Goal: Task Accomplishment & Management: Manage account settings

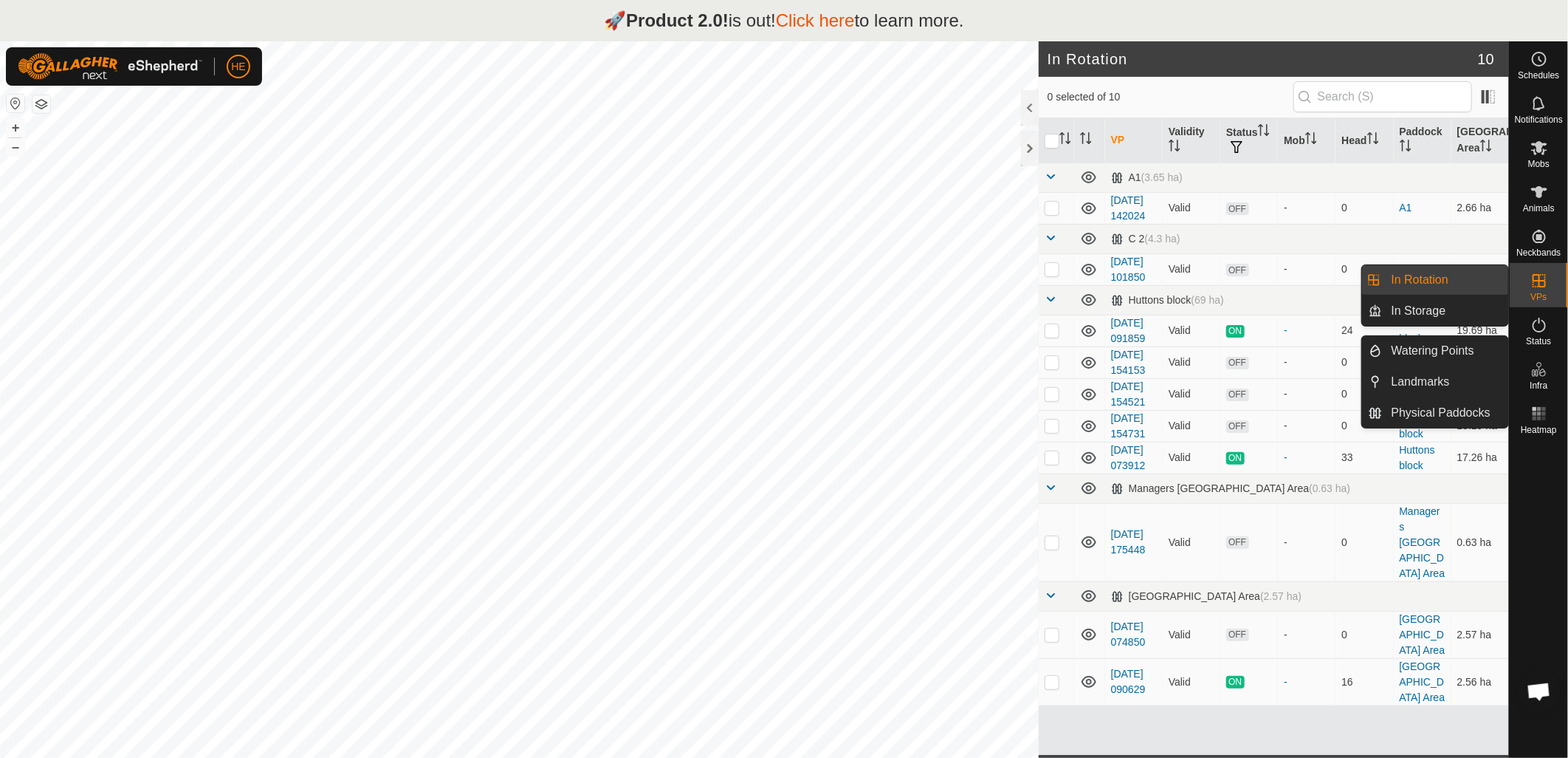
click at [1540, 289] on icon at bounding box center [1538, 280] width 17 height 17
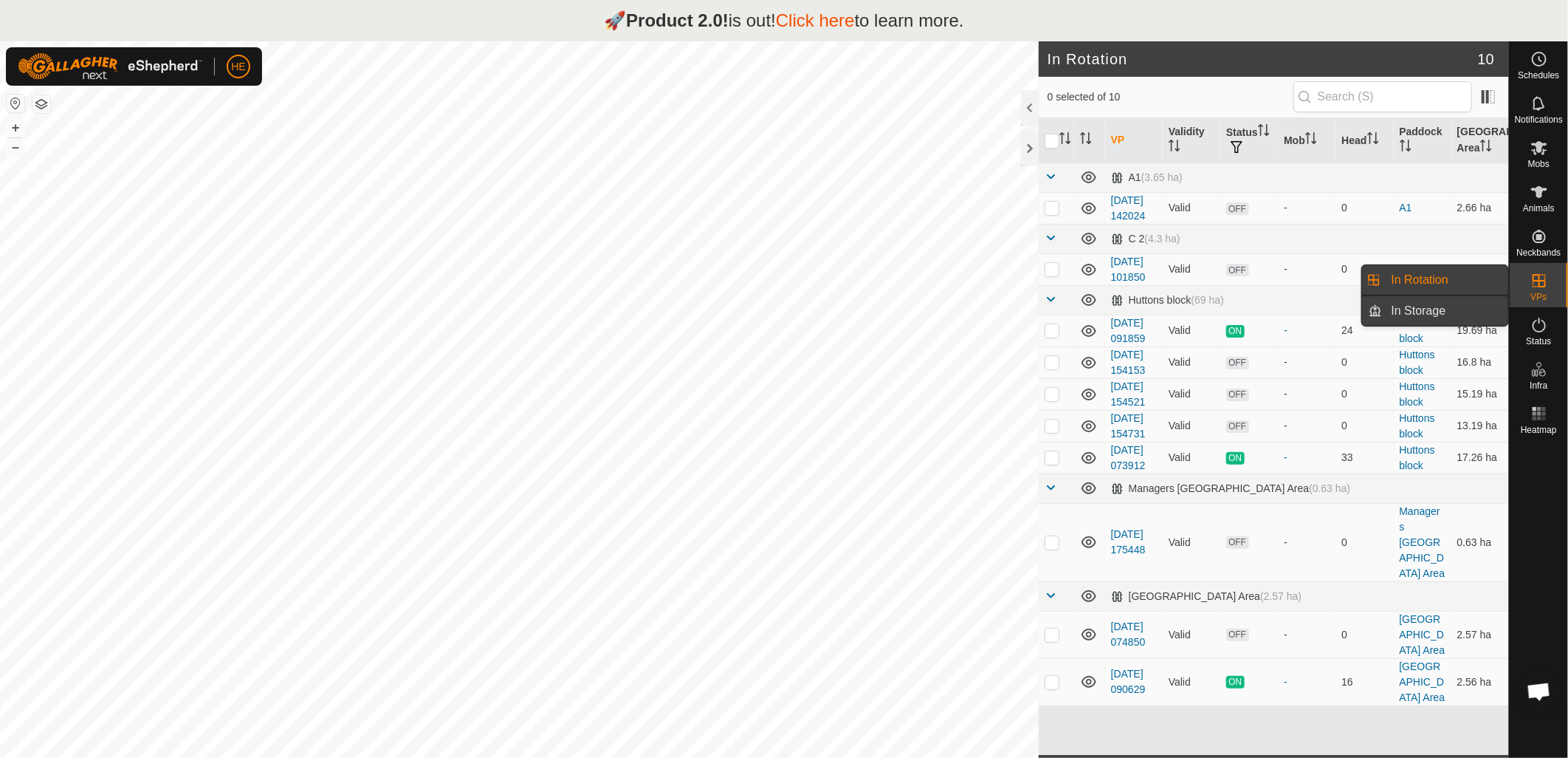
click at [1451, 307] on link "In Storage" at bounding box center [1446, 311] width 127 height 30
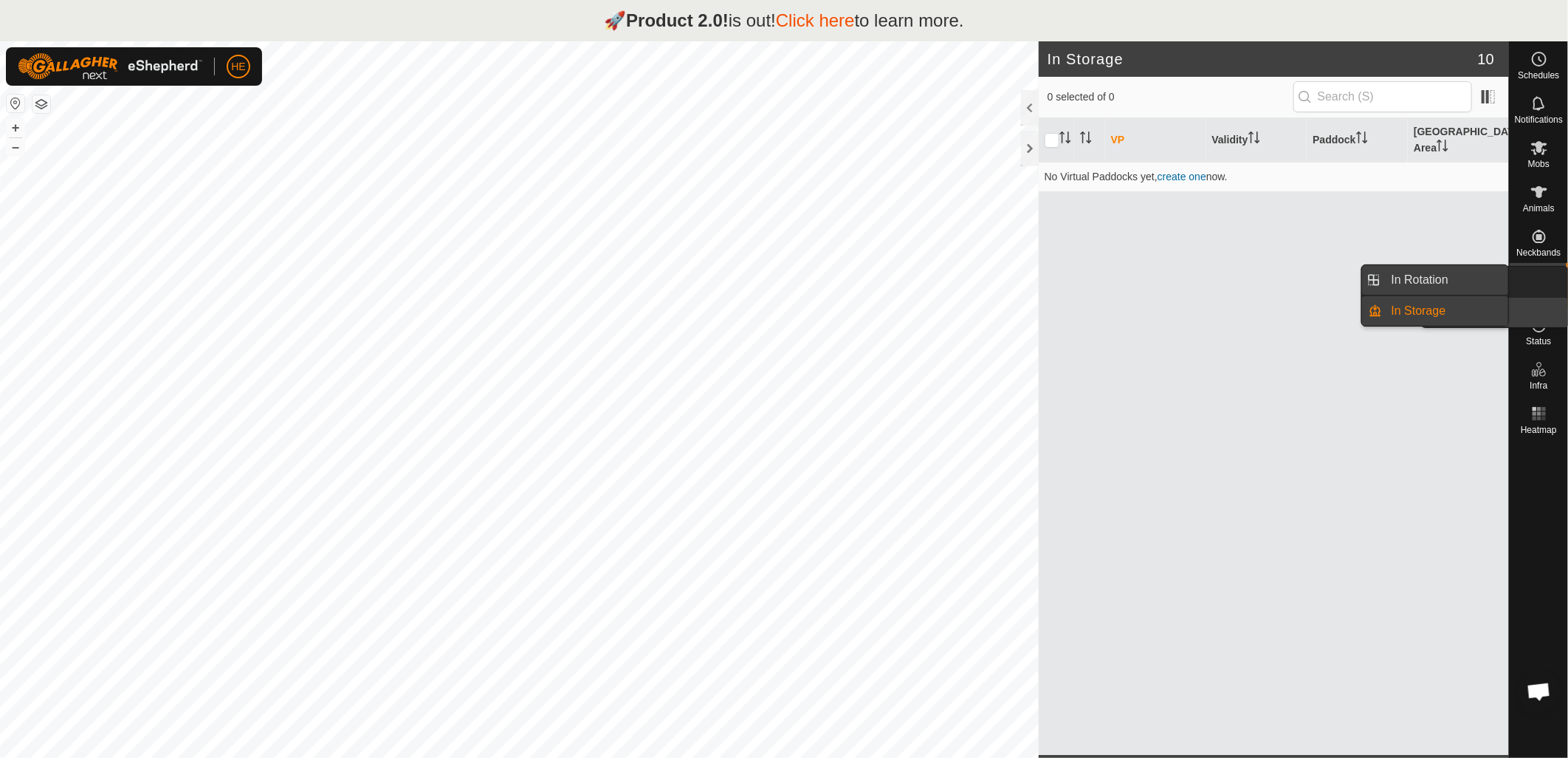
click at [1523, 285] on div "VPs" at bounding box center [1538, 285] width 59 height 45
click at [1444, 271] on link "In Rotation" at bounding box center [1446, 280] width 127 height 30
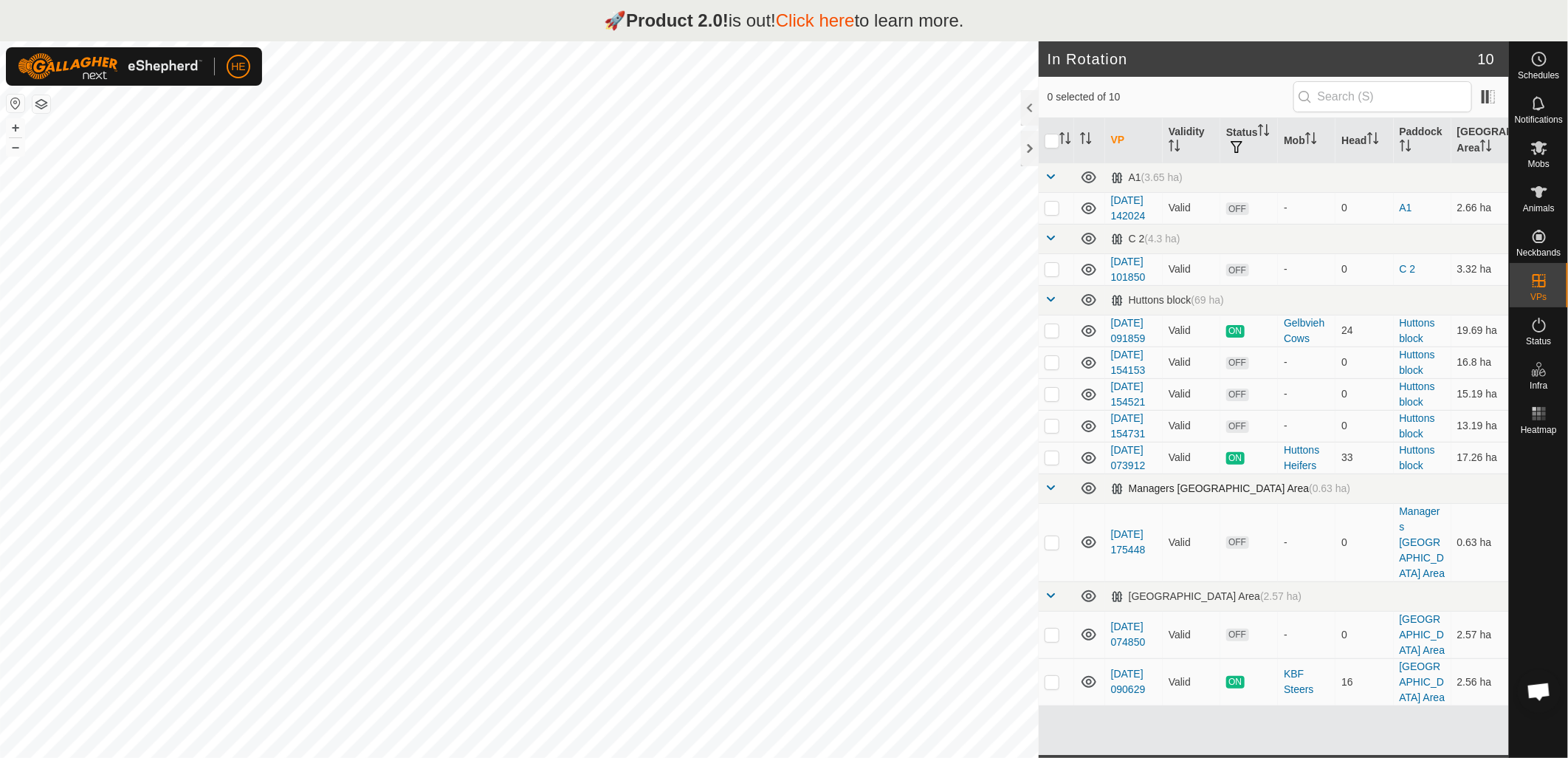
scroll to position [107, 0]
click at [1539, 293] on span "VPs" at bounding box center [1538, 296] width 17 height 9
click at [1430, 285] on link "In Rotation" at bounding box center [1446, 280] width 127 height 30
click at [1433, 313] on link "In Storage" at bounding box center [1446, 311] width 127 height 30
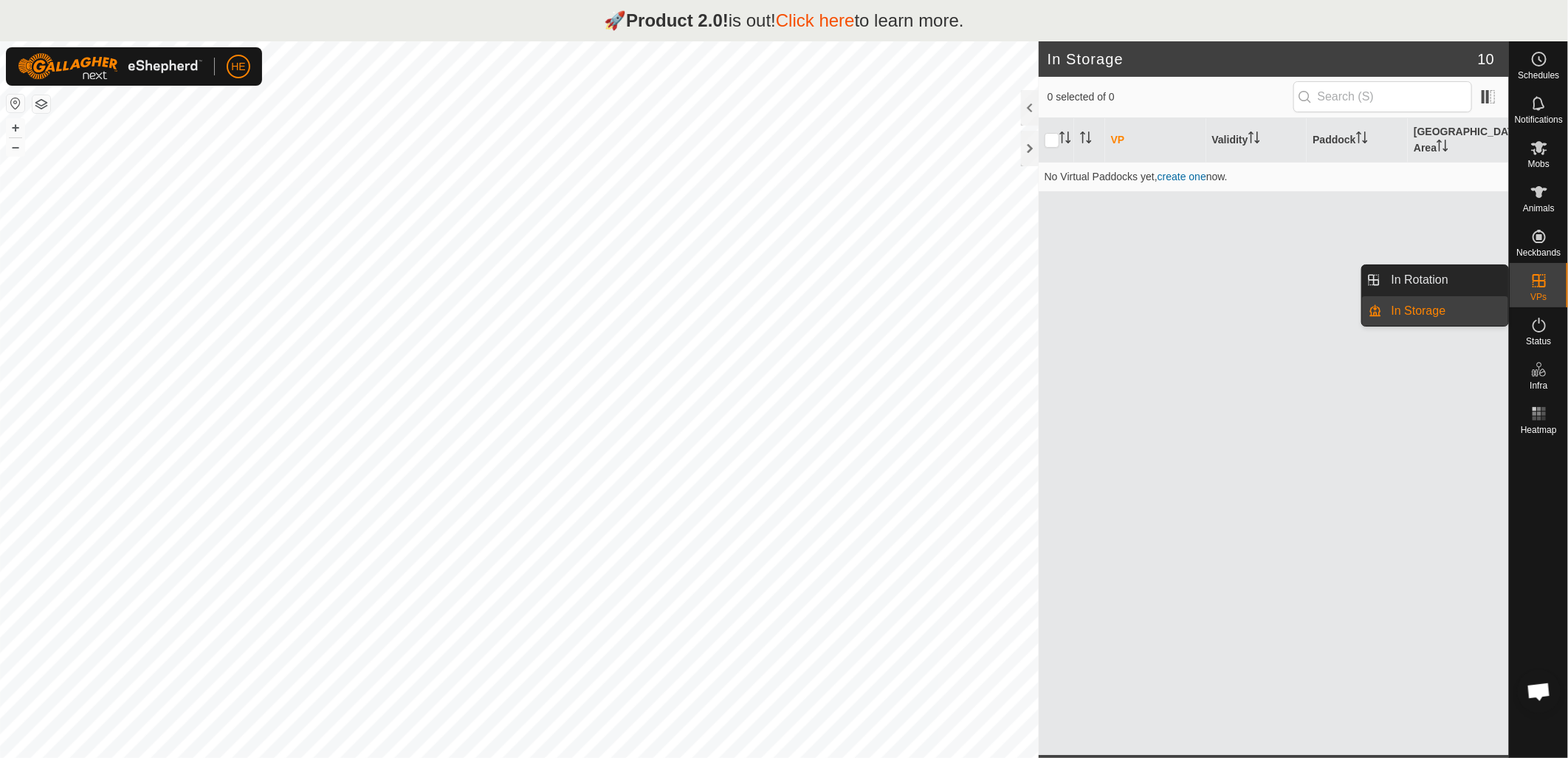
click at [1537, 279] on icon at bounding box center [1539, 281] width 13 height 13
click at [1435, 283] on link "In Rotation" at bounding box center [1446, 280] width 127 height 30
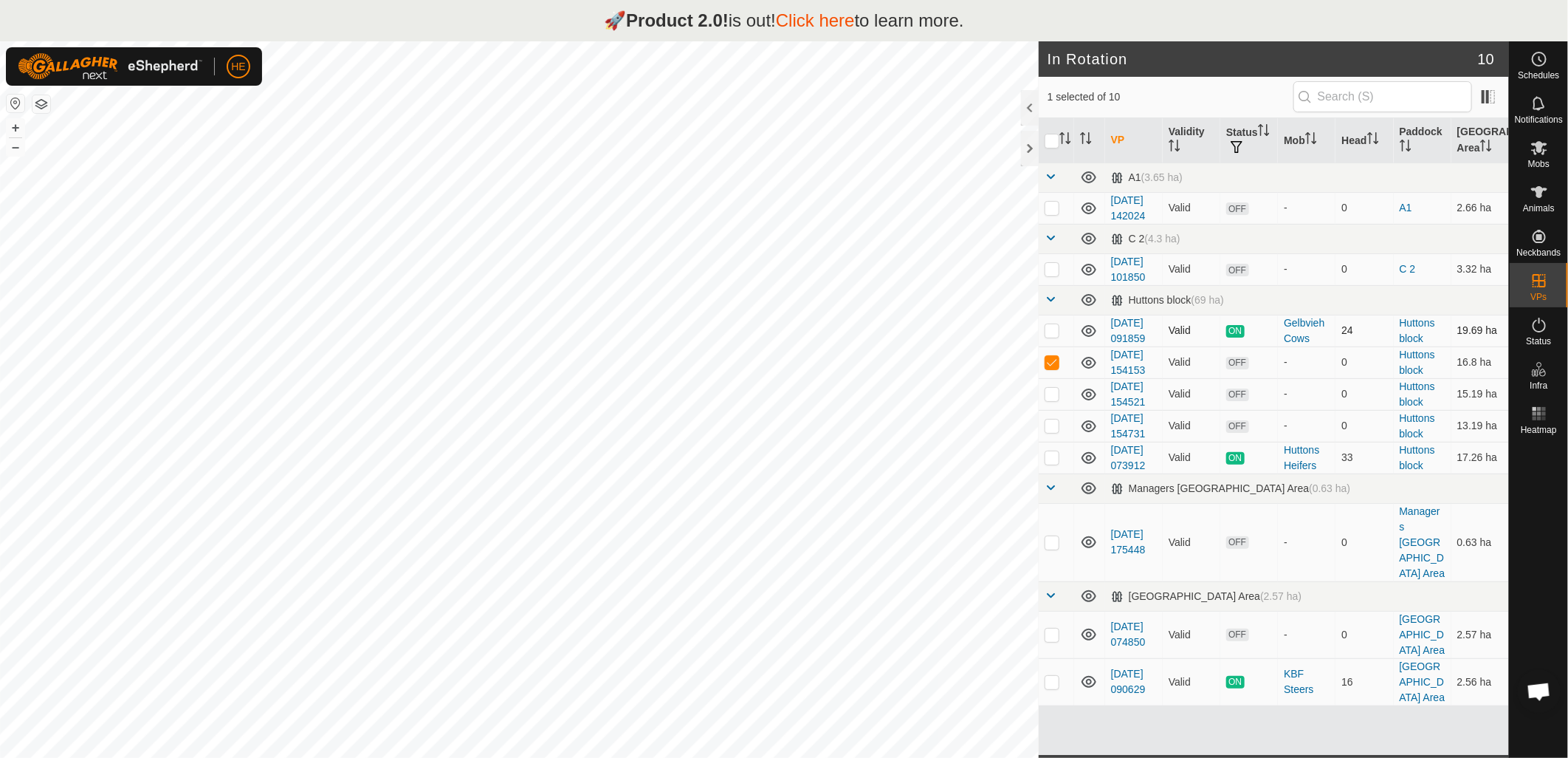
checkbox input "false"
checkbox input "true"
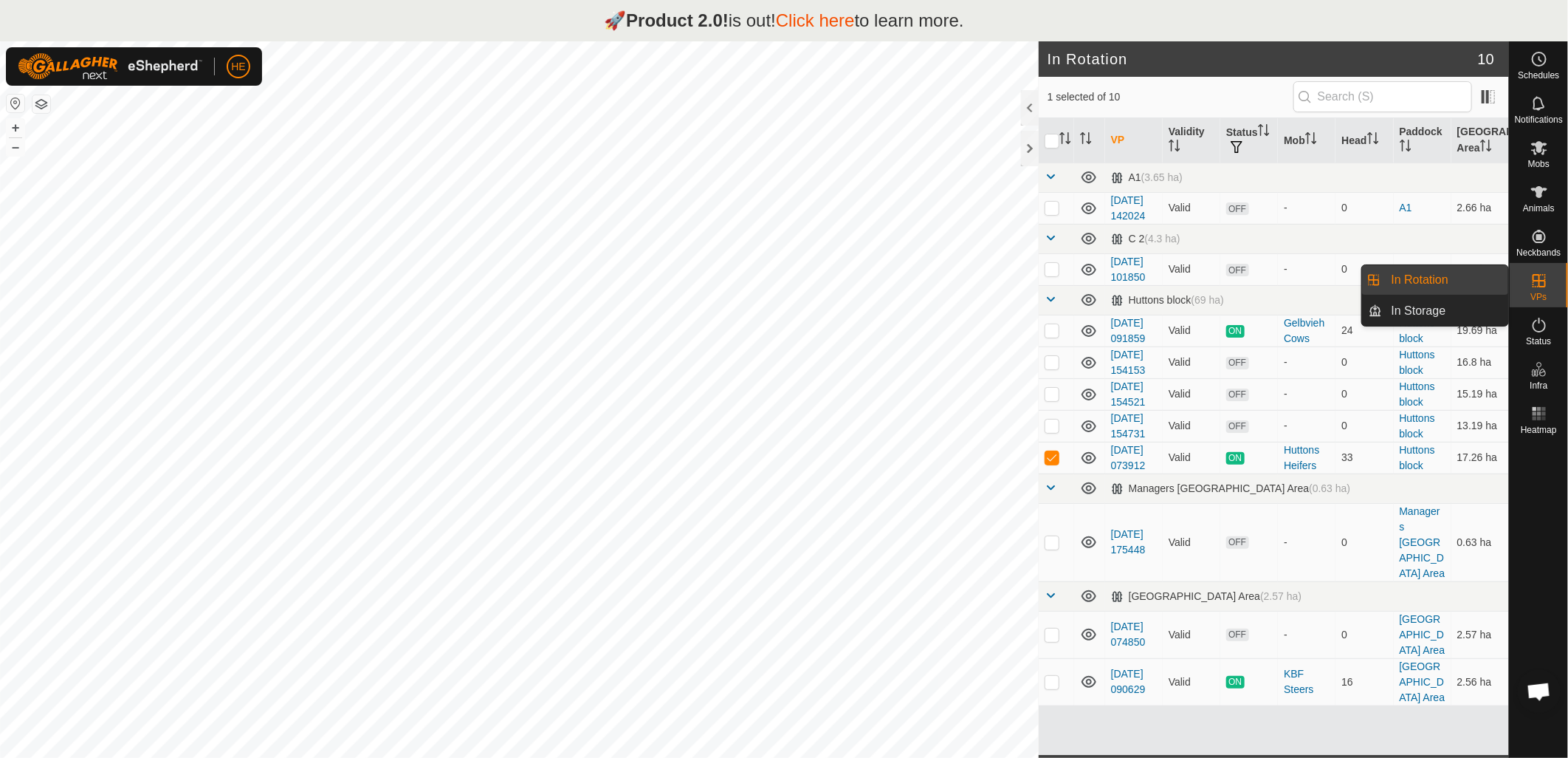
click at [1537, 285] on icon at bounding box center [1539, 281] width 13 height 13
click at [1413, 282] on link "In Rotation" at bounding box center [1446, 280] width 127 height 30
click at [1542, 281] on icon at bounding box center [1538, 280] width 17 height 17
click at [1456, 310] on link "In Storage" at bounding box center [1446, 311] width 127 height 30
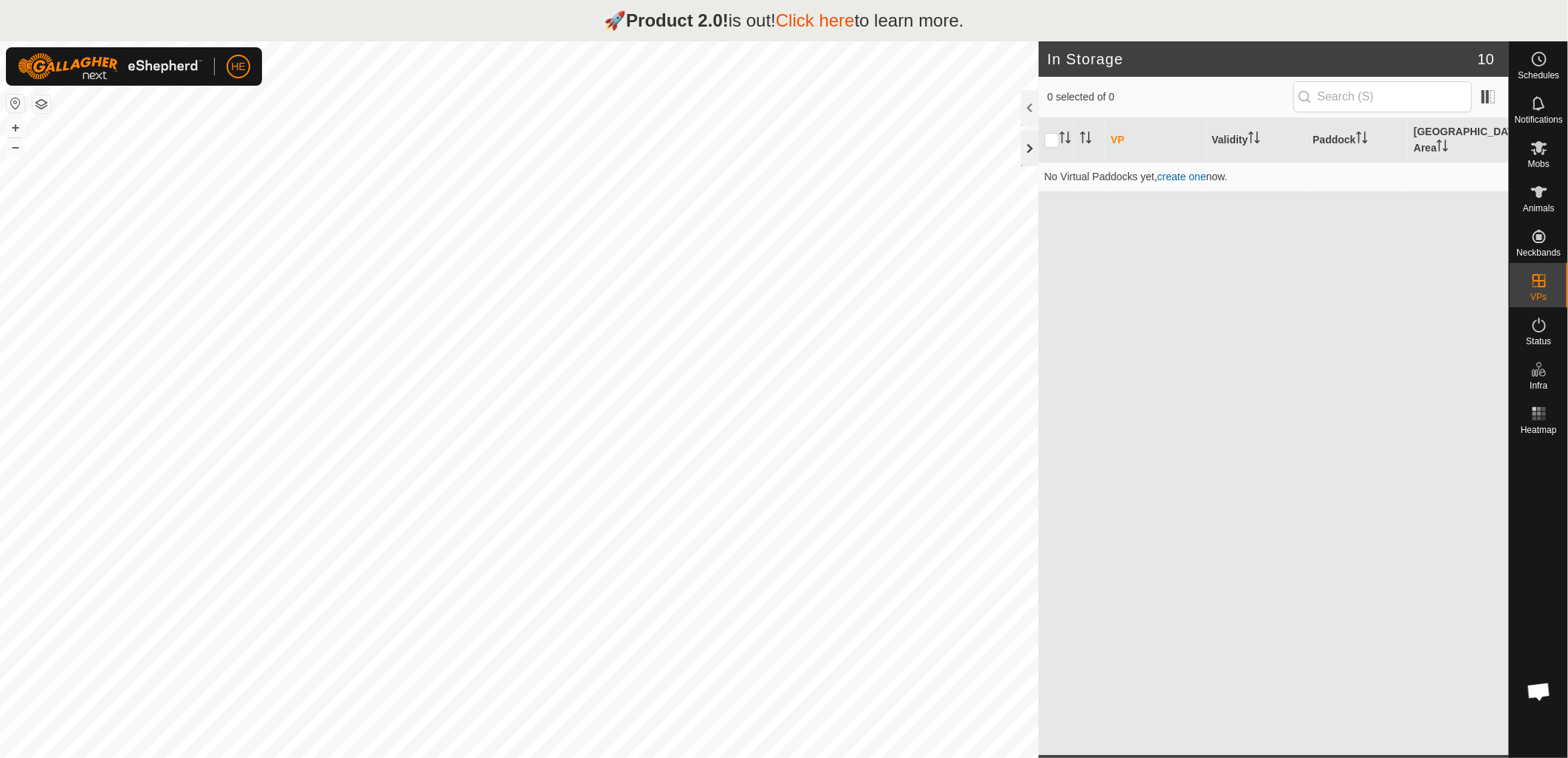
click at [1027, 151] on div at bounding box center [1029, 148] width 17 height 36
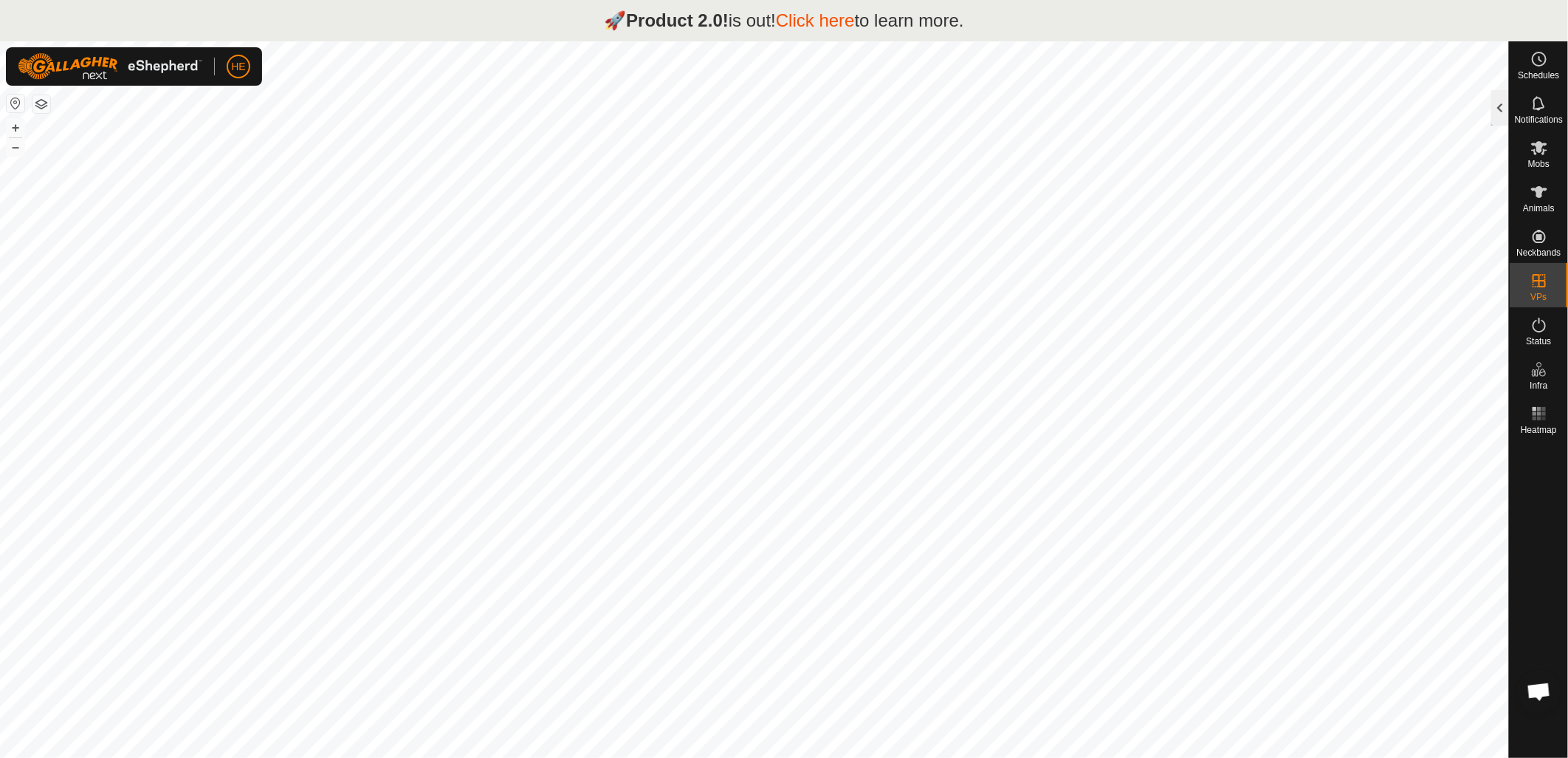
click at [1508, 113] on div at bounding box center [1499, 108] width 17 height 36
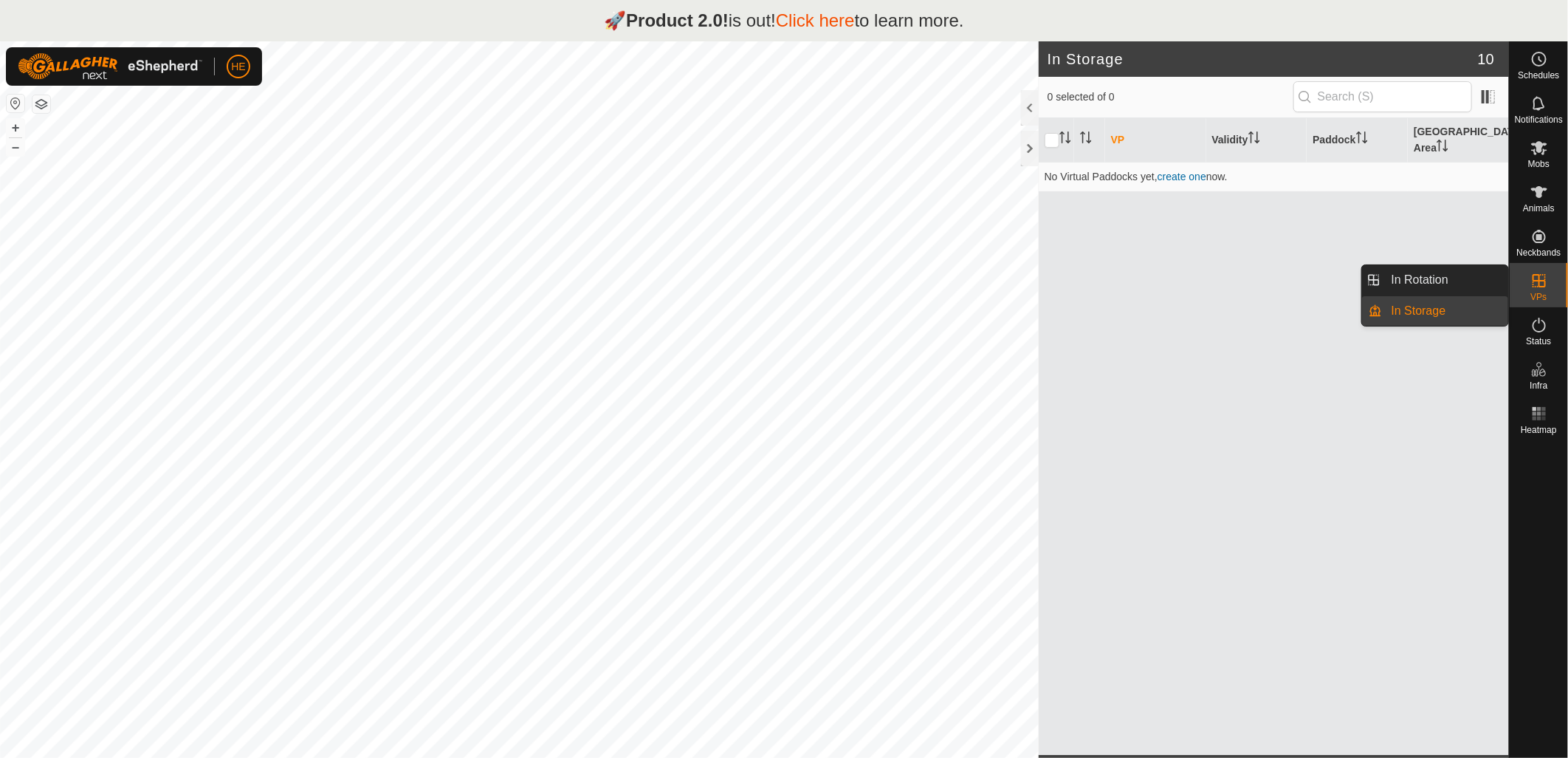
click at [1538, 279] on icon at bounding box center [1539, 281] width 13 height 13
drag, startPoint x: 1503, startPoint y: 285, endPoint x: 1482, endPoint y: 284, distance: 21.0
click at [1482, 284] on link "In Rotation" at bounding box center [1446, 280] width 127 height 30
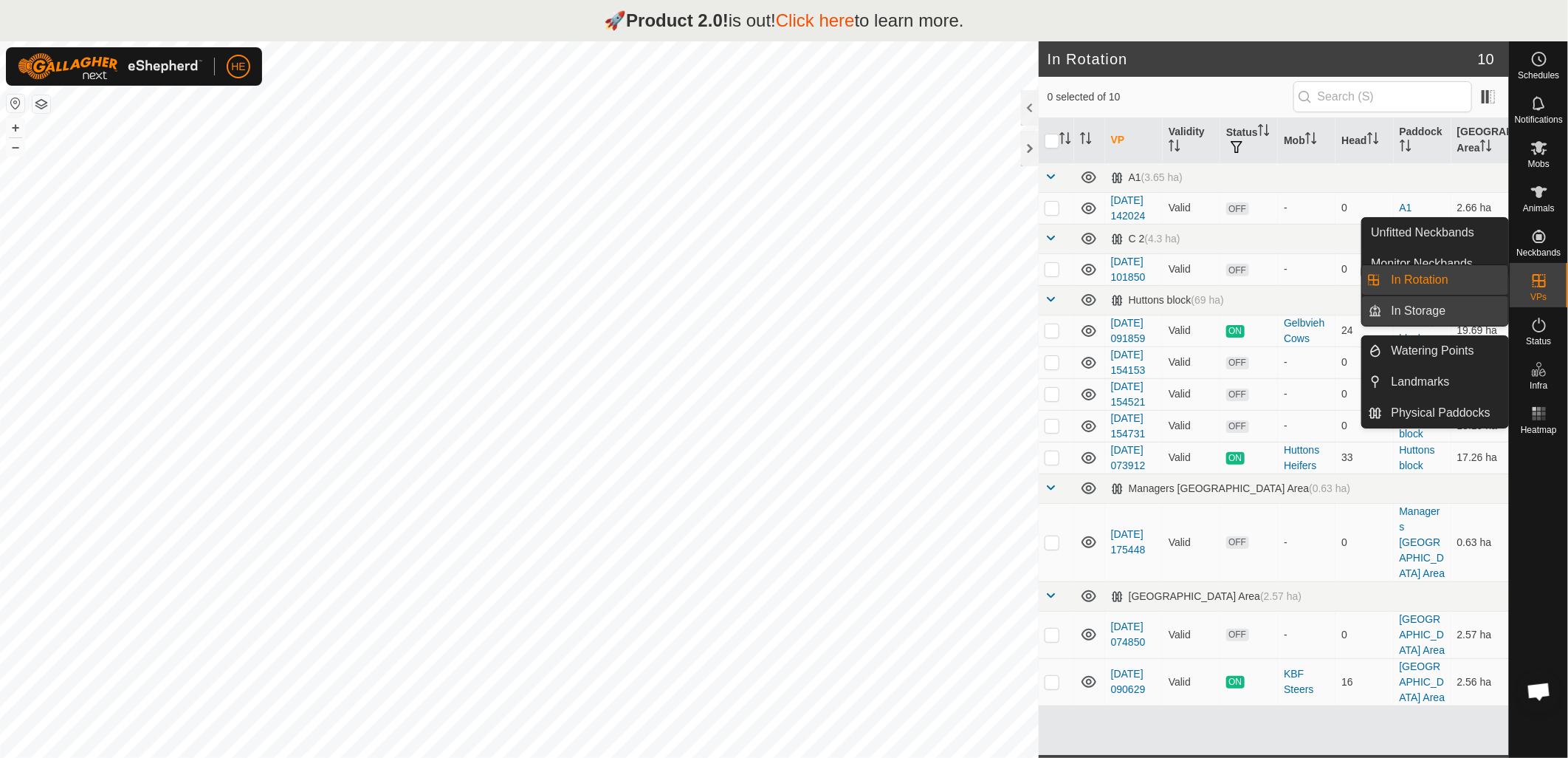
click at [1460, 303] on link "In Storage" at bounding box center [1446, 311] width 127 height 30
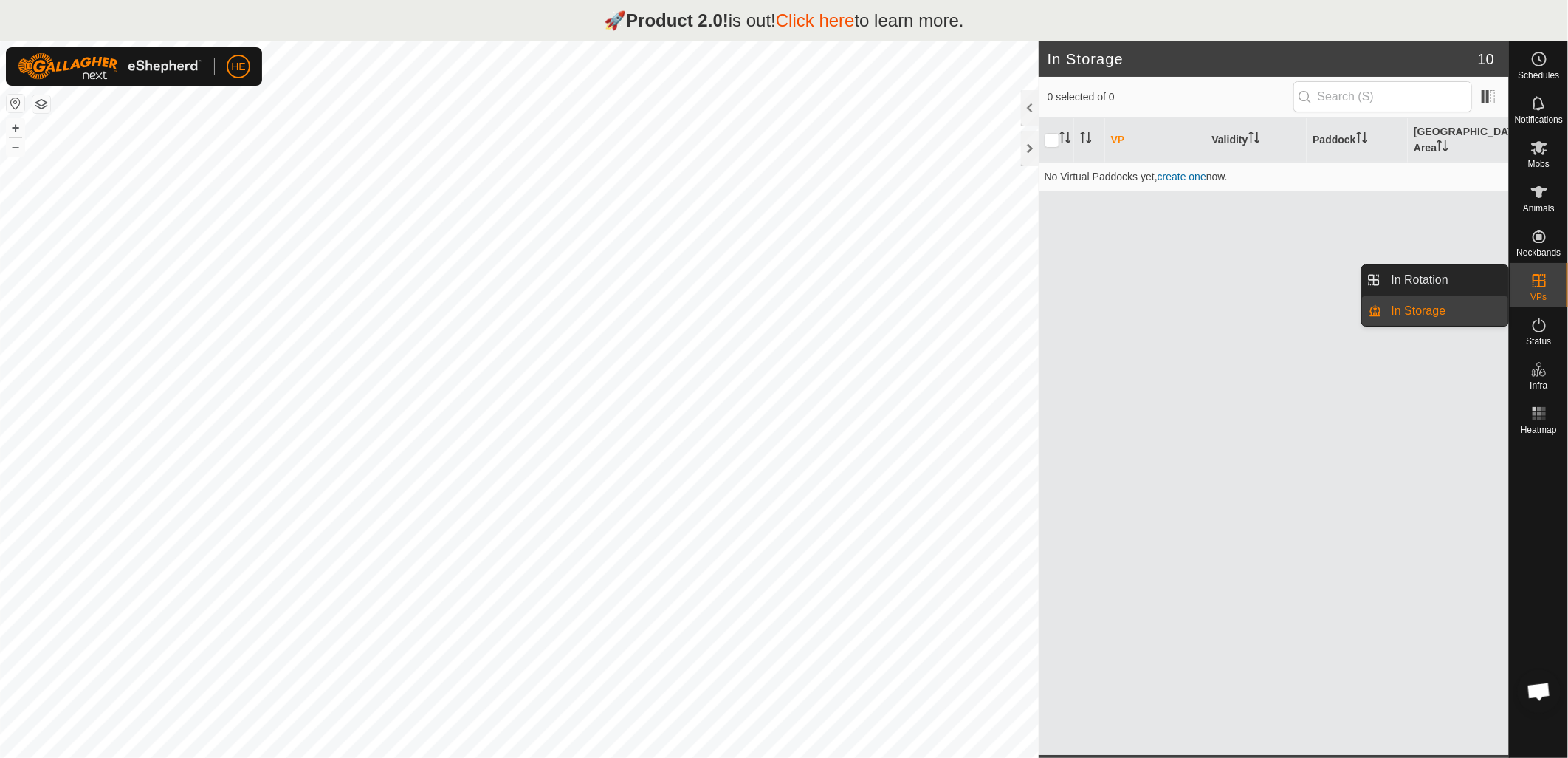
click at [1538, 289] on icon at bounding box center [1538, 280] width 17 height 17
click at [1461, 281] on link "In Rotation" at bounding box center [1446, 280] width 127 height 30
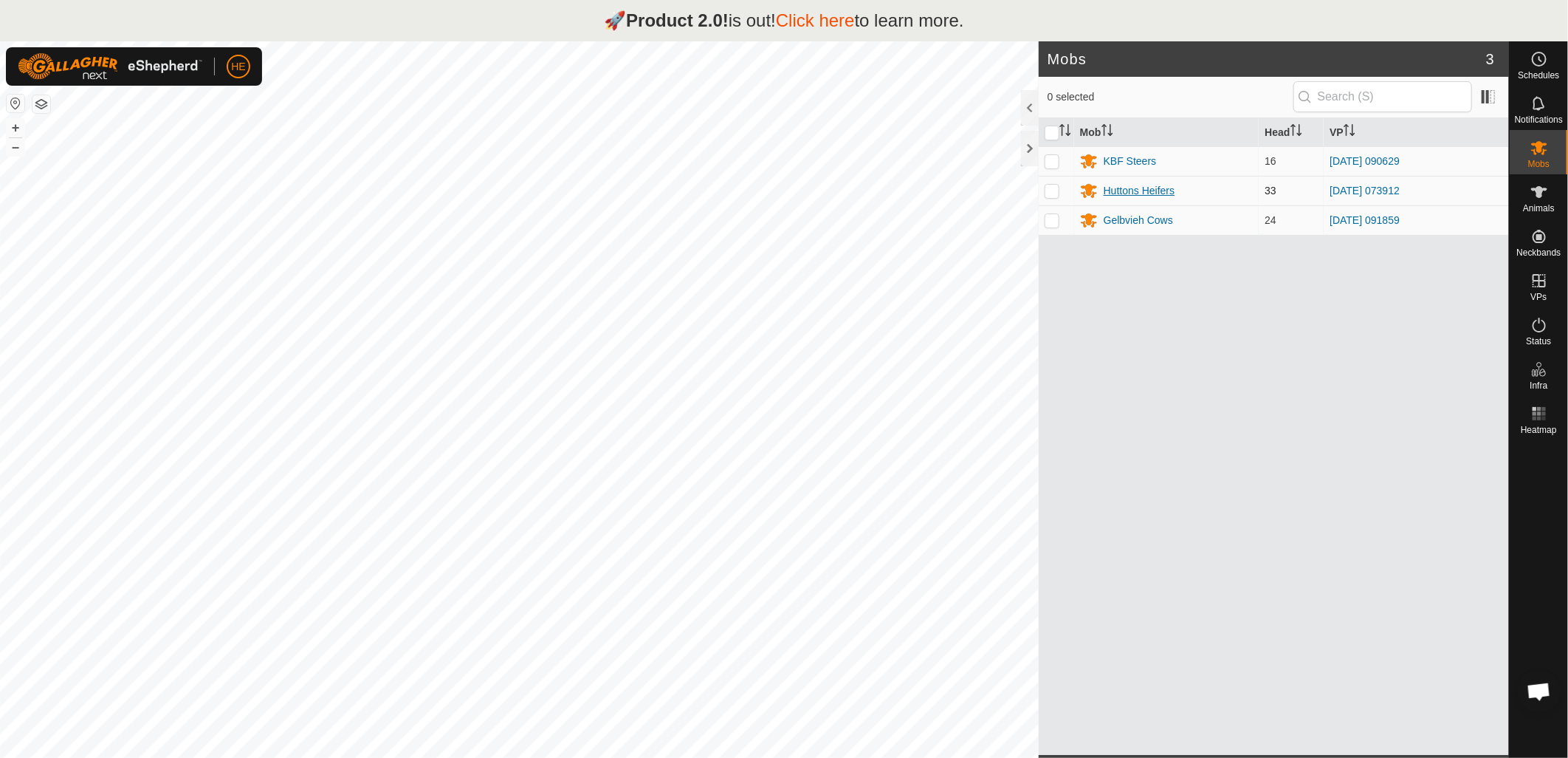
click at [1130, 190] on div "Huttons Heifers" at bounding box center [1139, 190] width 71 height 16
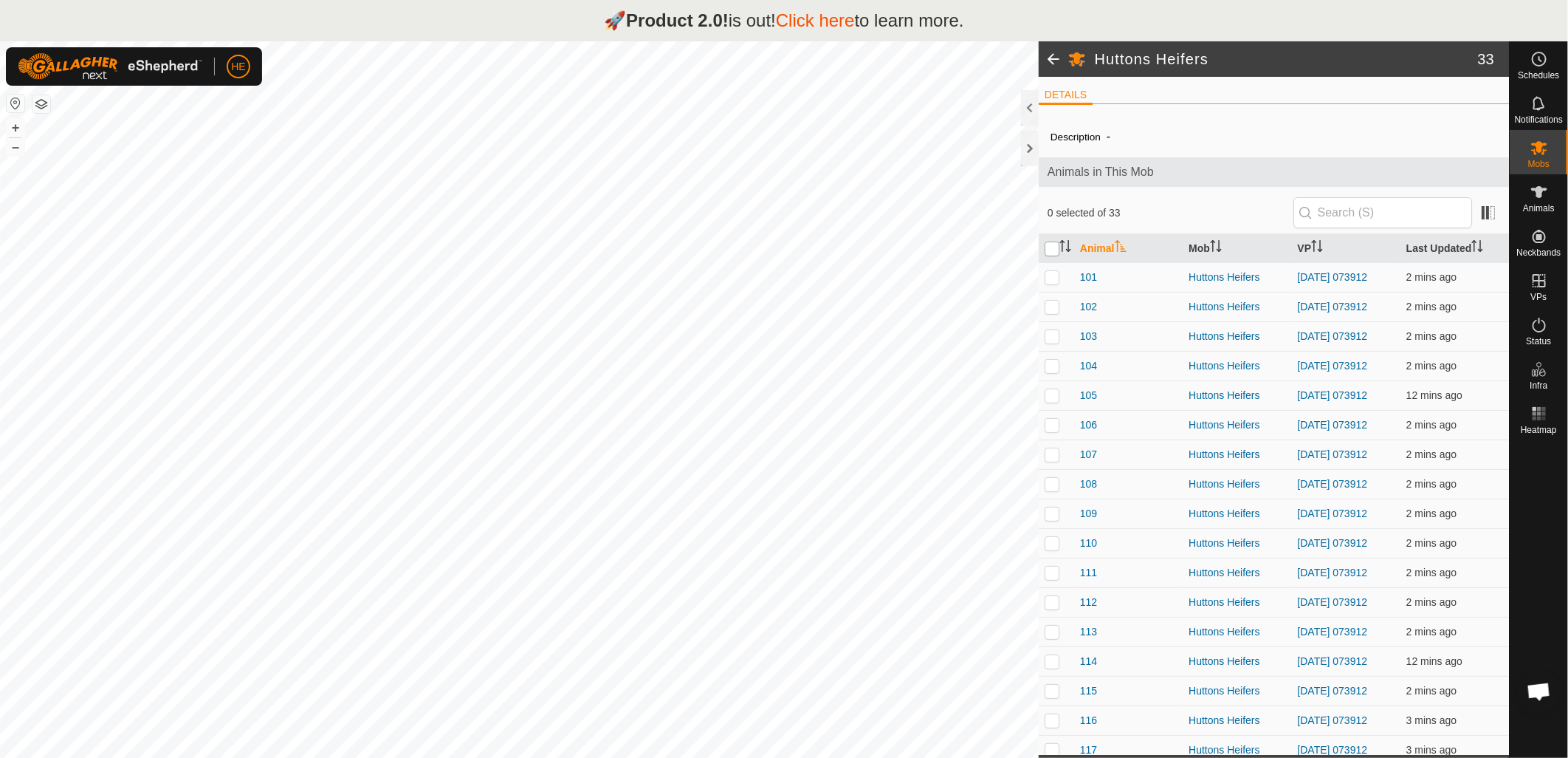
click at [1054, 248] on input "checkbox" at bounding box center [1052, 249] width 15 height 15
checkbox input "true"
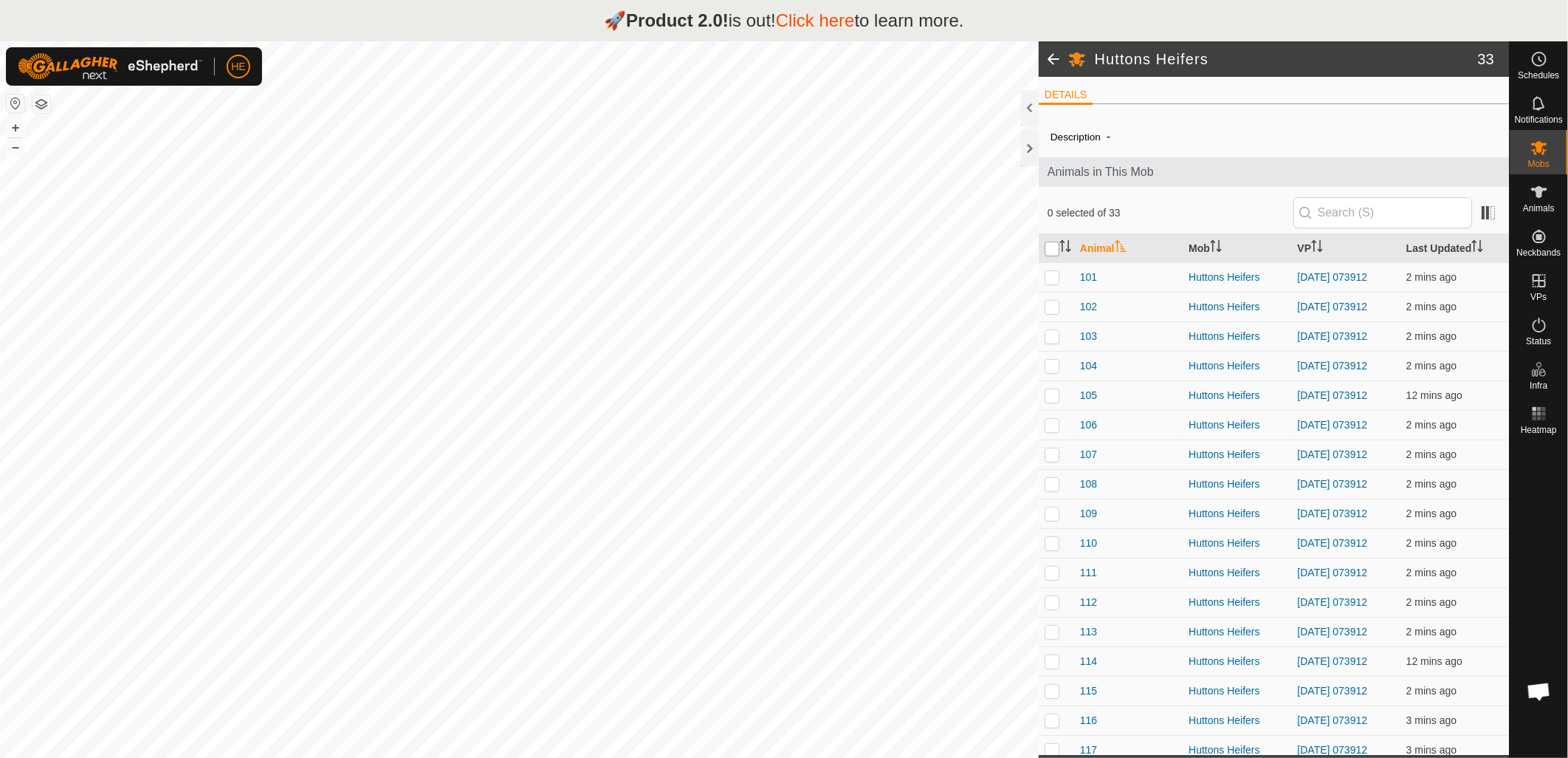
checkbox input "true"
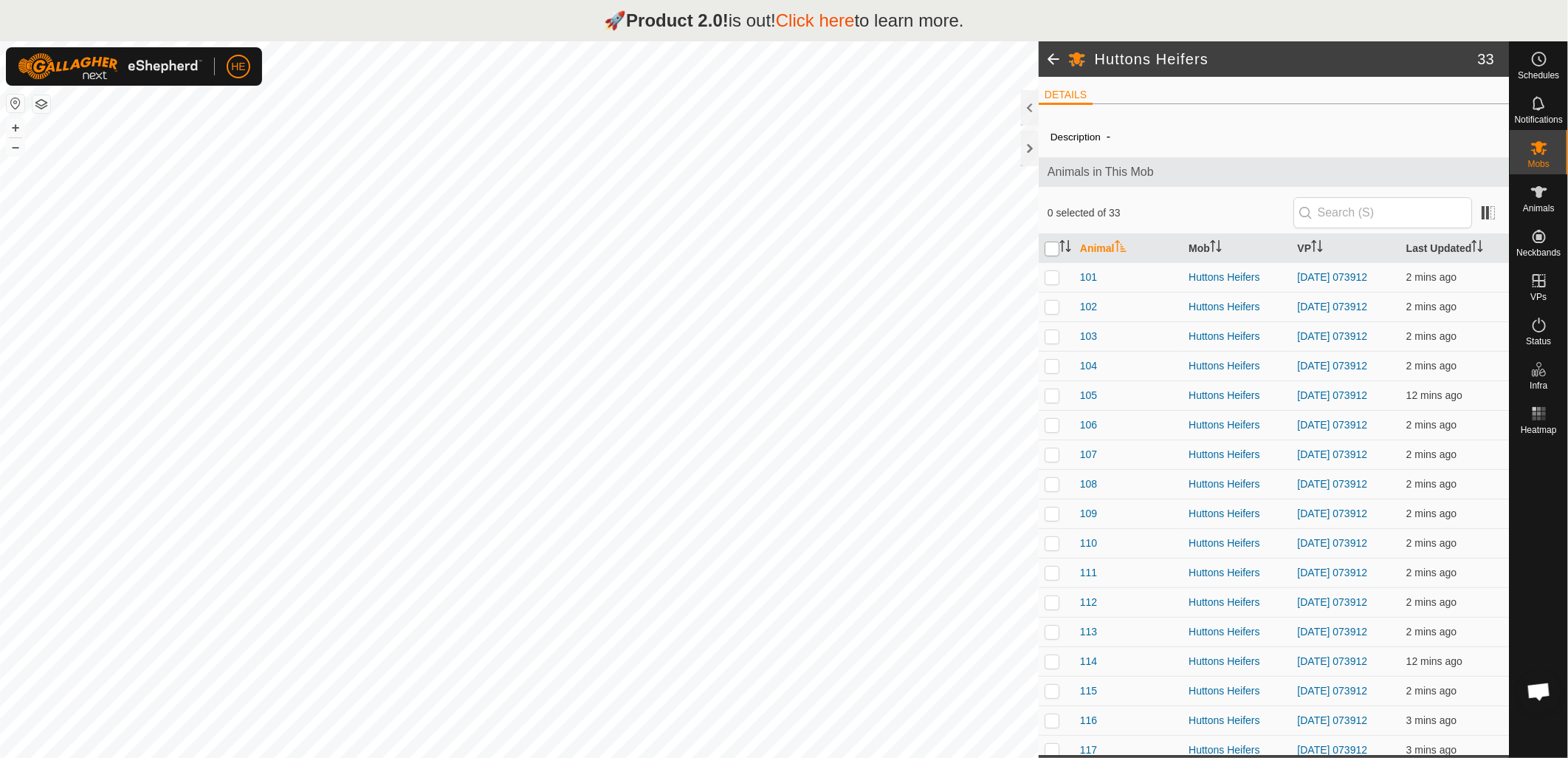
checkbox input "true"
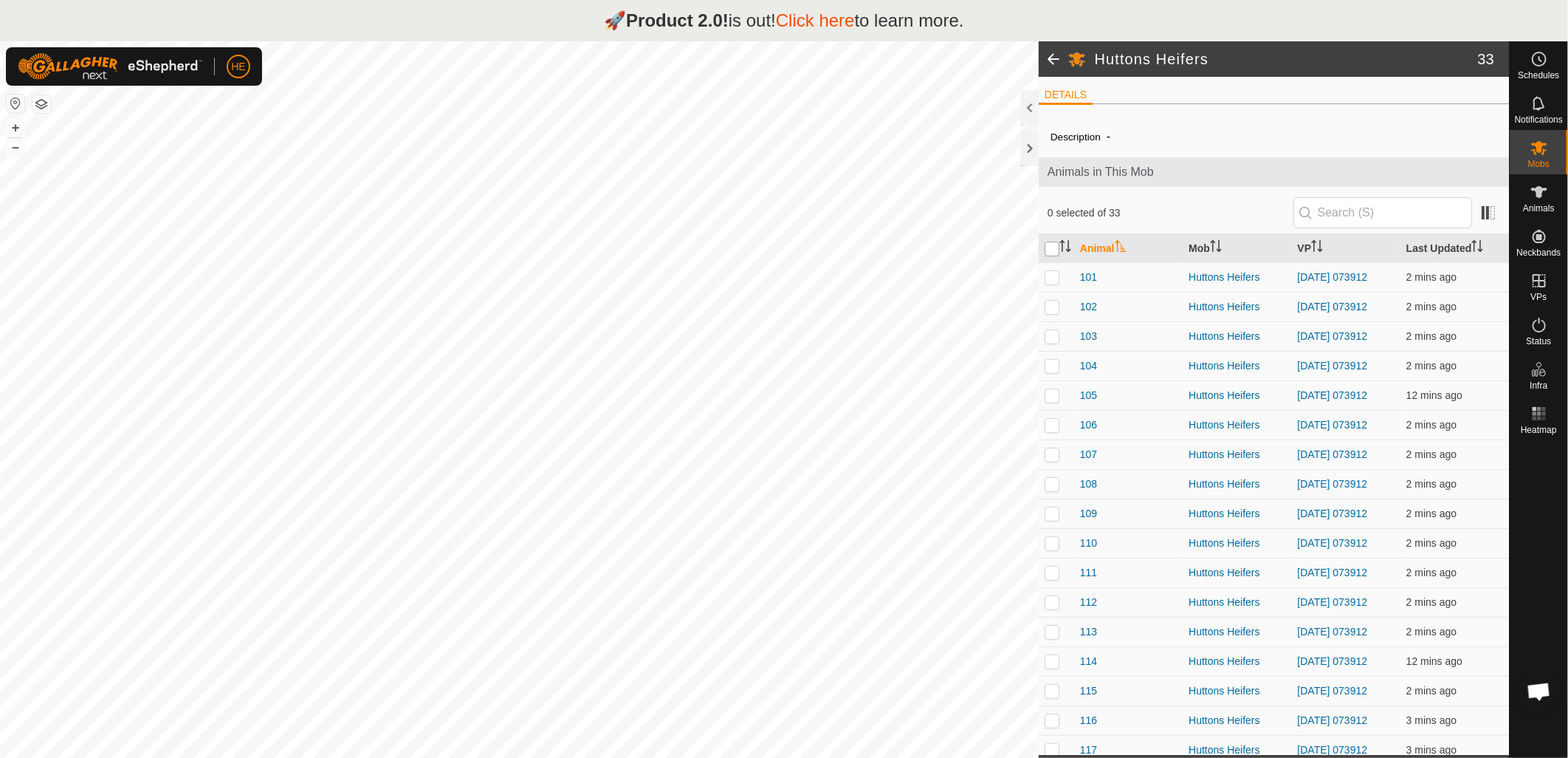
checkbox input "true"
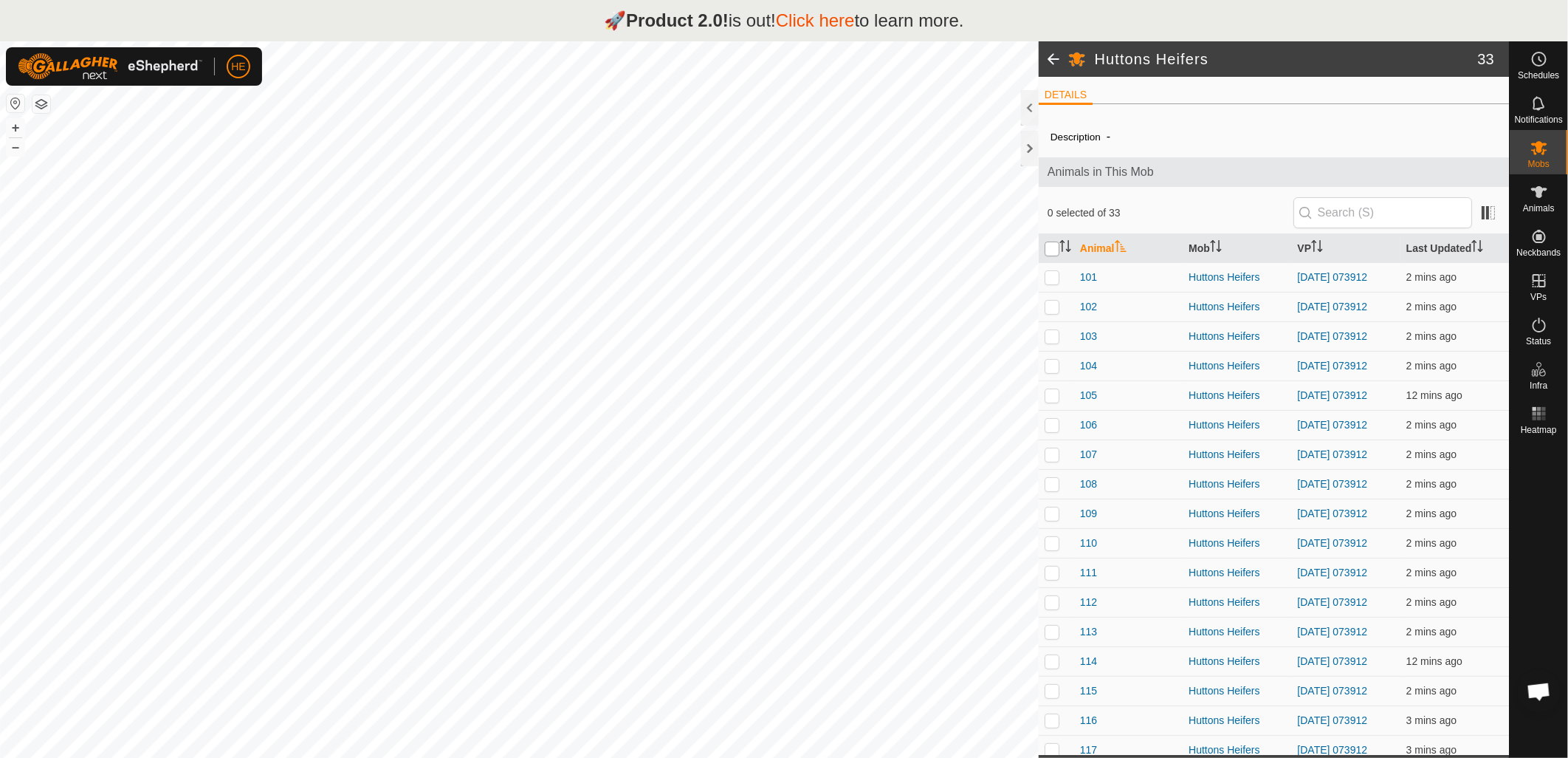
checkbox input "true"
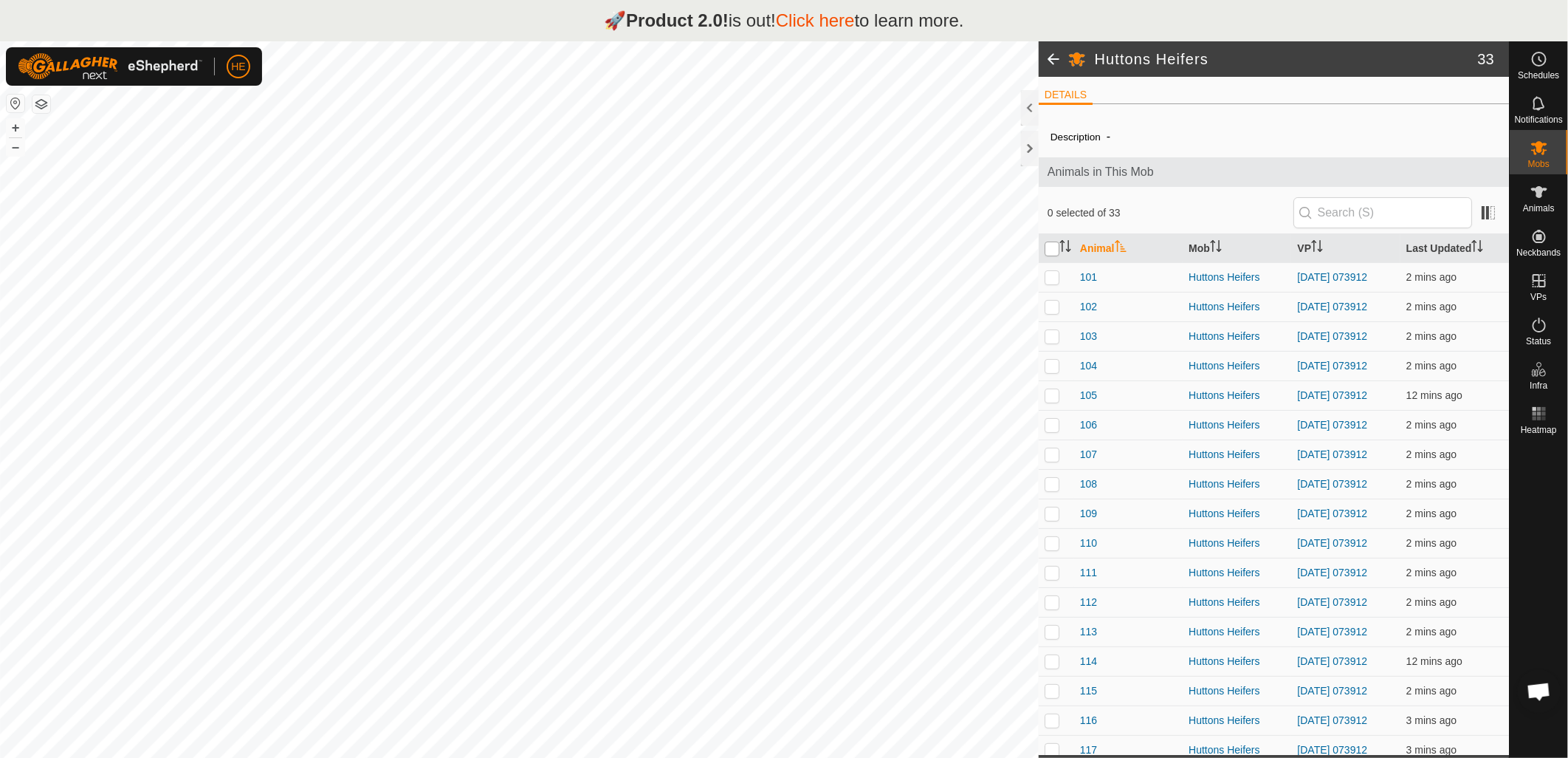
checkbox input "true"
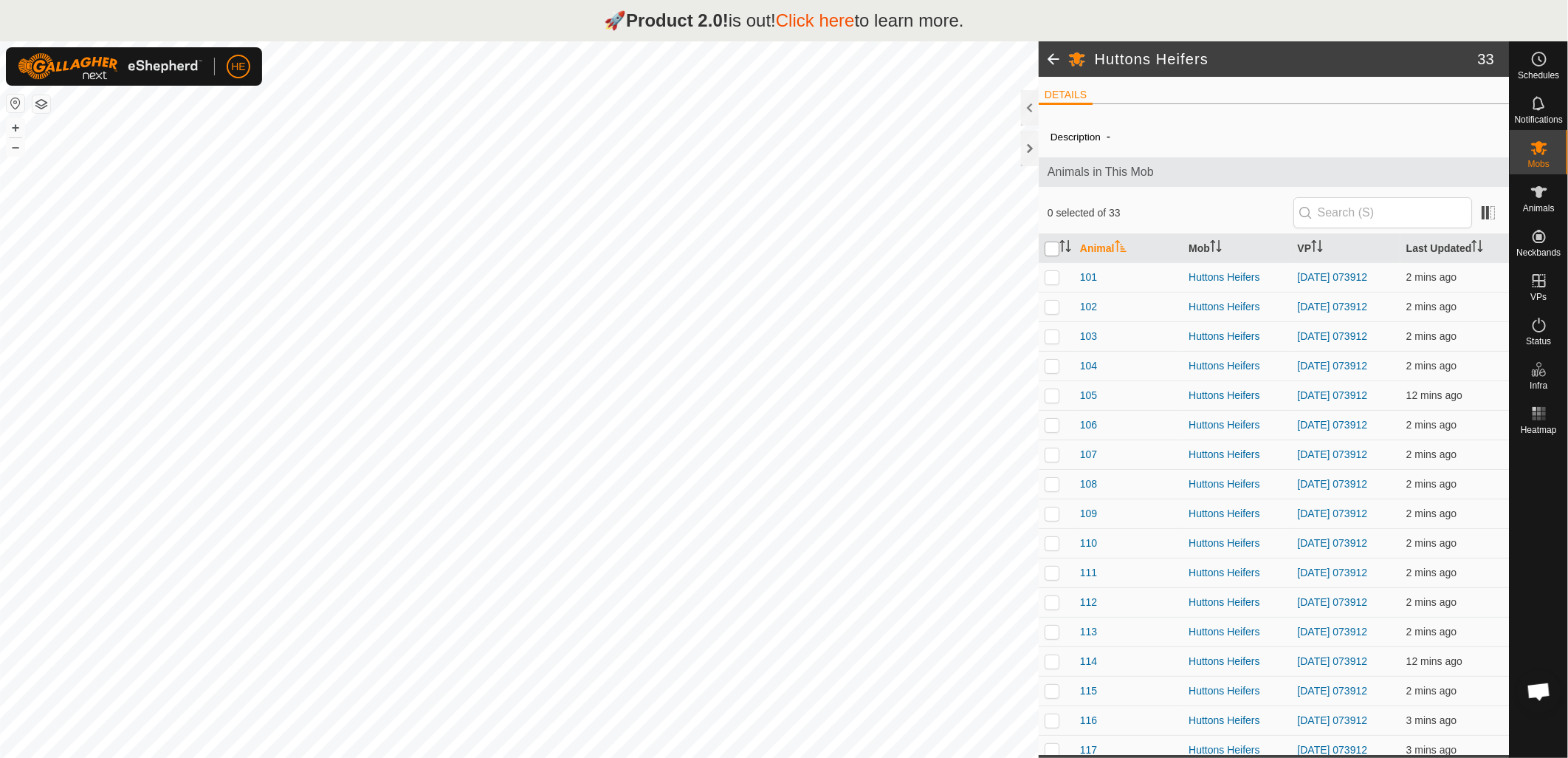
checkbox input "true"
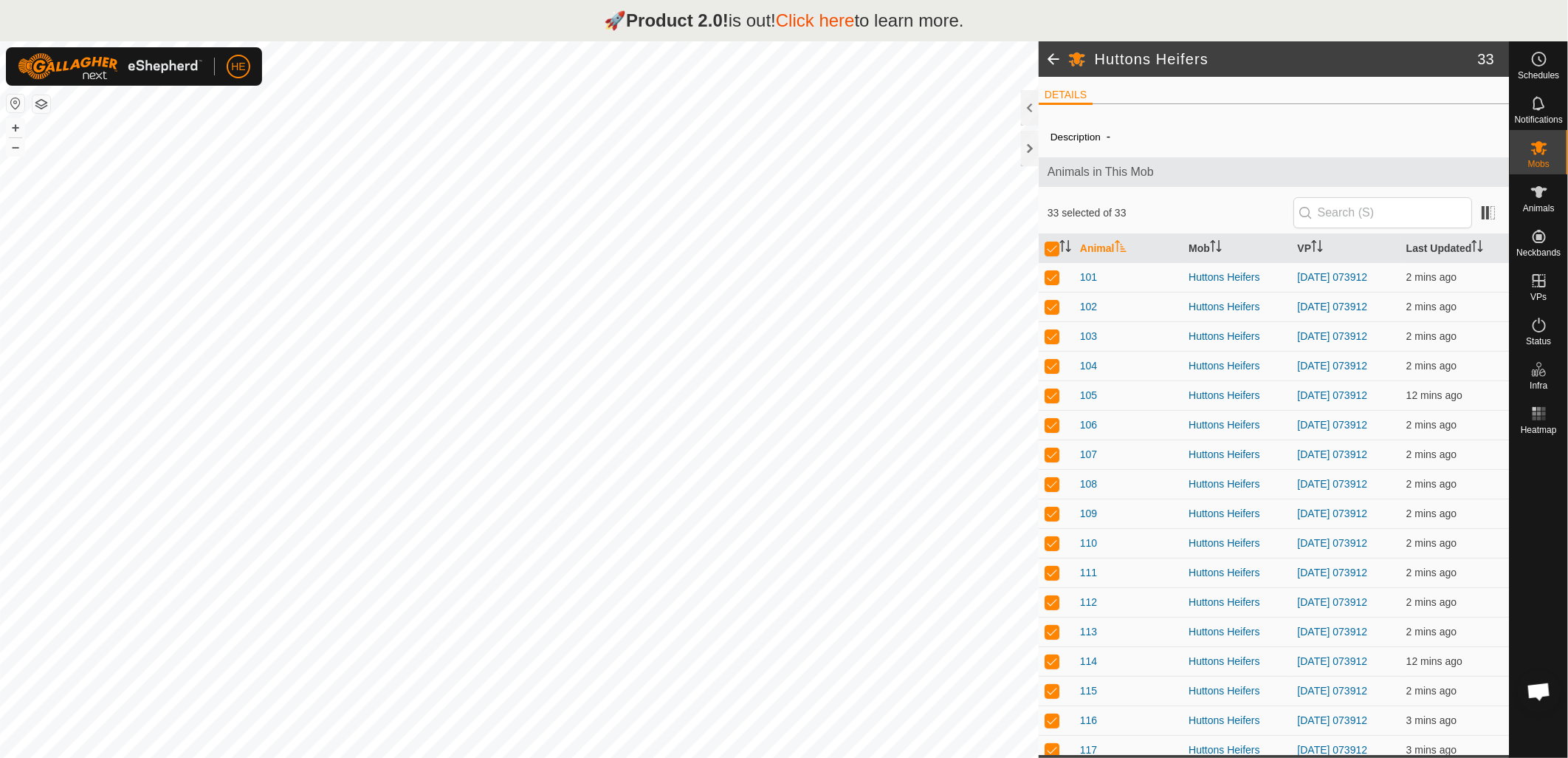
click at [1103, 141] on div "Huttons Heifers 33 DETAILS Description - Animals in This Mob 33 selected of 33 …" at bounding box center [754, 420] width 1508 height 758
click at [1545, 288] on icon at bounding box center [1538, 280] width 17 height 17
click at [1448, 290] on link "In Rotation" at bounding box center [1446, 280] width 127 height 30
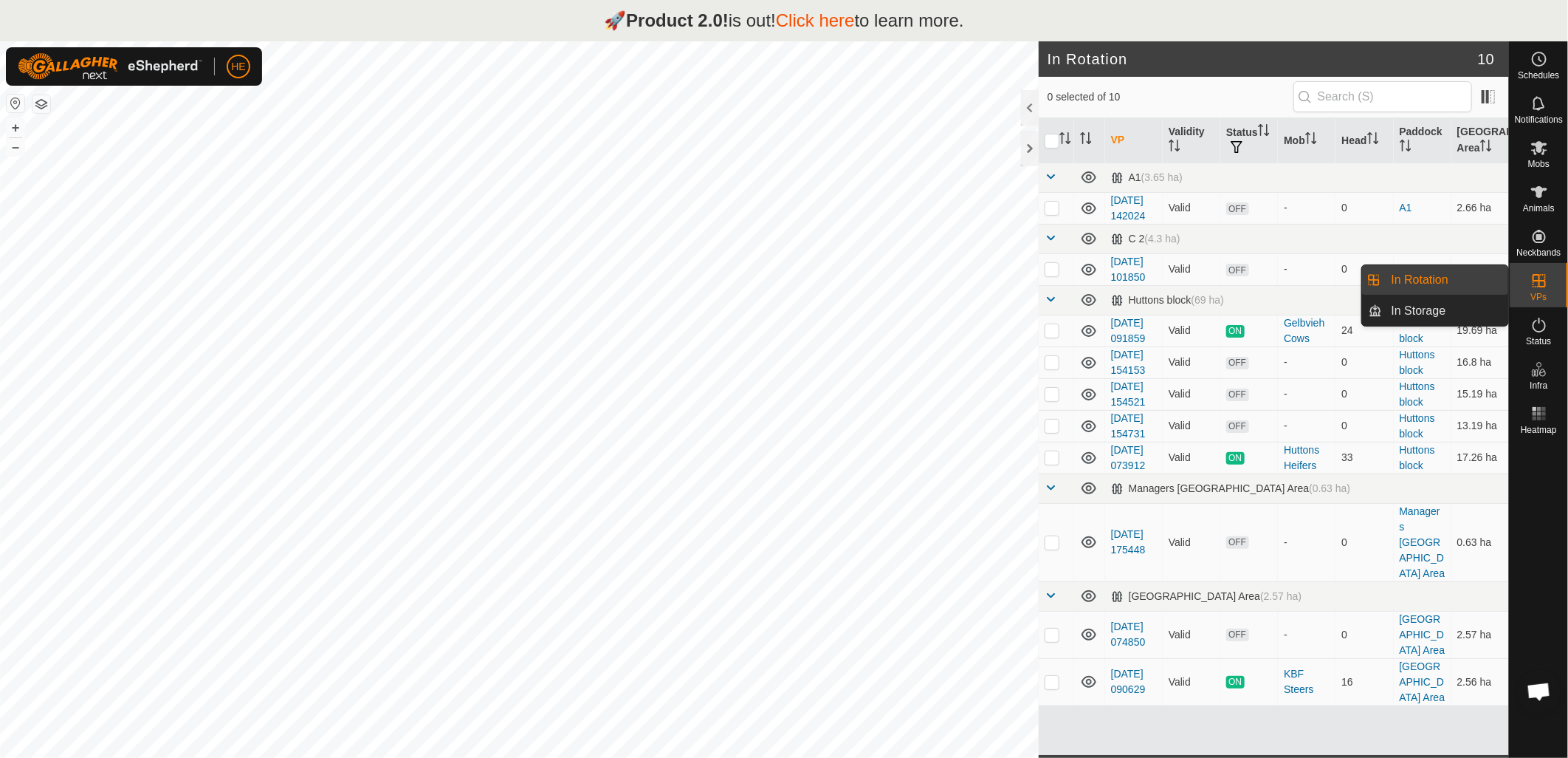
click at [1537, 284] on icon at bounding box center [1538, 280] width 17 height 17
click at [1441, 306] on link "In Storage" at bounding box center [1446, 311] width 127 height 30
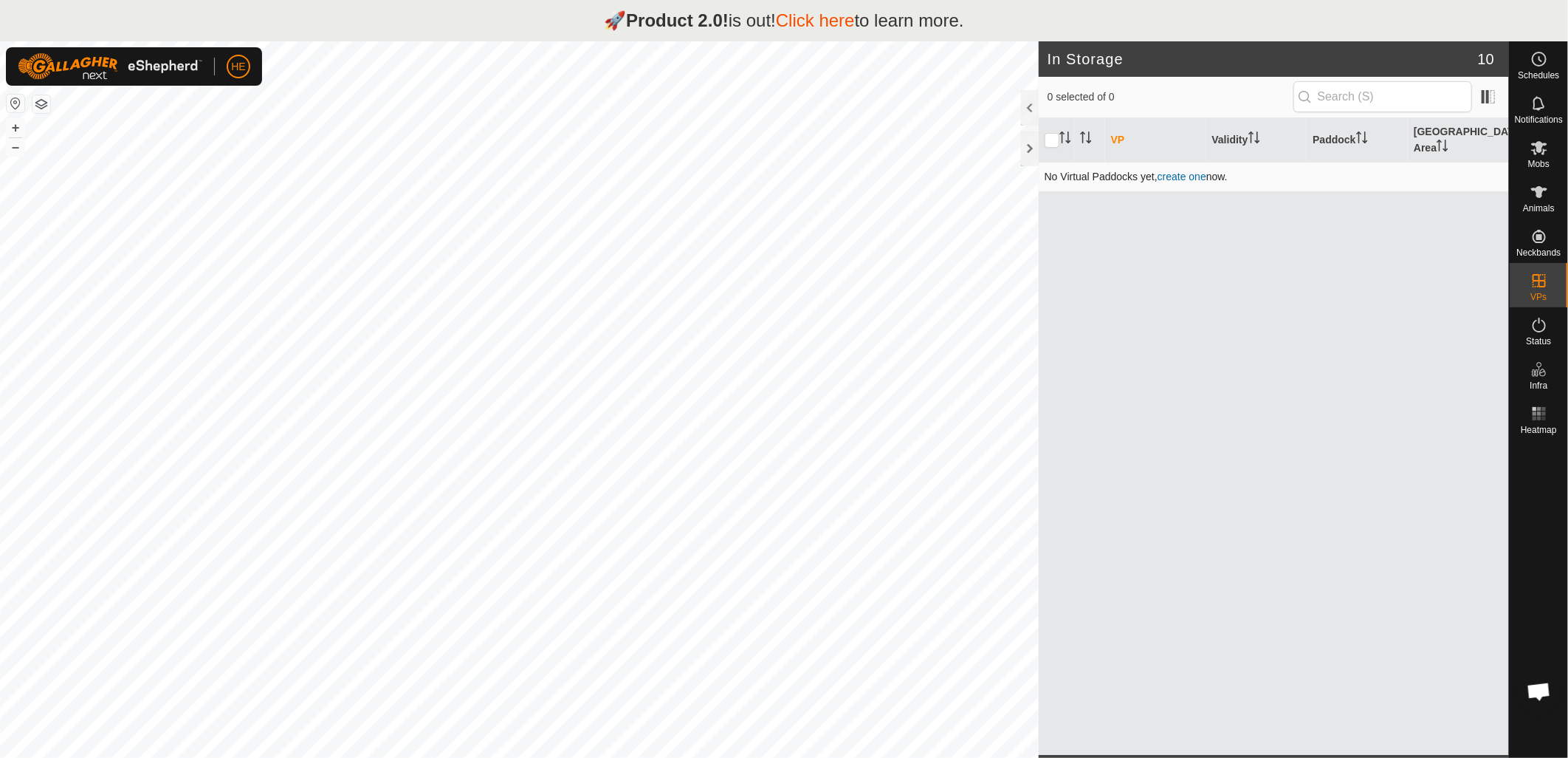
click at [1185, 170] on link "create one" at bounding box center [1182, 176] width 49 height 12
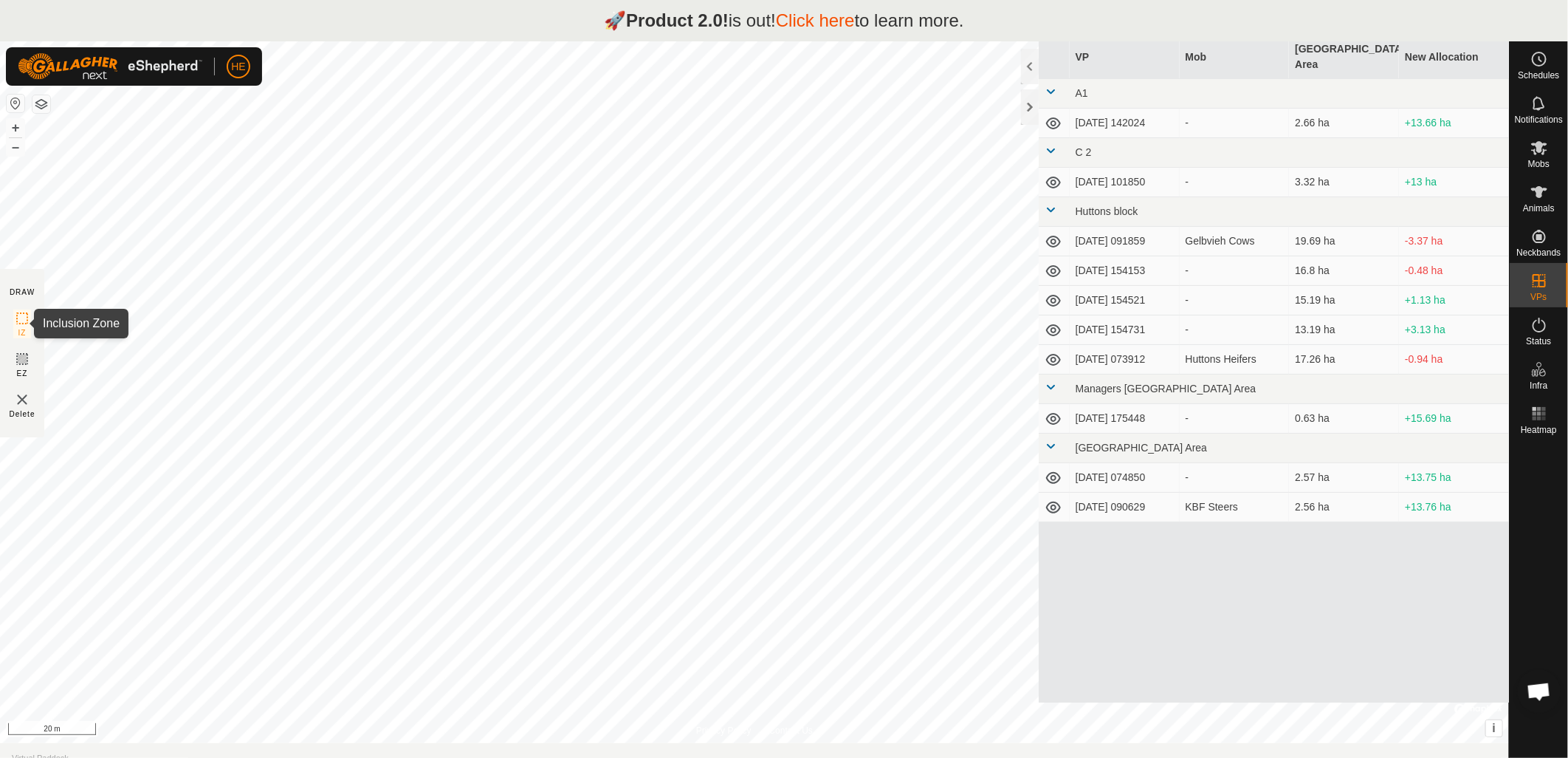
click at [23, 318] on icon at bounding box center [22, 318] width 17 height 17
click at [13, 365] on icon at bounding box center [22, 358] width 17 height 17
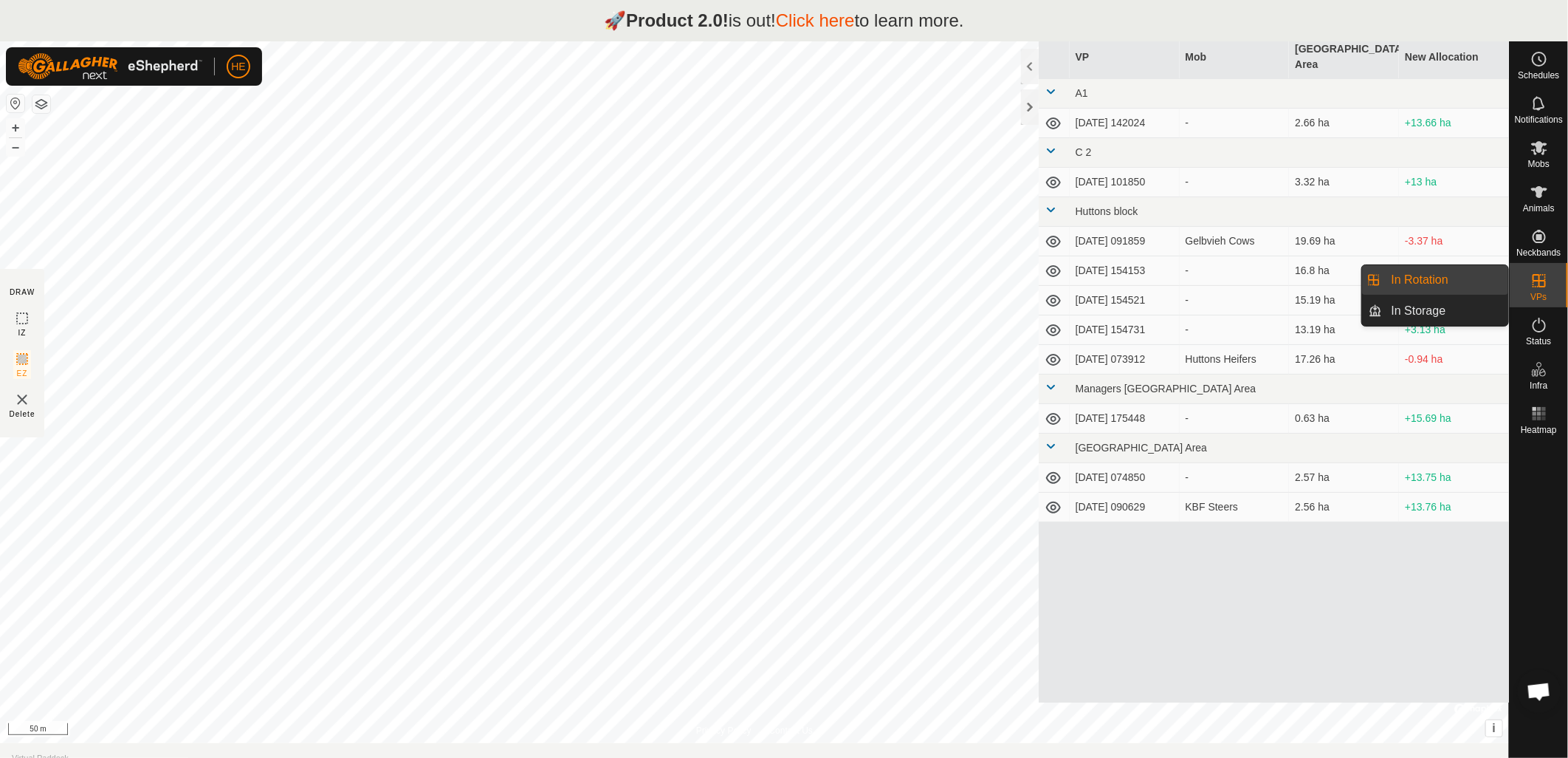
click at [1546, 288] on icon at bounding box center [1538, 280] width 17 height 17
click at [1418, 286] on link "In Rotation" at bounding box center [1446, 280] width 127 height 30
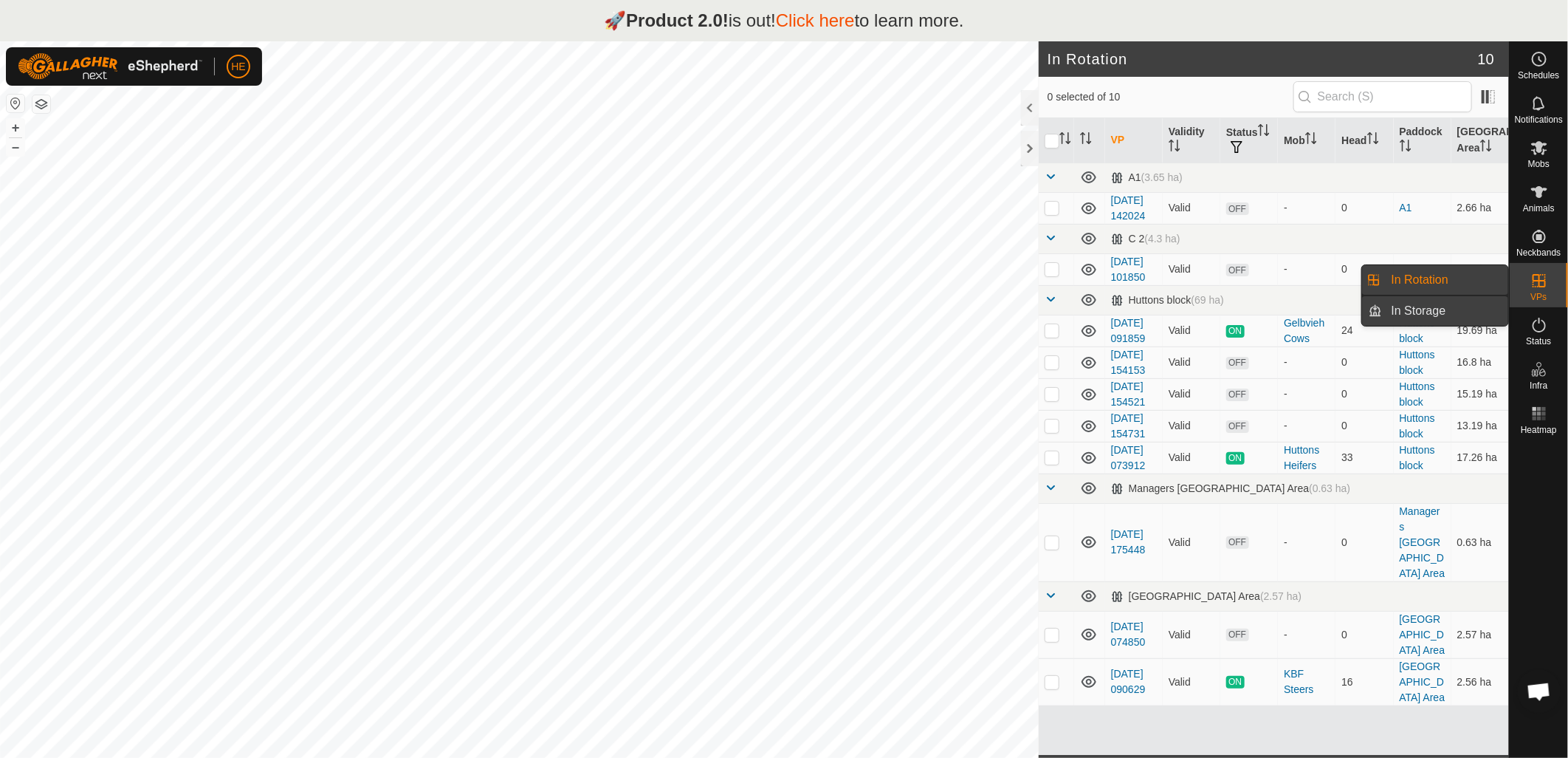
click at [1422, 308] on link "In Storage" at bounding box center [1446, 311] width 127 height 30
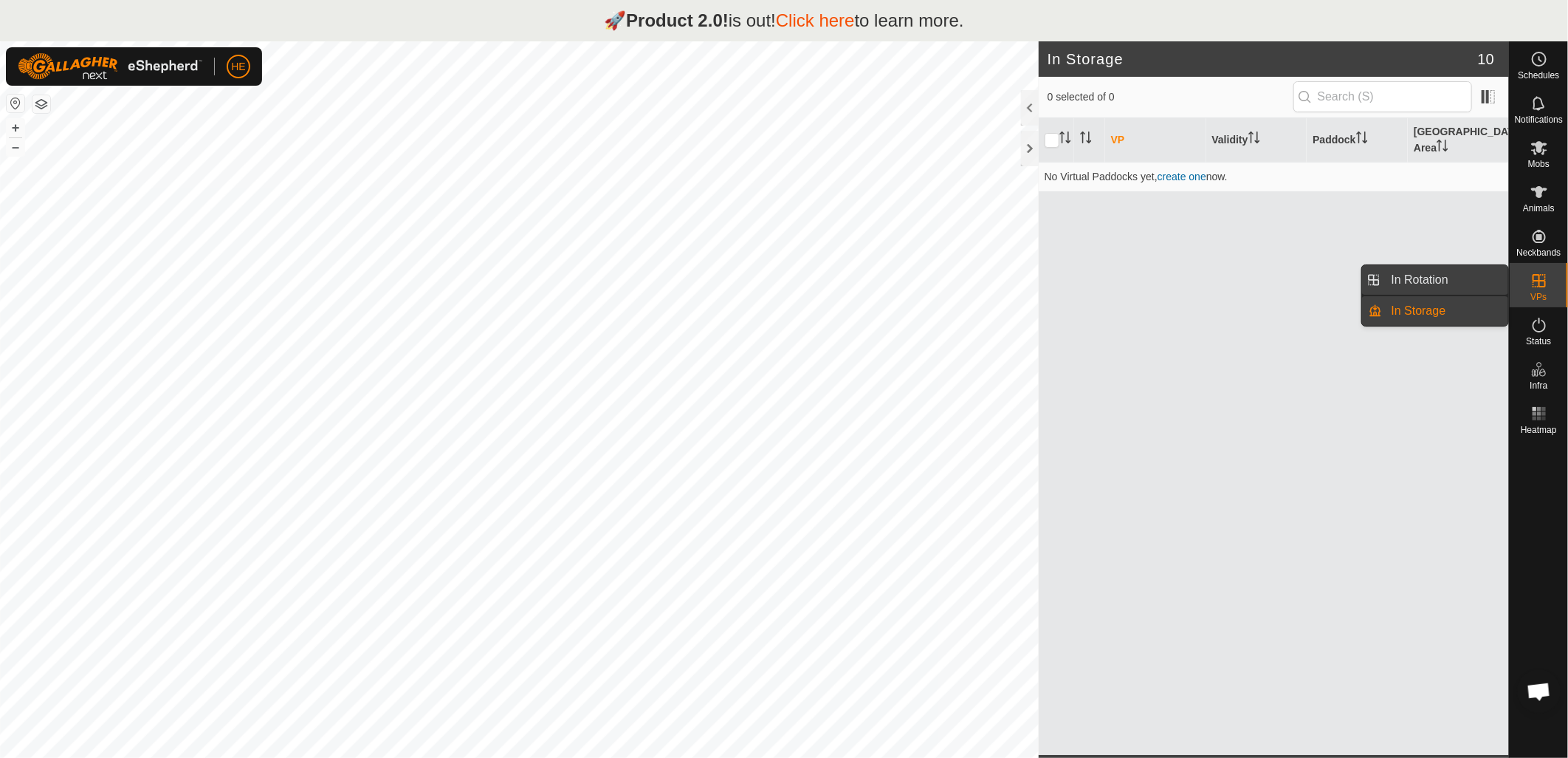
click at [1413, 279] on link "In Rotation" at bounding box center [1446, 280] width 127 height 30
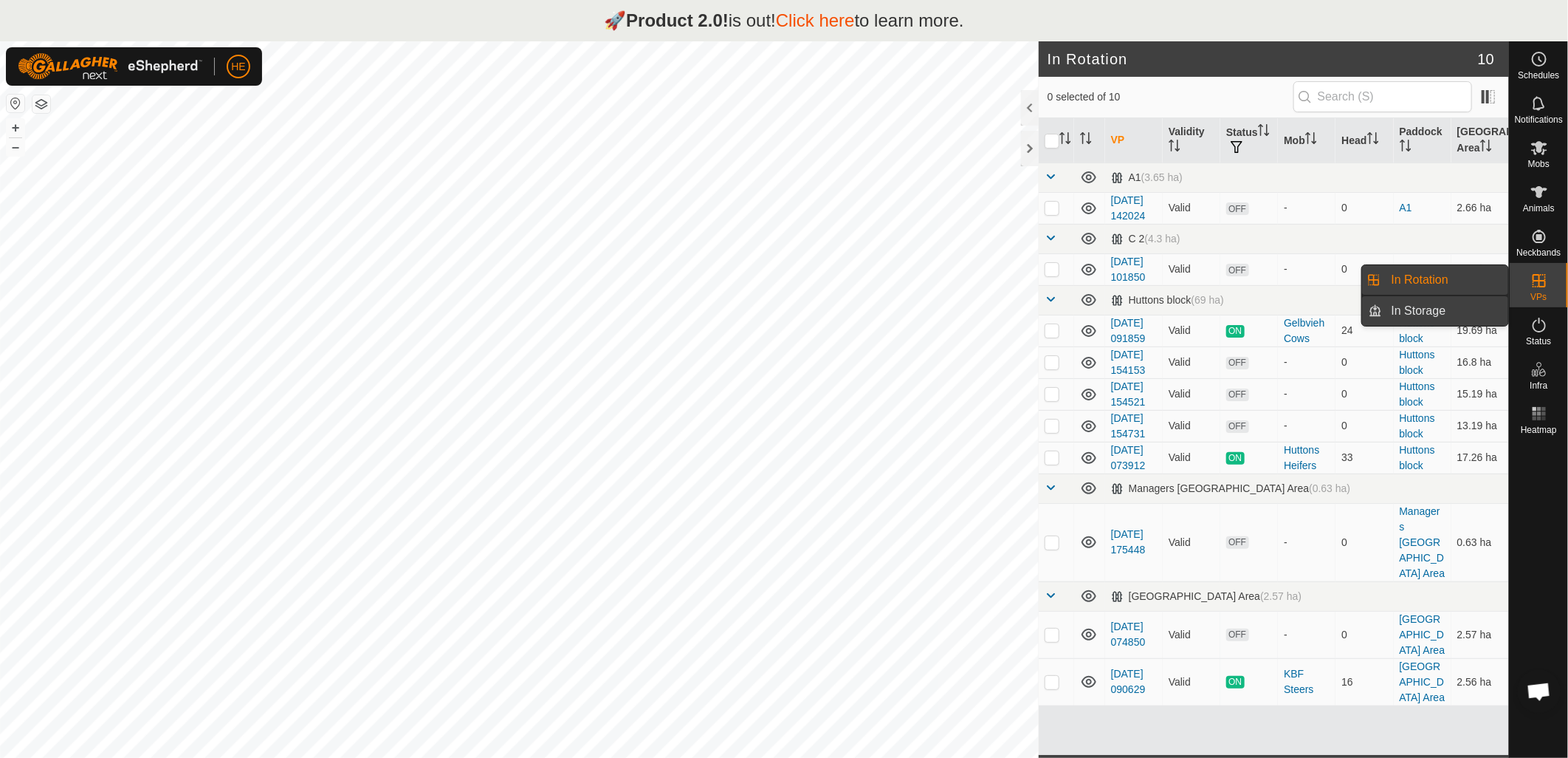
click at [1412, 306] on link "In Storage" at bounding box center [1446, 311] width 127 height 30
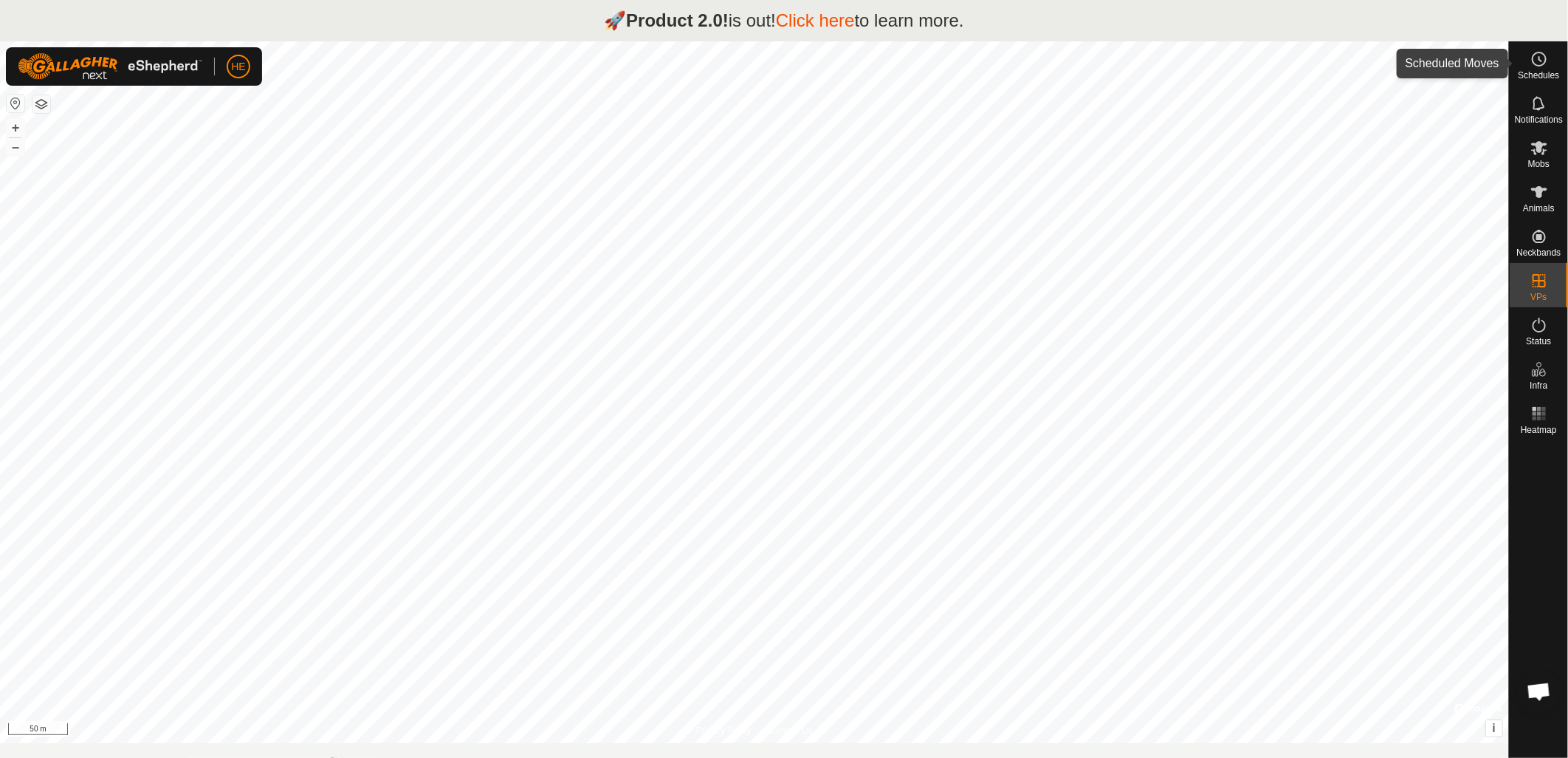
click at [1539, 59] on icon at bounding box center [1540, 59] width 2 height 4
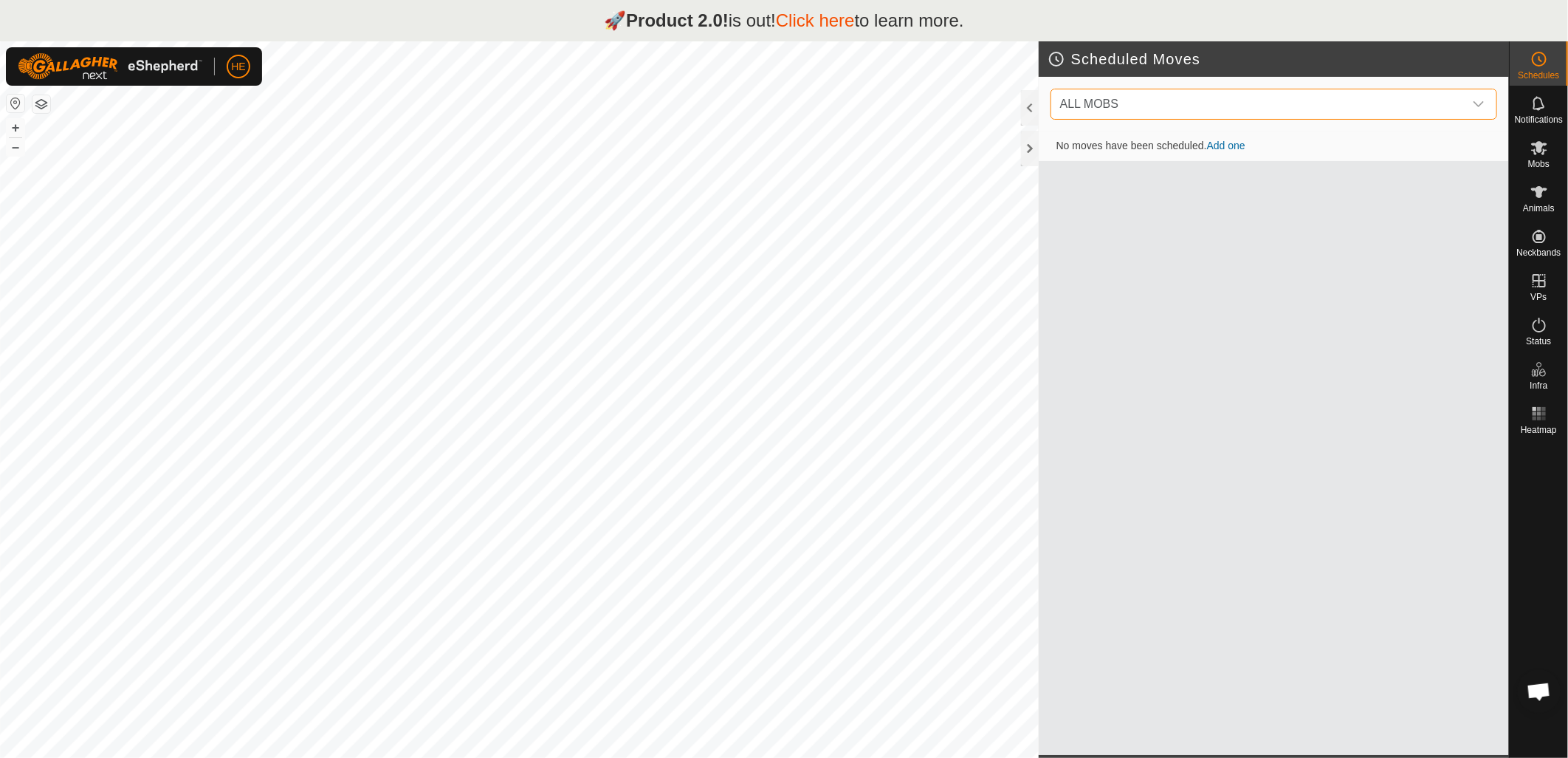
click at [1429, 99] on span "ALL MOBS" at bounding box center [1259, 104] width 409 height 30
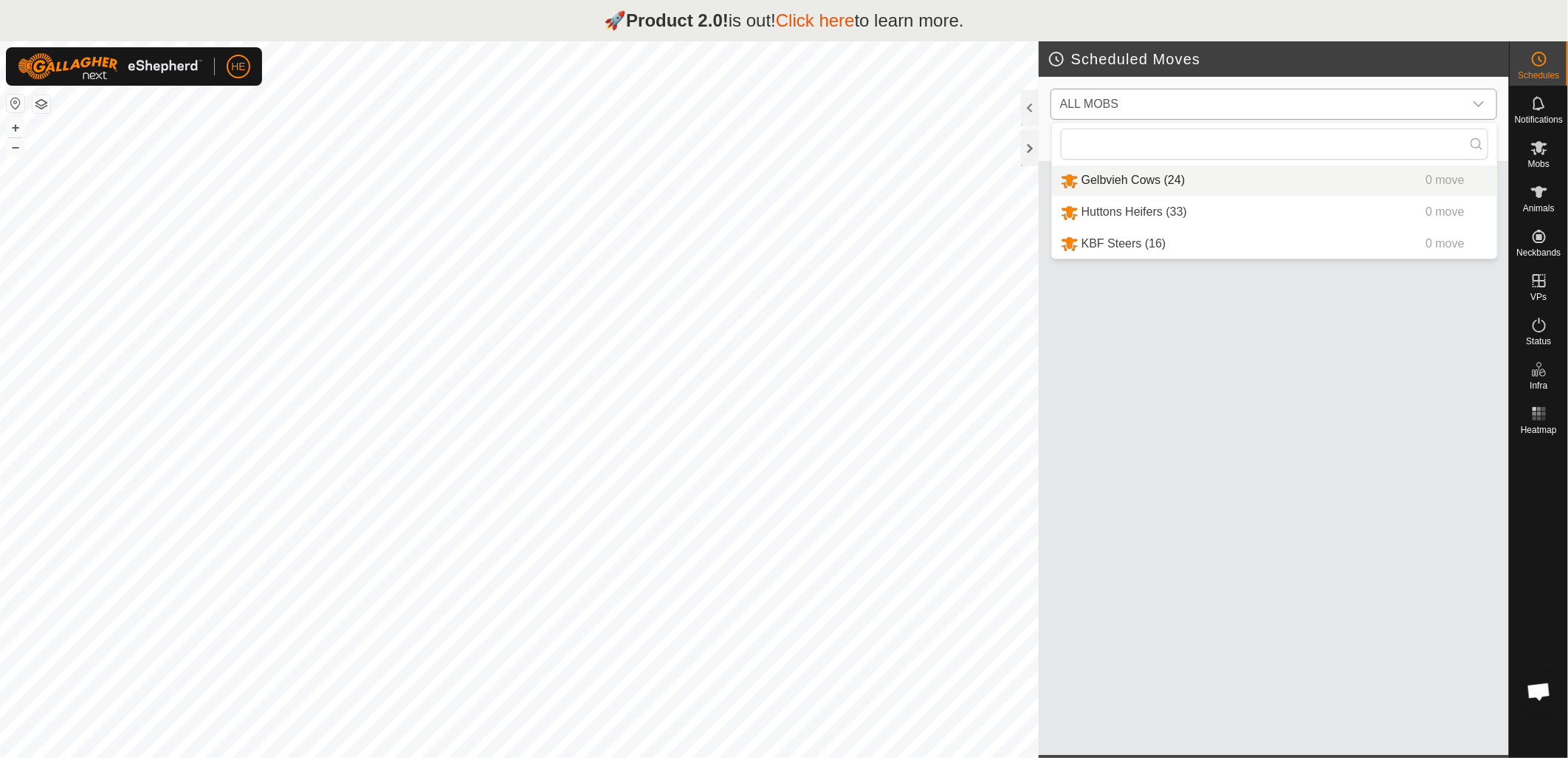
click at [1150, 182] on li "Gelbvieh Cows (24) 0 move" at bounding box center [1274, 180] width 445 height 31
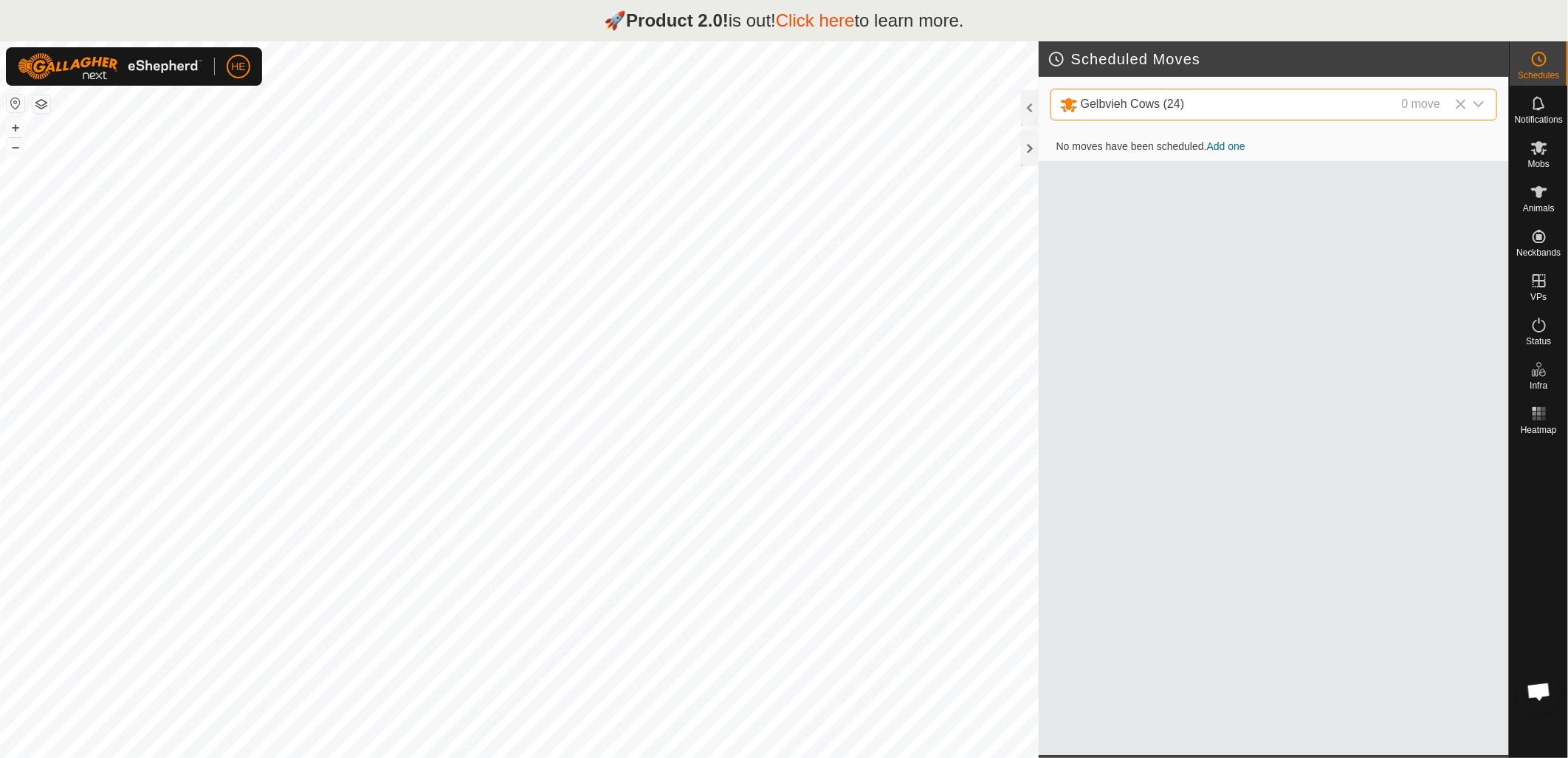
click at [1463, 104] on icon at bounding box center [1460, 104] width 12 height 12
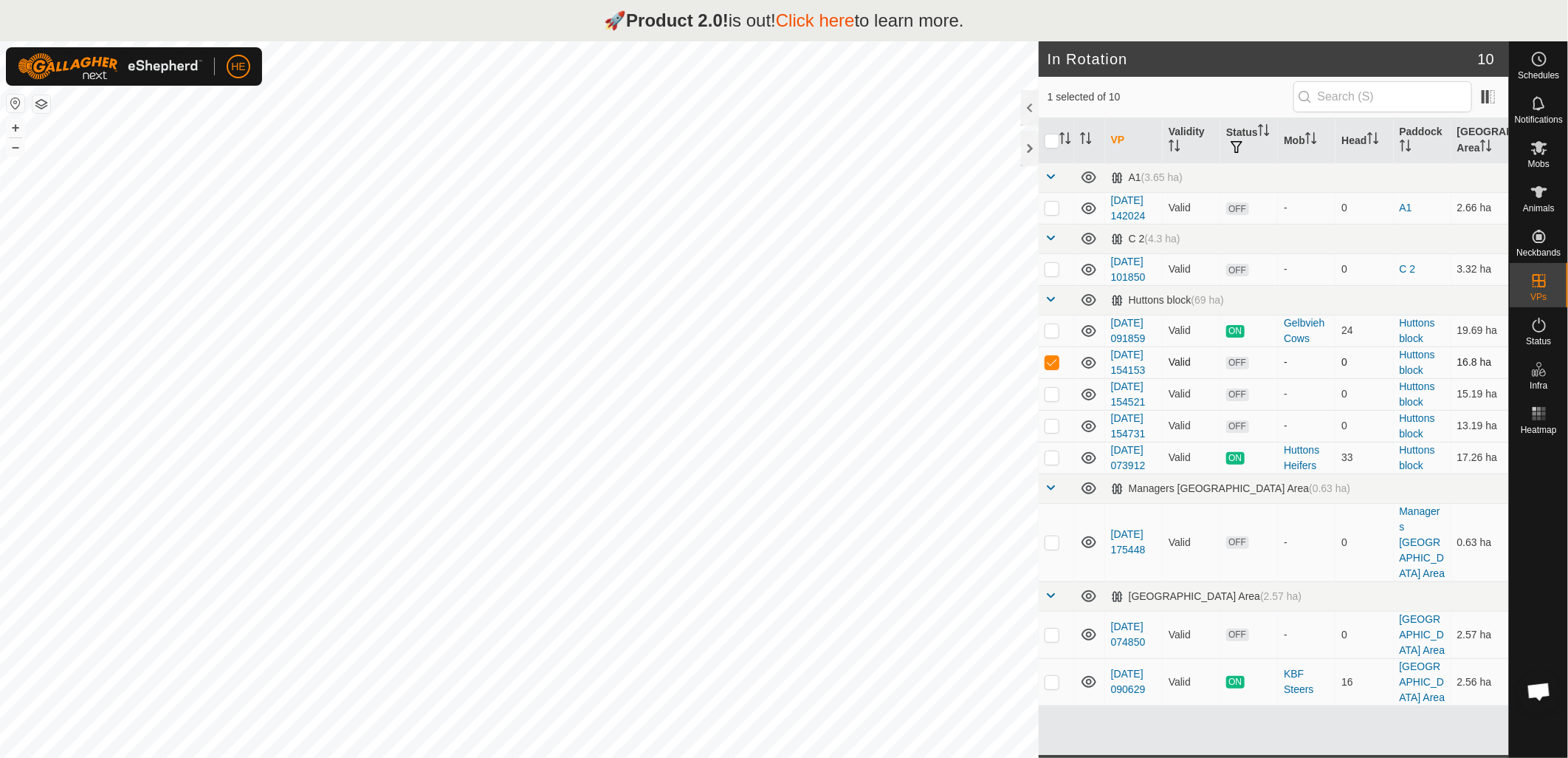
click at [1048, 368] on p-checkbox at bounding box center [1052, 362] width 15 height 12
click at [1053, 368] on p-tablecheckbox at bounding box center [1052, 362] width 15 height 12
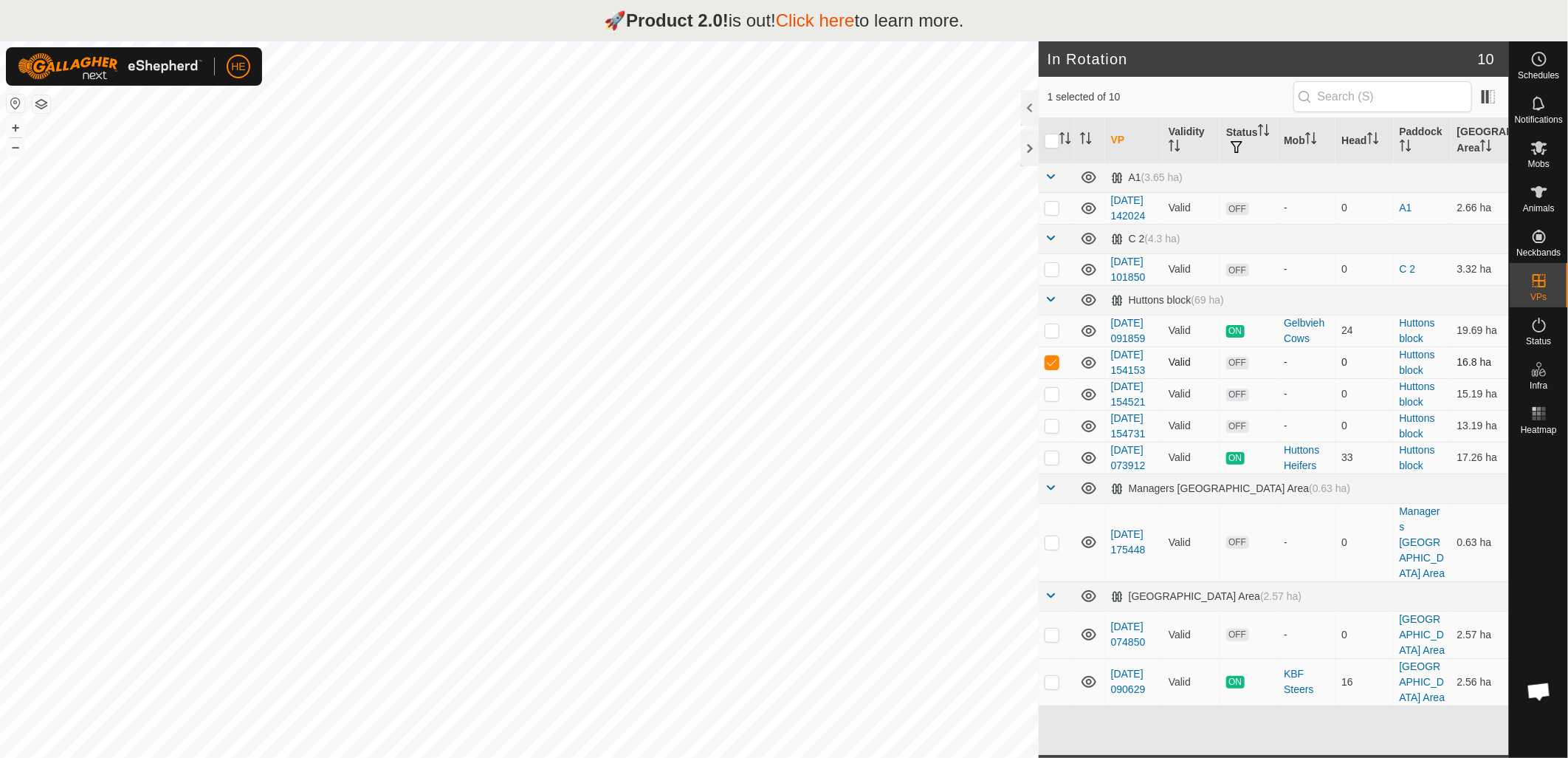
checkbox input "false"
click at [1051, 463] on p-checkbox at bounding box center [1052, 457] width 15 height 12
checkbox input "false"
click at [1055, 431] on p-checkbox at bounding box center [1052, 425] width 15 height 12
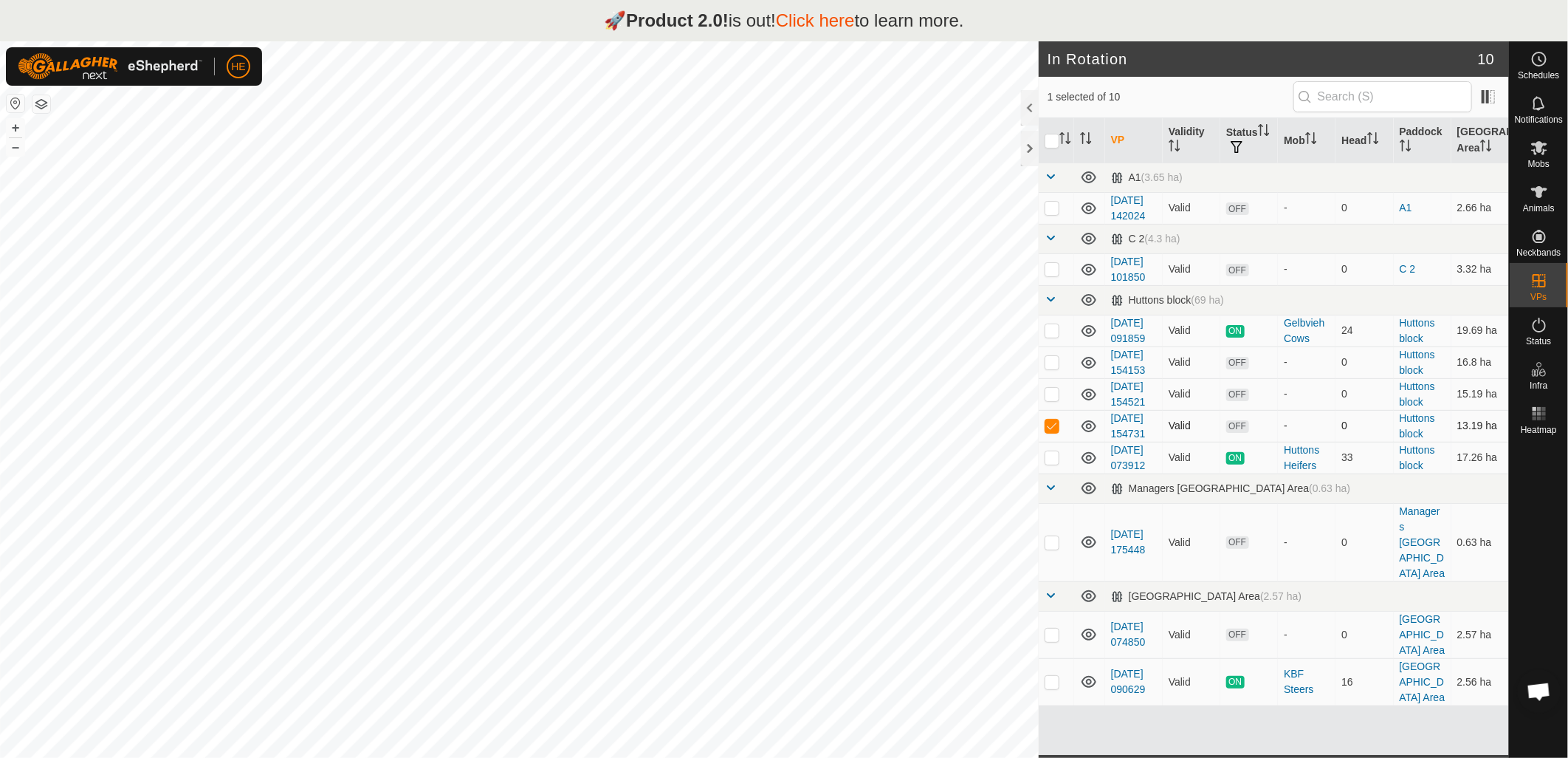
checkbox input "false"
click at [1055, 368] on p-checkbox at bounding box center [1052, 362] width 15 height 12
checkbox input "true"
click at [1052, 336] on p-checkbox at bounding box center [1052, 330] width 15 height 12
checkbox input "true"
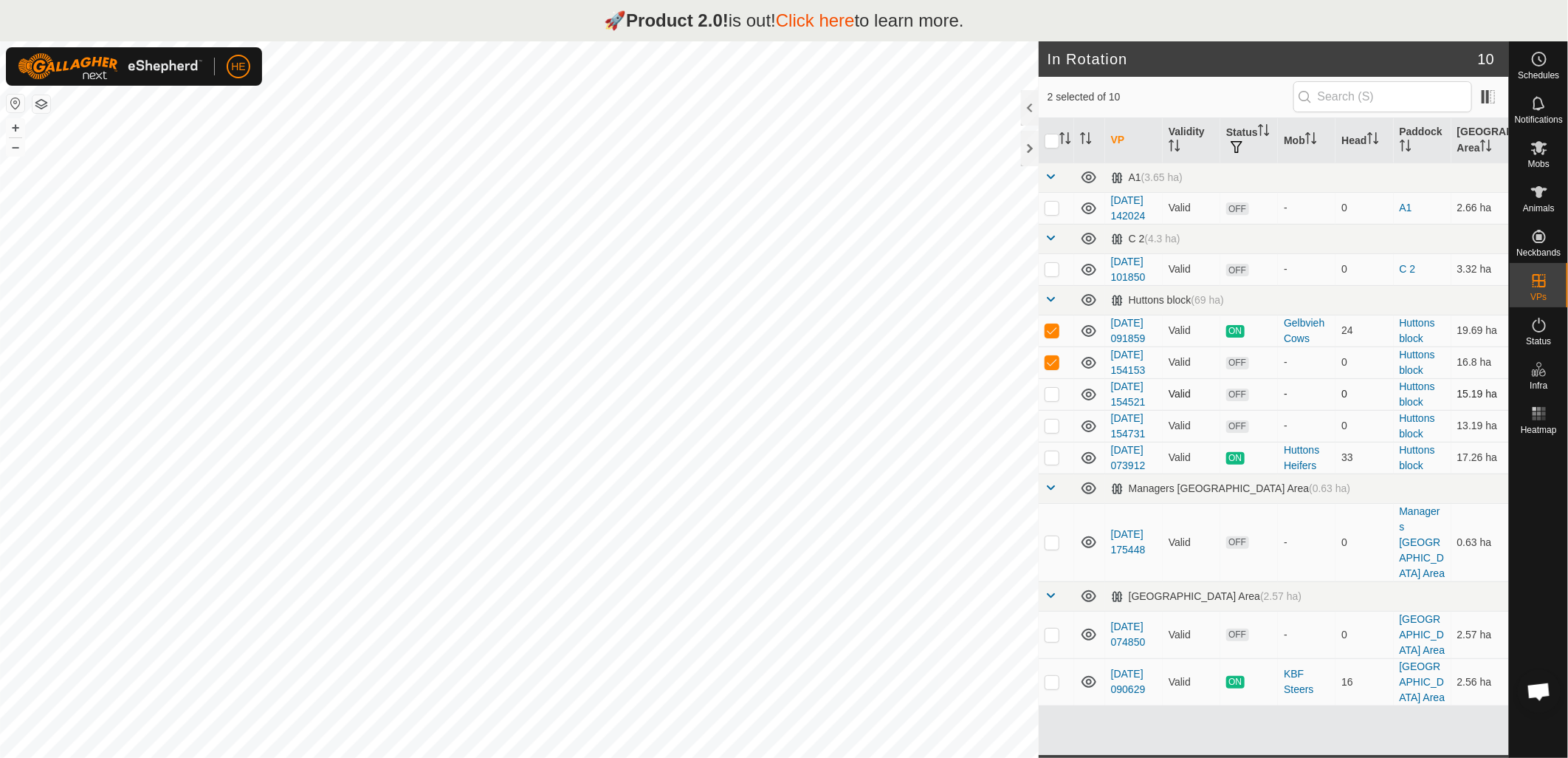
click at [1055, 400] on p-checkbox at bounding box center [1052, 394] width 15 height 12
checkbox input "true"
click at [1057, 431] on p-checkbox at bounding box center [1052, 425] width 15 height 12
checkbox input "true"
click at [1049, 463] on p-checkbox at bounding box center [1052, 457] width 15 height 12
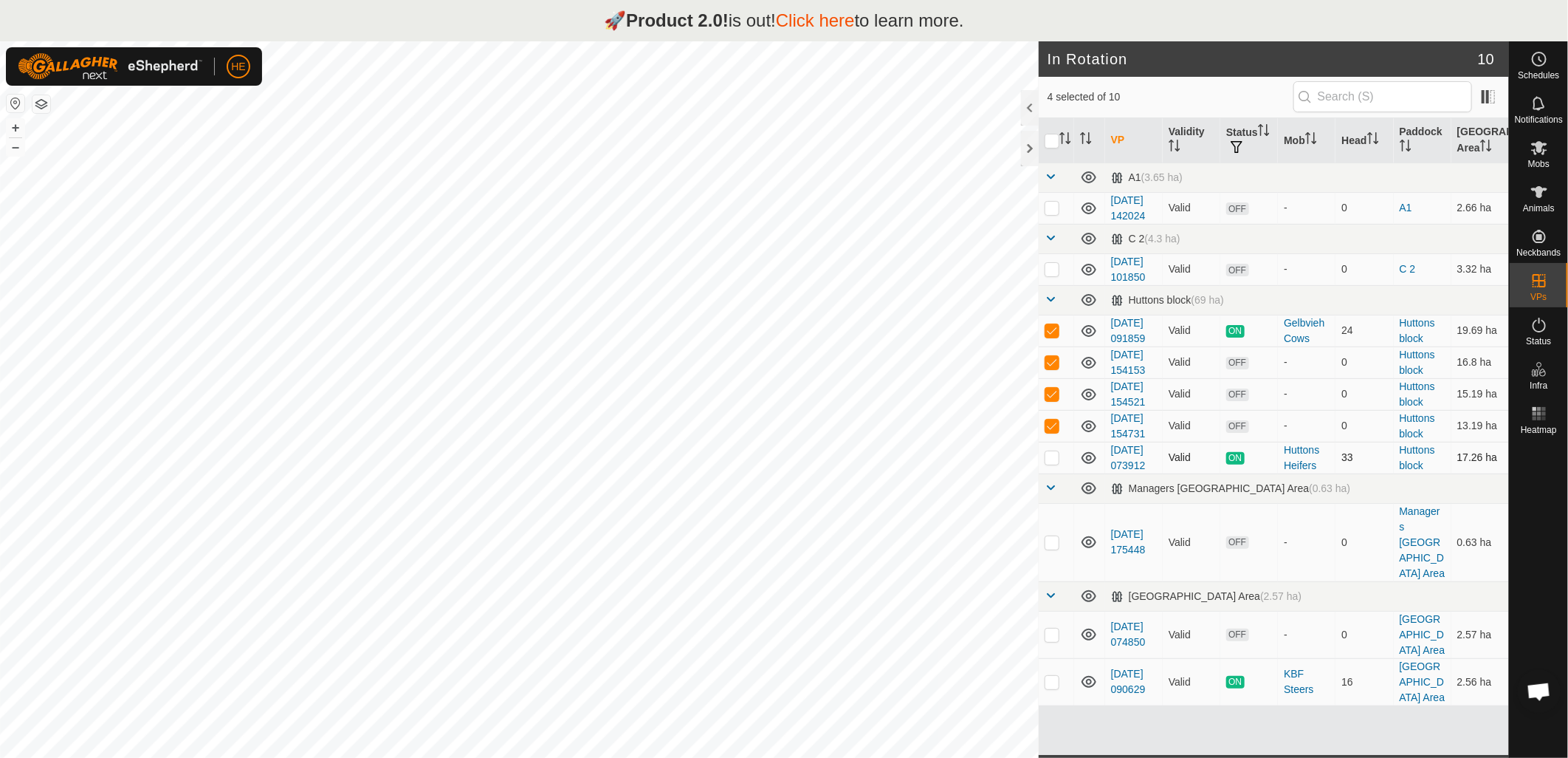
checkbox input "true"
click at [1056, 431] on p-checkbox at bounding box center [1052, 425] width 15 height 12
checkbox input "false"
click at [1057, 400] on p-checkbox at bounding box center [1052, 394] width 15 height 12
checkbox input "false"
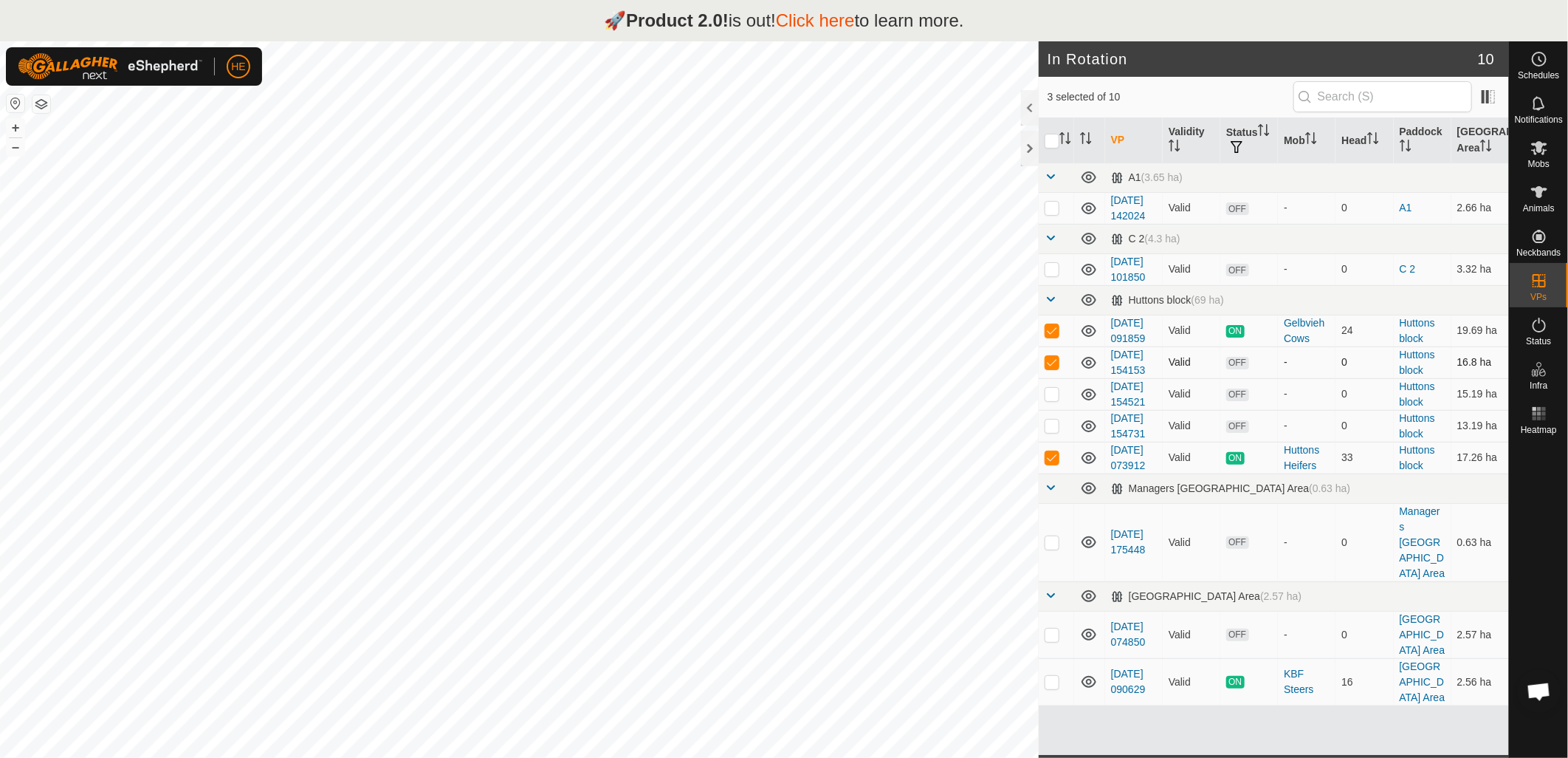
click at [1054, 368] on p-checkbox at bounding box center [1052, 362] width 15 height 12
checkbox input "false"
click at [1057, 336] on p-checkbox at bounding box center [1052, 330] width 15 height 12
checkbox input "false"
drag, startPoint x: 1191, startPoint y: 602, endPoint x: 1199, endPoint y: 639, distance: 37.9
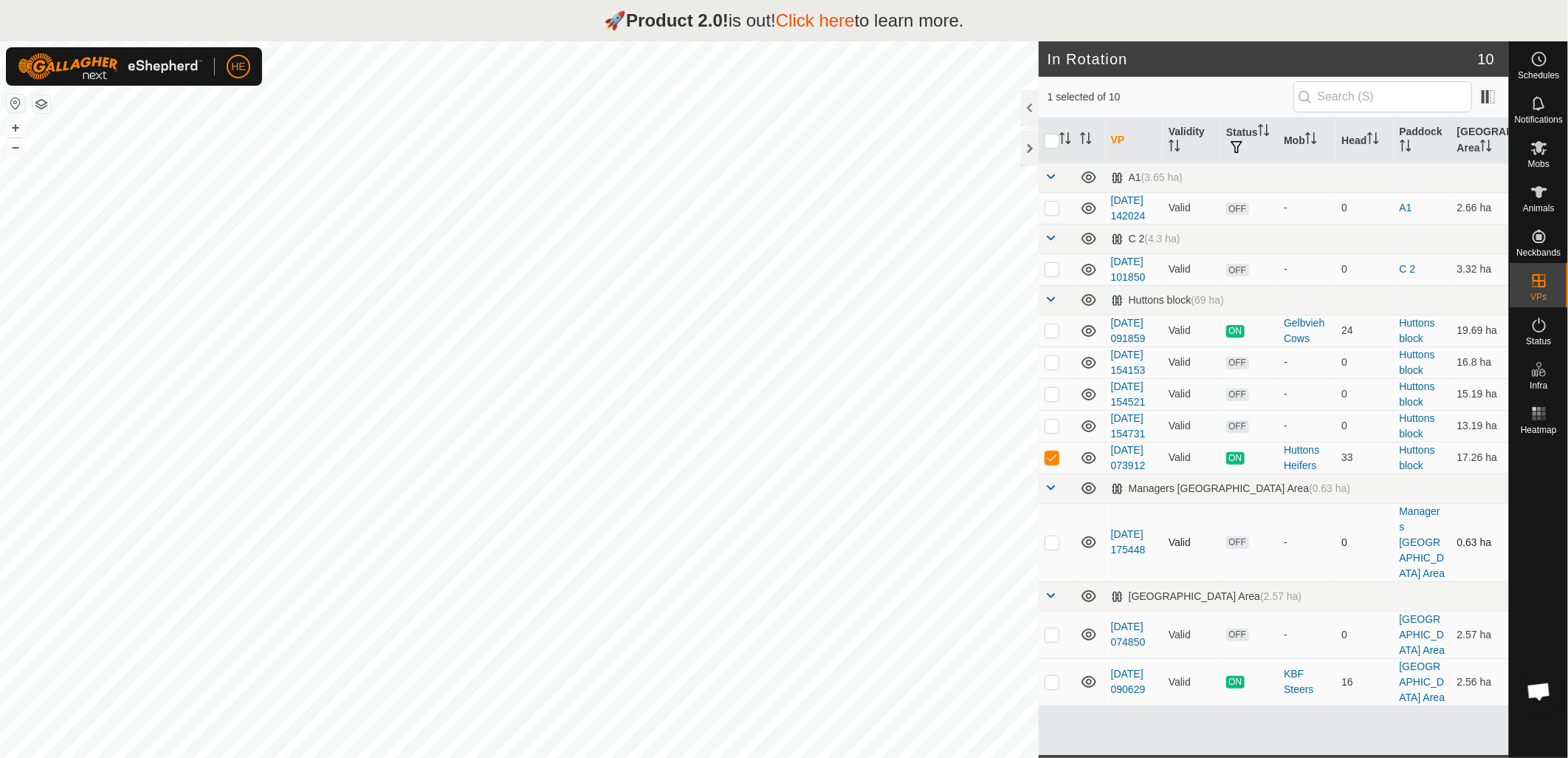
click at [1199, 581] on td "Valid" at bounding box center [1192, 542] width 58 height 79
click at [1053, 451] on p-checkbox at bounding box center [1052, 457] width 15 height 12
checkbox input "false"
click at [1545, 282] on icon at bounding box center [1539, 281] width 13 height 13
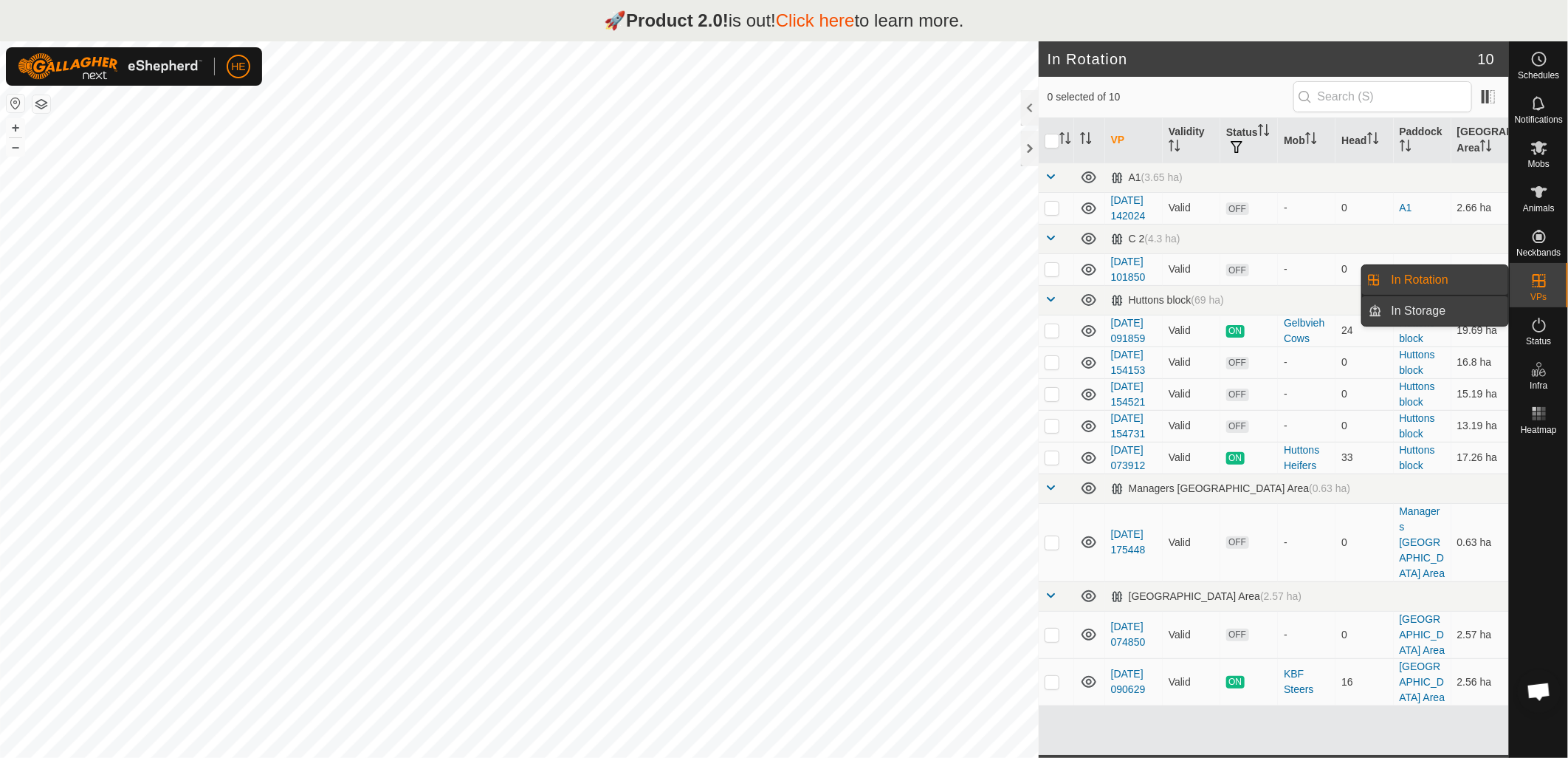
click at [1427, 306] on link "In Storage" at bounding box center [1446, 311] width 127 height 30
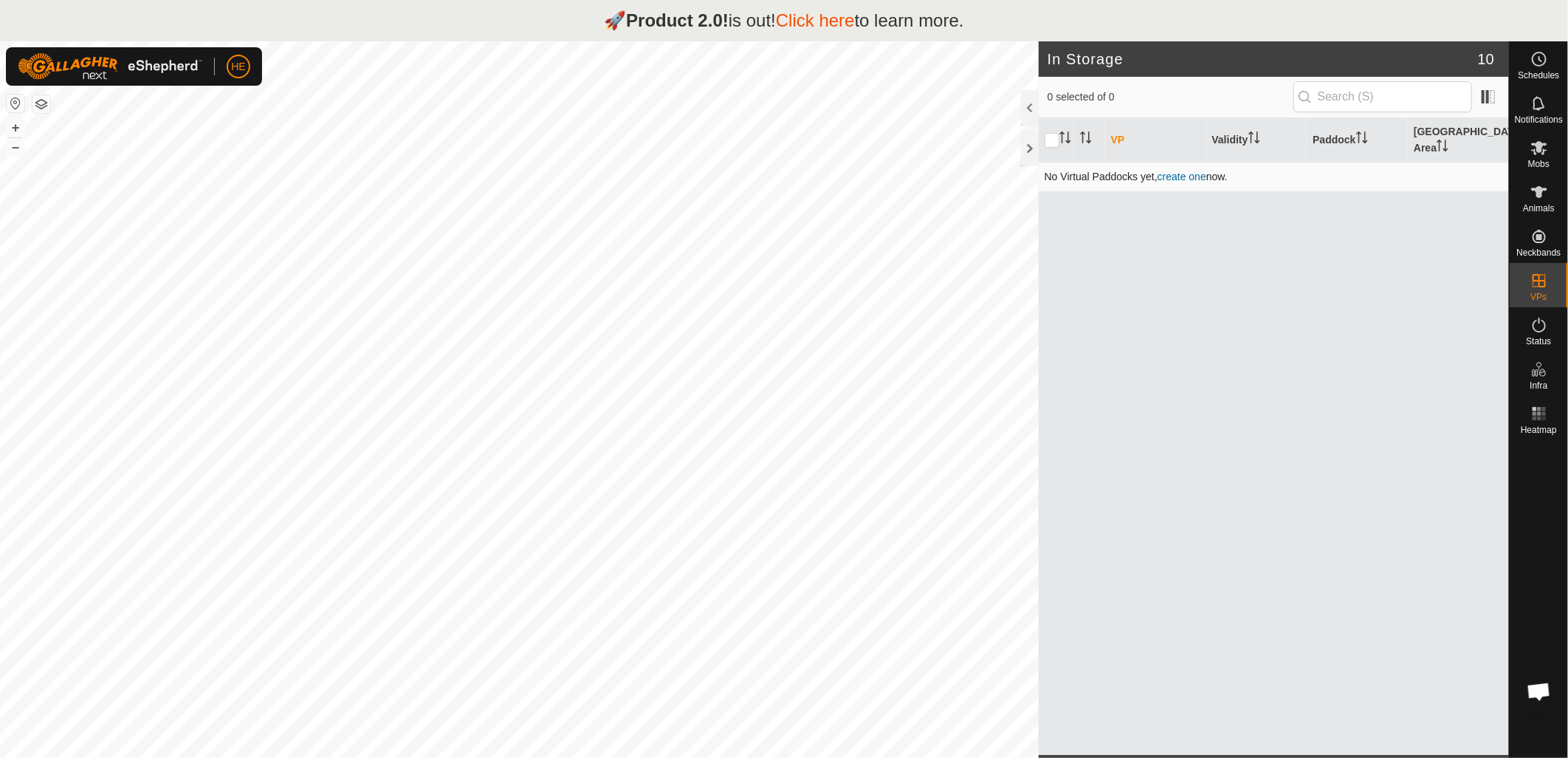
click at [1186, 170] on link "create one" at bounding box center [1182, 176] width 49 height 12
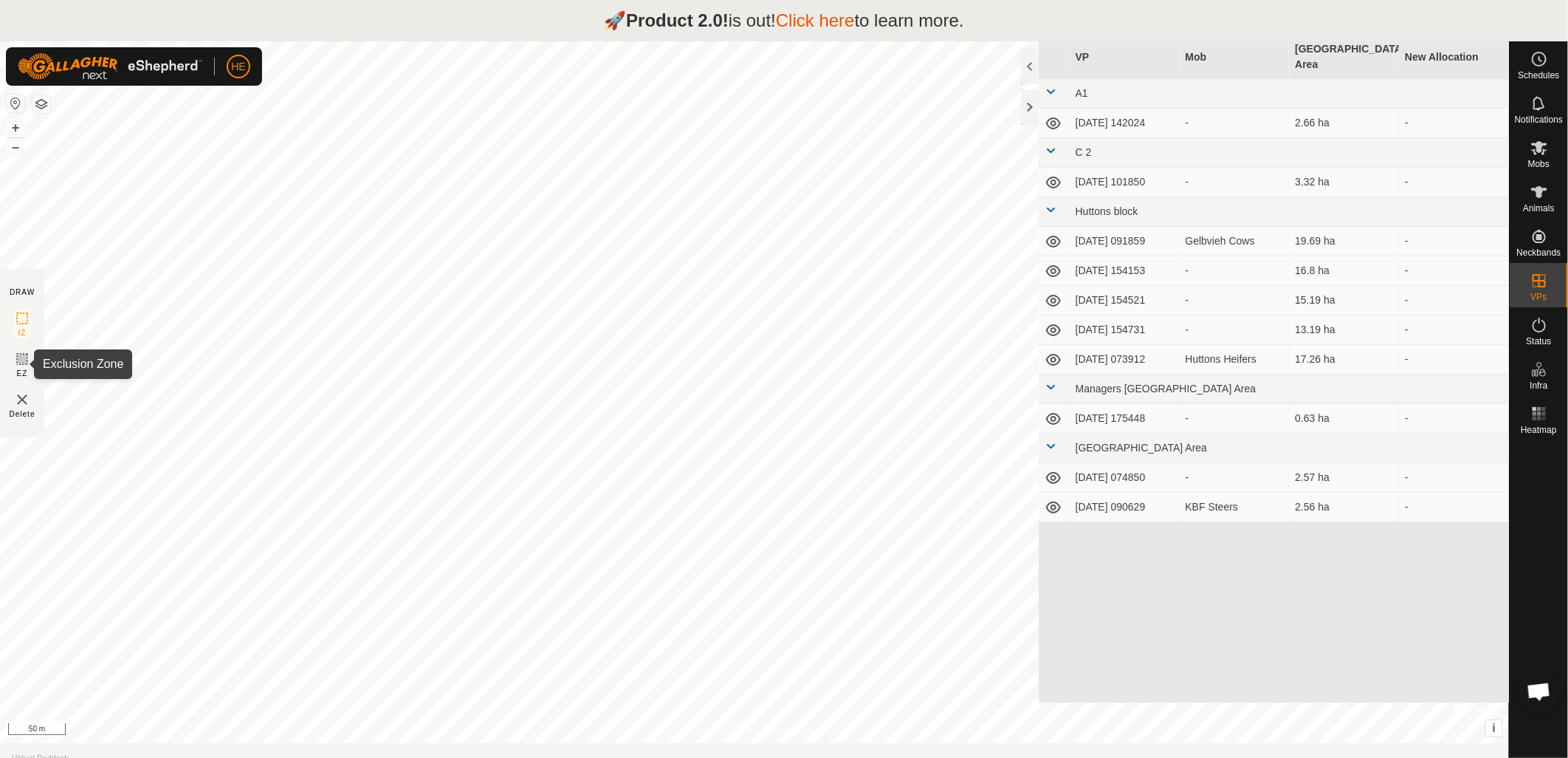
click at [21, 361] on icon at bounding box center [22, 358] width 17 height 17
click at [15, 322] on icon at bounding box center [22, 318] width 17 height 17
click at [24, 399] on img at bounding box center [22, 399] width 17 height 17
click at [10, 401] on div "Delete" at bounding box center [22, 405] width 26 height 29
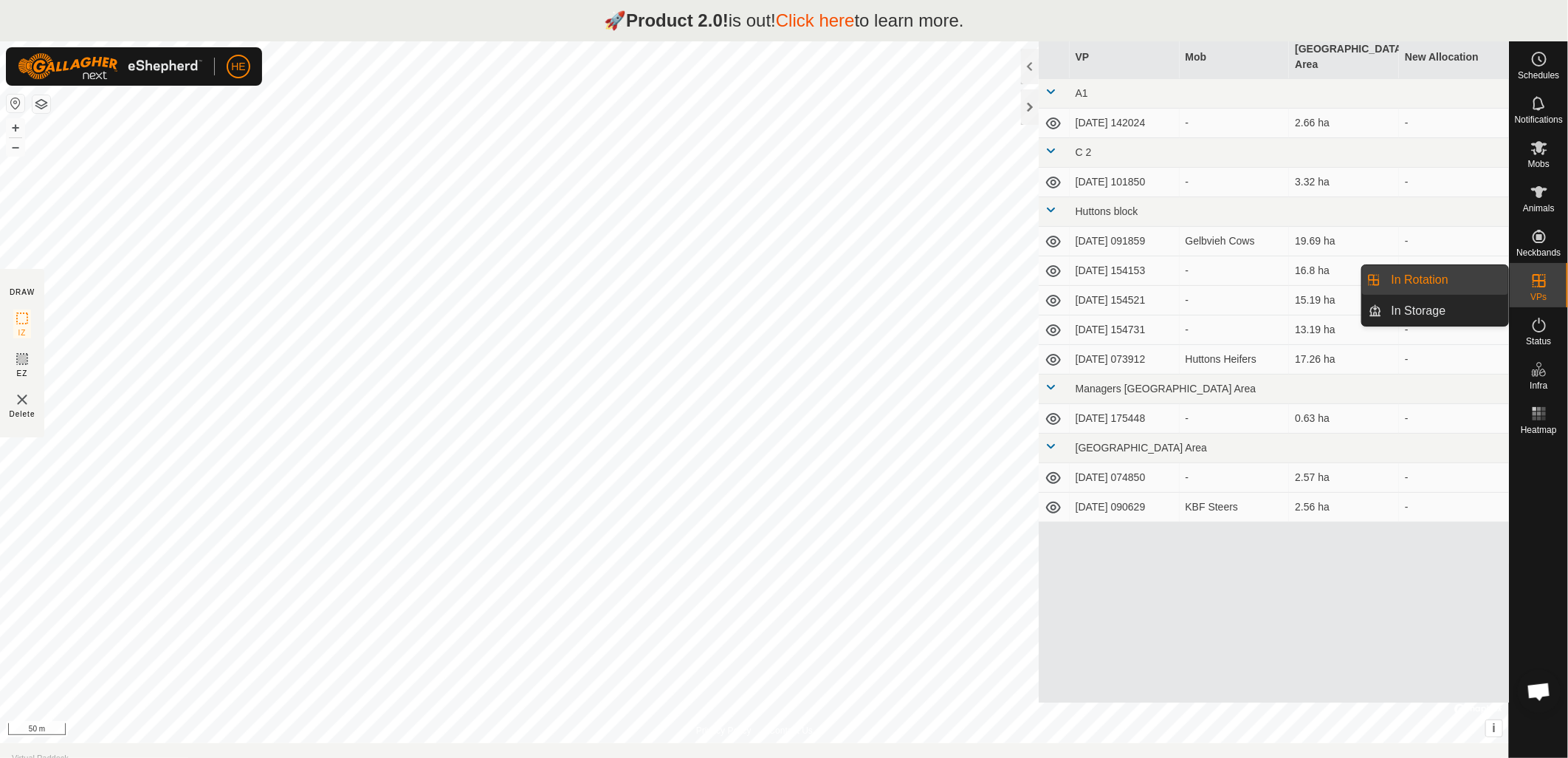
click at [1536, 292] on span "VPs" at bounding box center [1538, 296] width 17 height 9
click at [1428, 307] on link "In Storage" at bounding box center [1446, 311] width 127 height 30
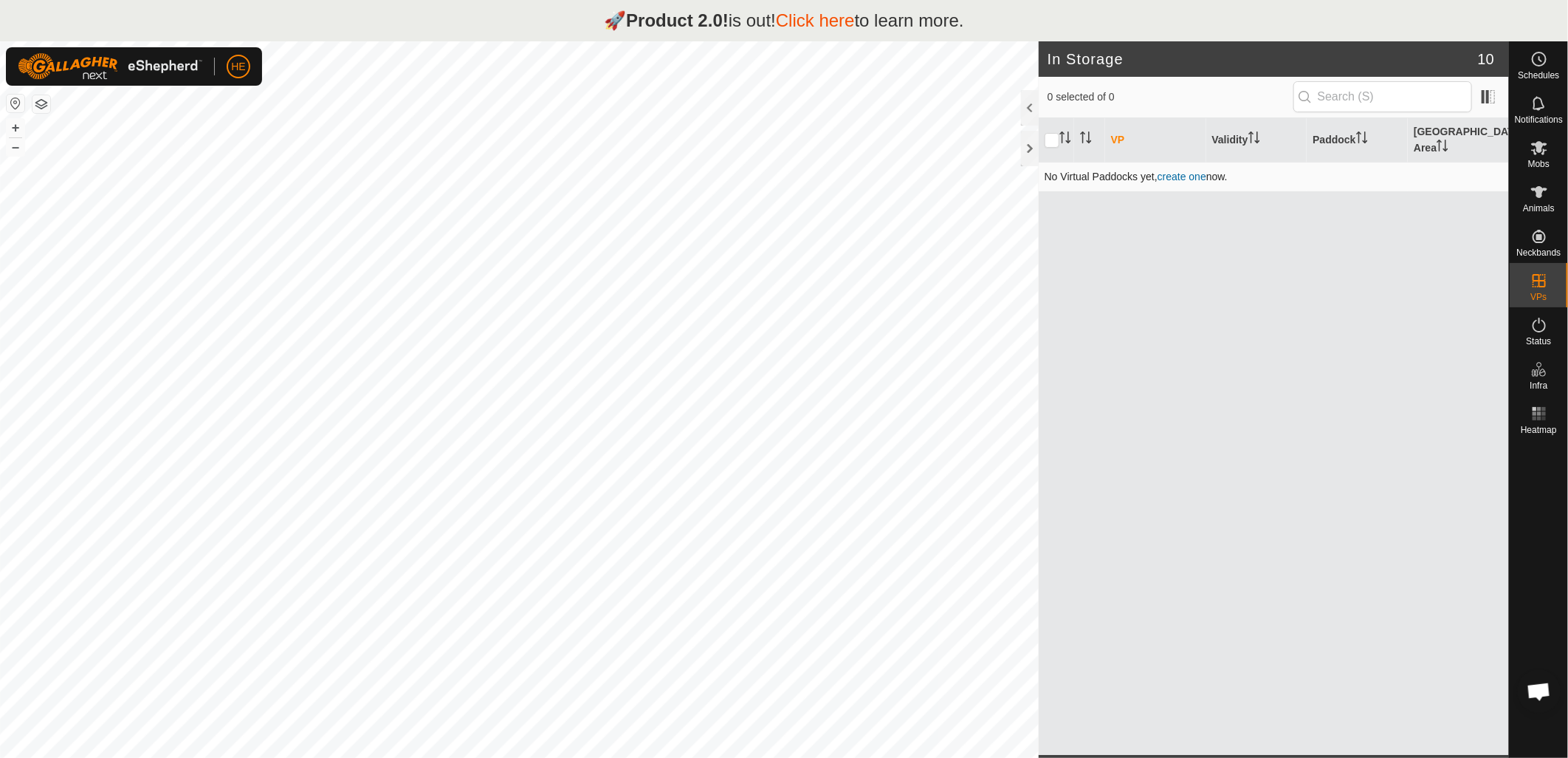
click at [1168, 170] on link "create one" at bounding box center [1182, 176] width 49 height 12
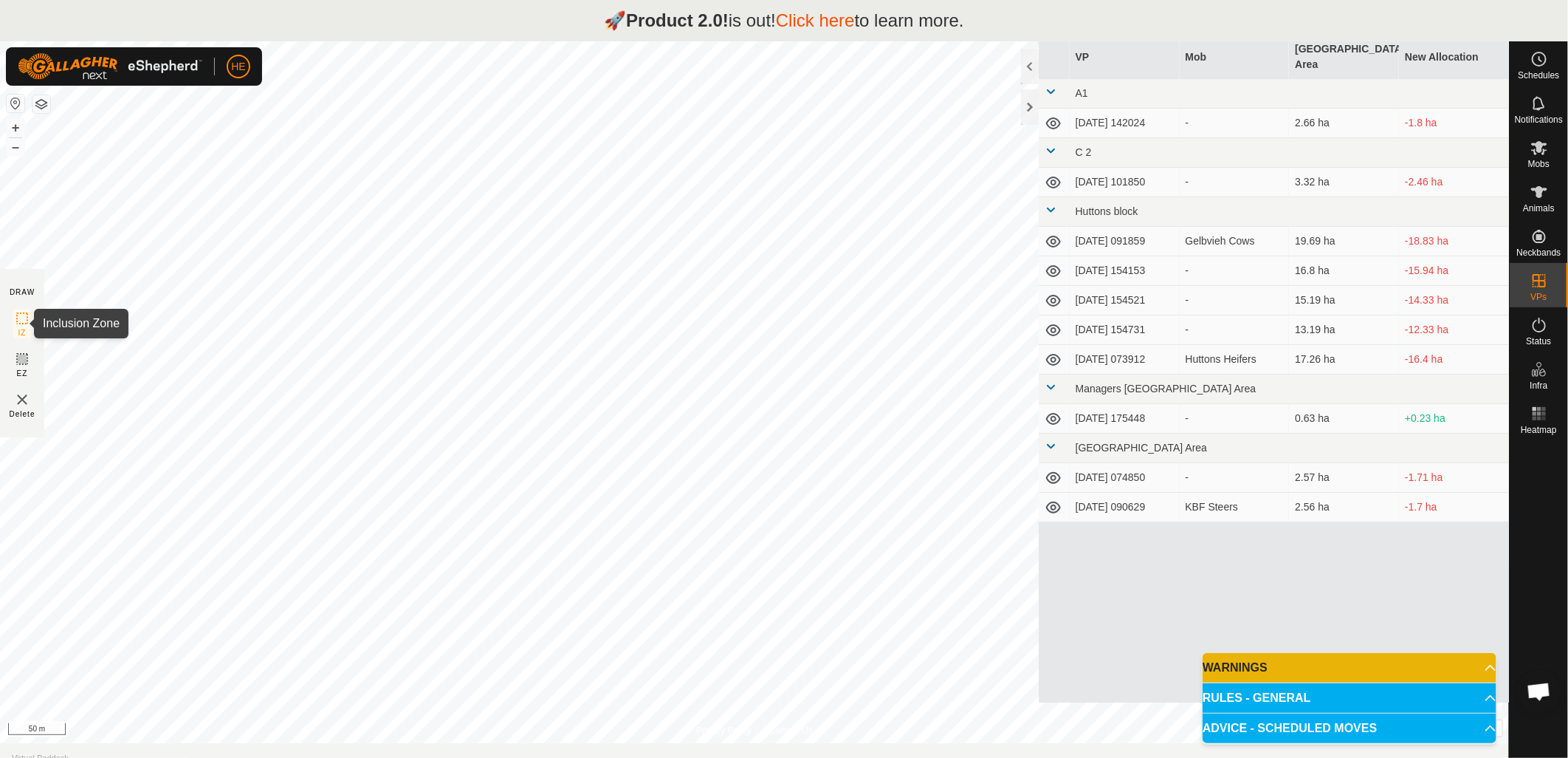
click at [21, 323] on icon at bounding box center [22, 318] width 17 height 17
click at [27, 360] on rect at bounding box center [22, 359] width 12 height 12
click at [20, 315] on icon at bounding box center [22, 318] width 17 height 17
click at [1542, 196] on icon at bounding box center [1538, 191] width 17 height 17
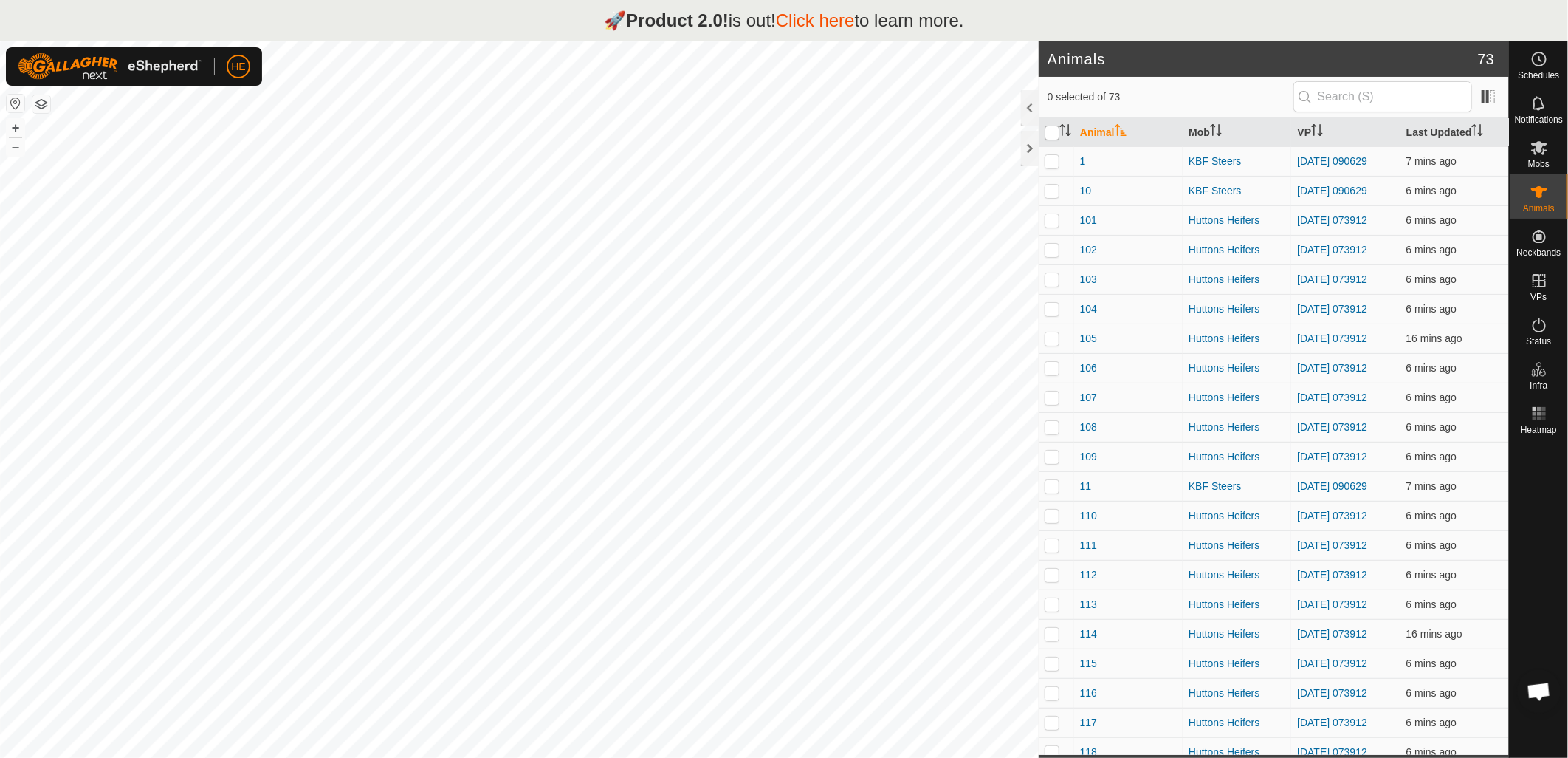
click at [1050, 135] on input "checkbox" at bounding box center [1052, 133] width 15 height 15
checkbox input "true"
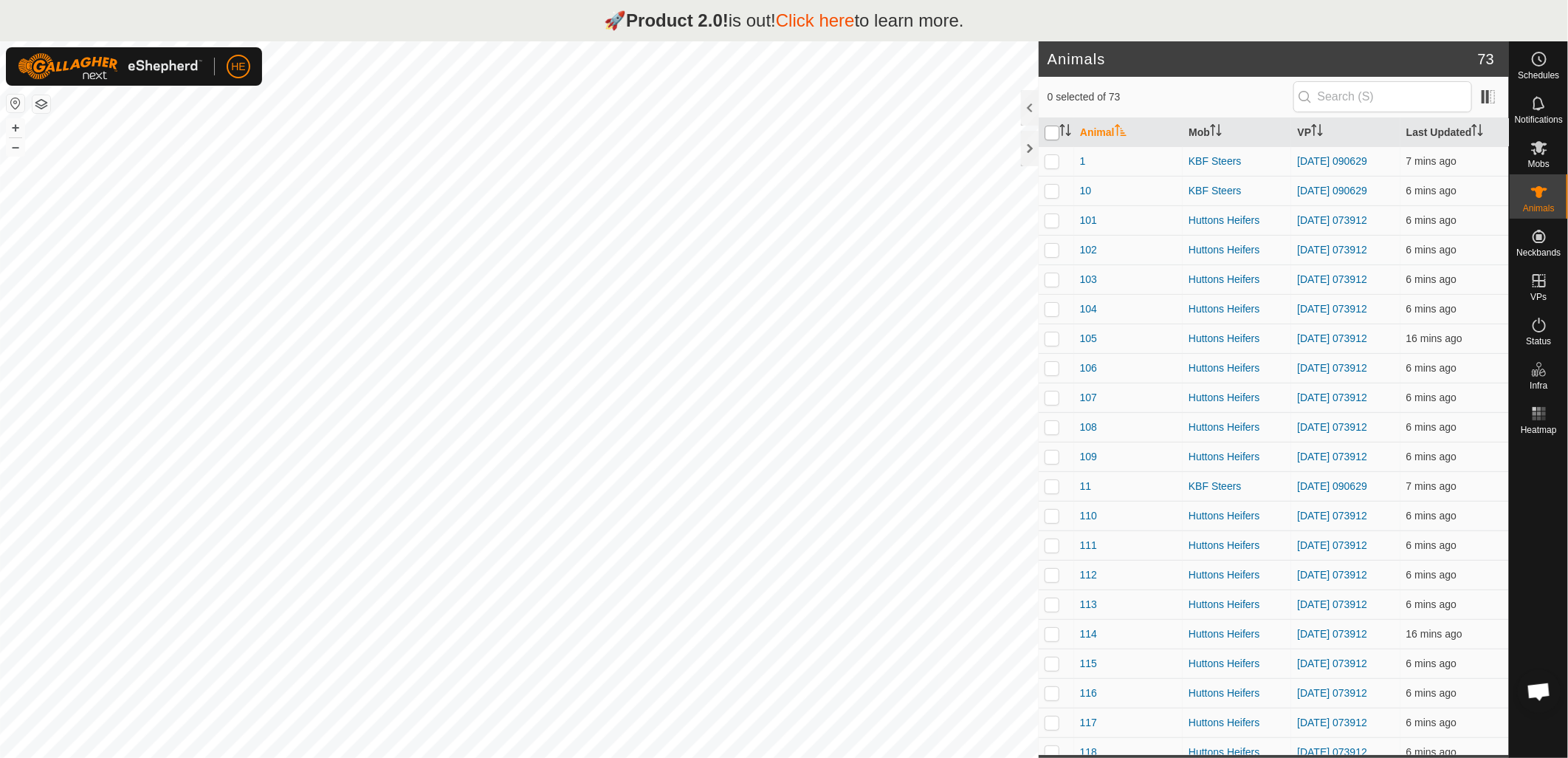
checkbox input "true"
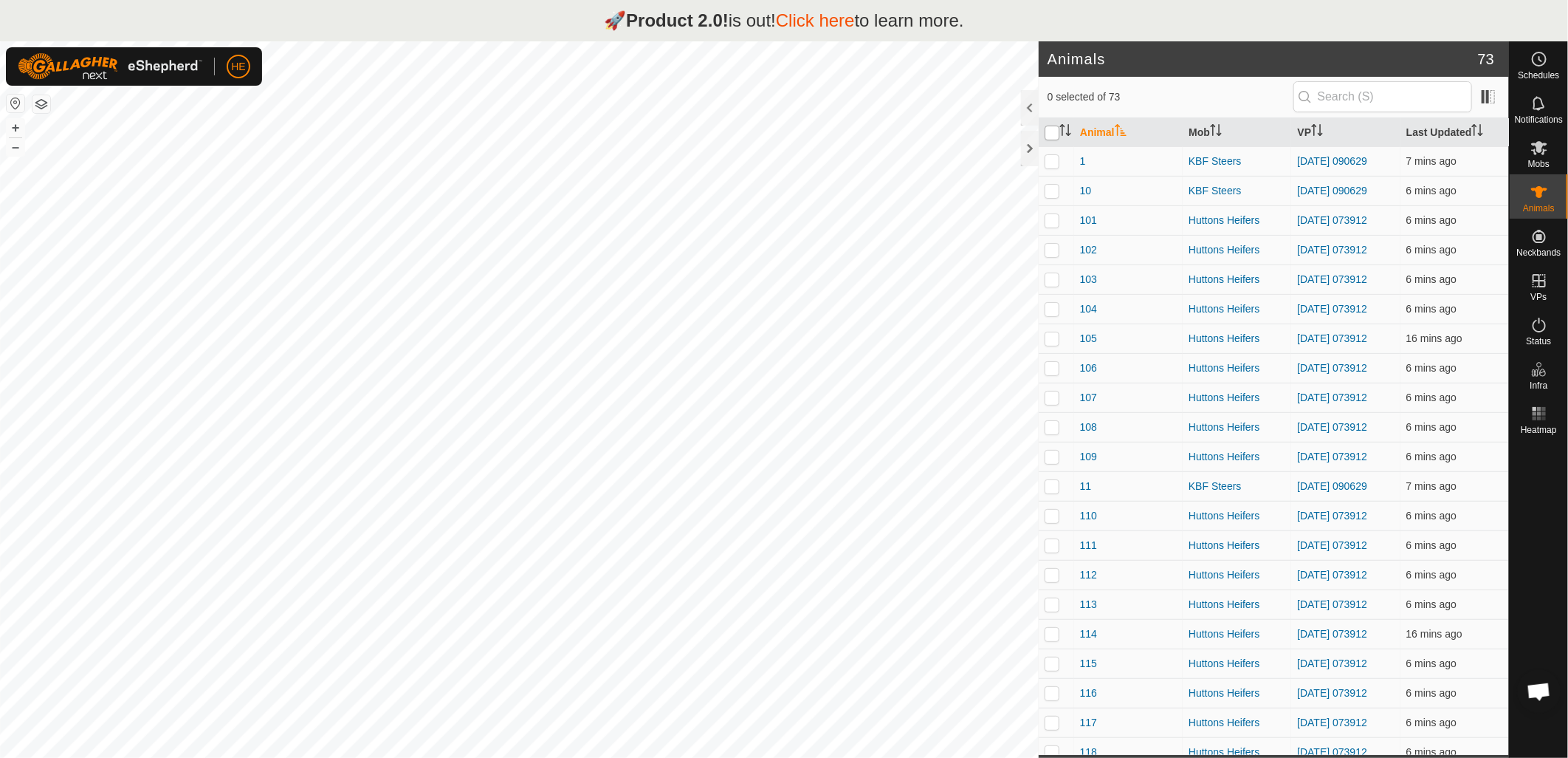
checkbox input "true"
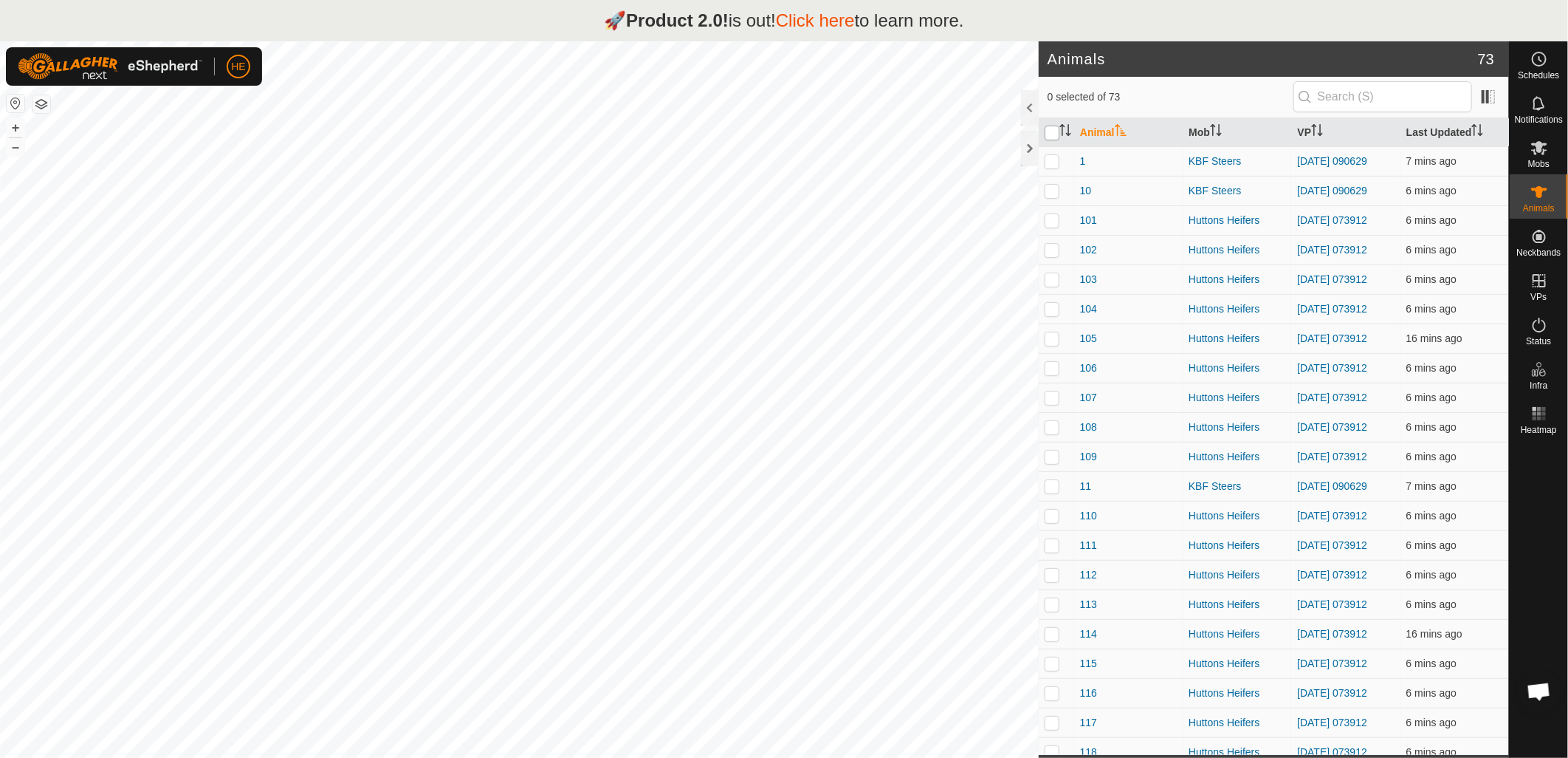
checkbox input "true"
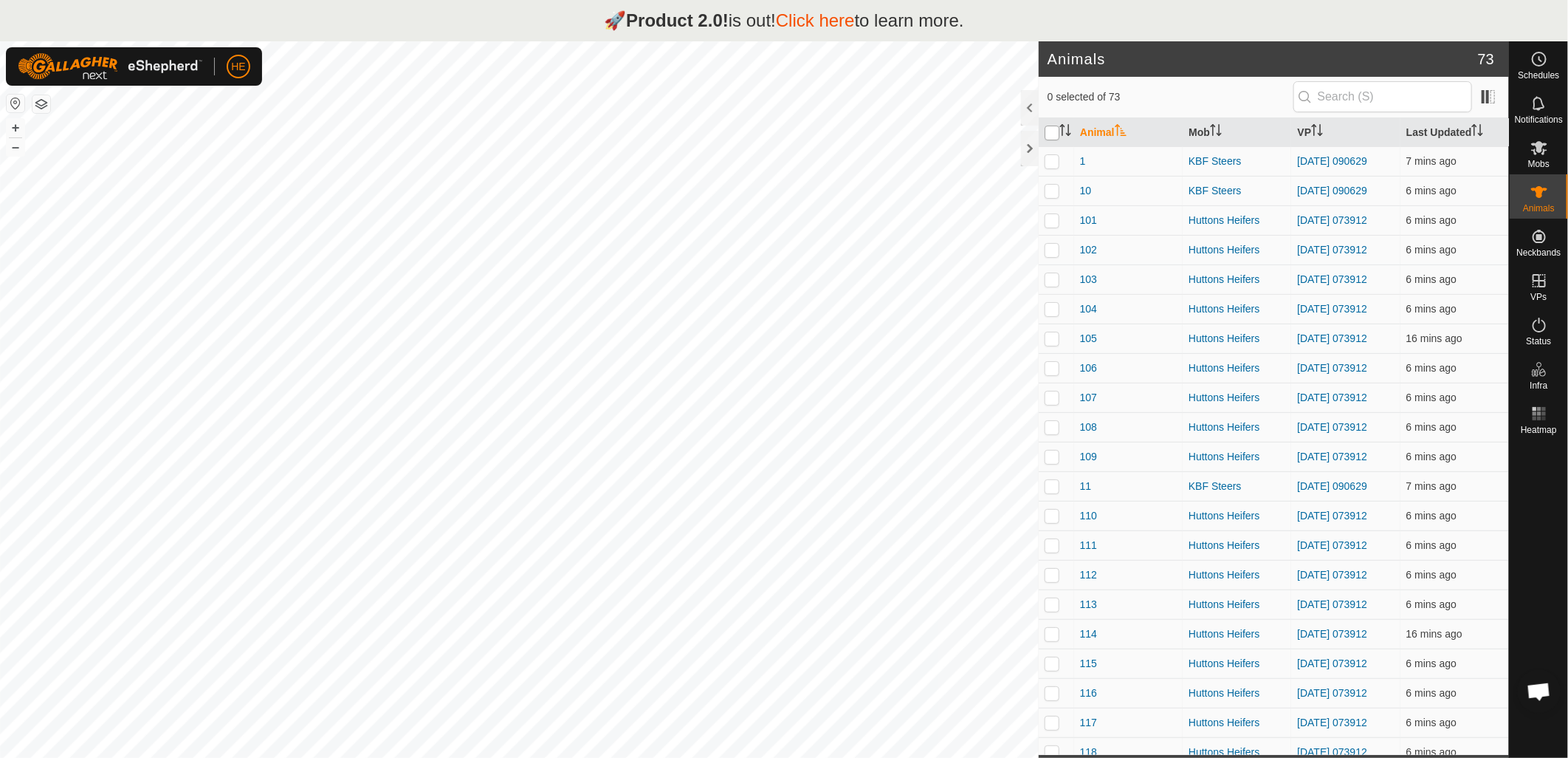
checkbox input "true"
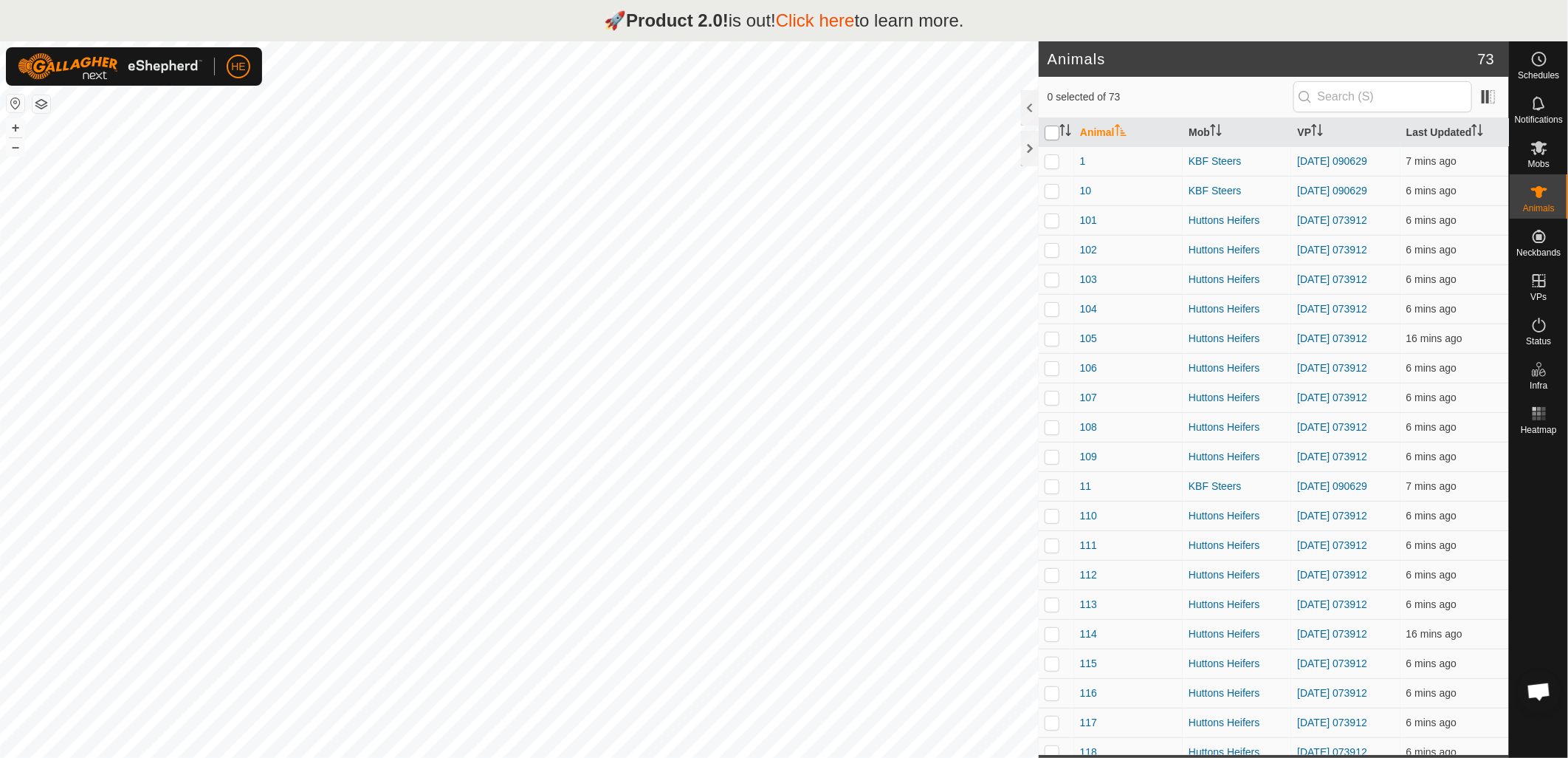
checkbox input "true"
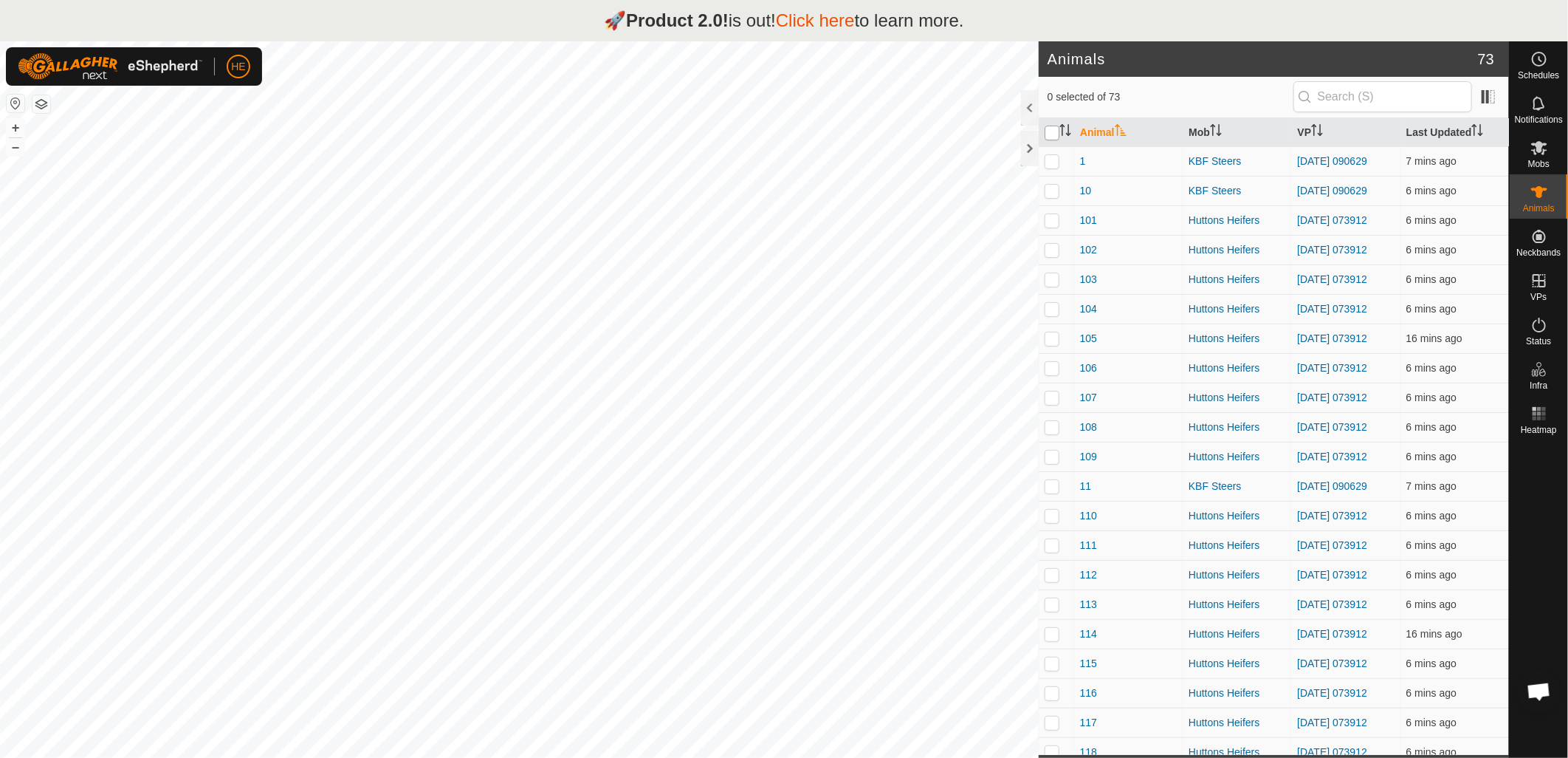
checkbox input "true"
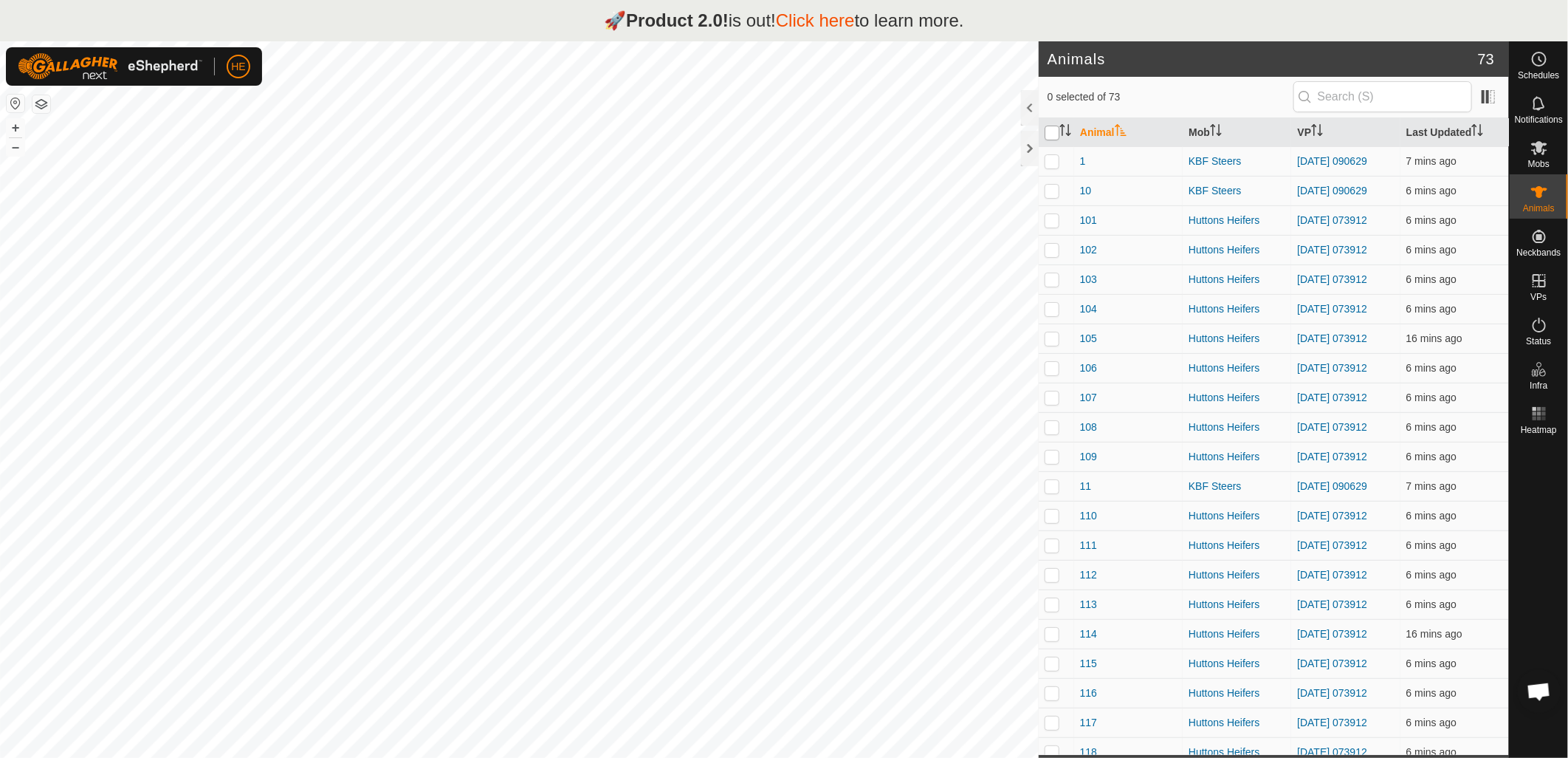
checkbox input "true"
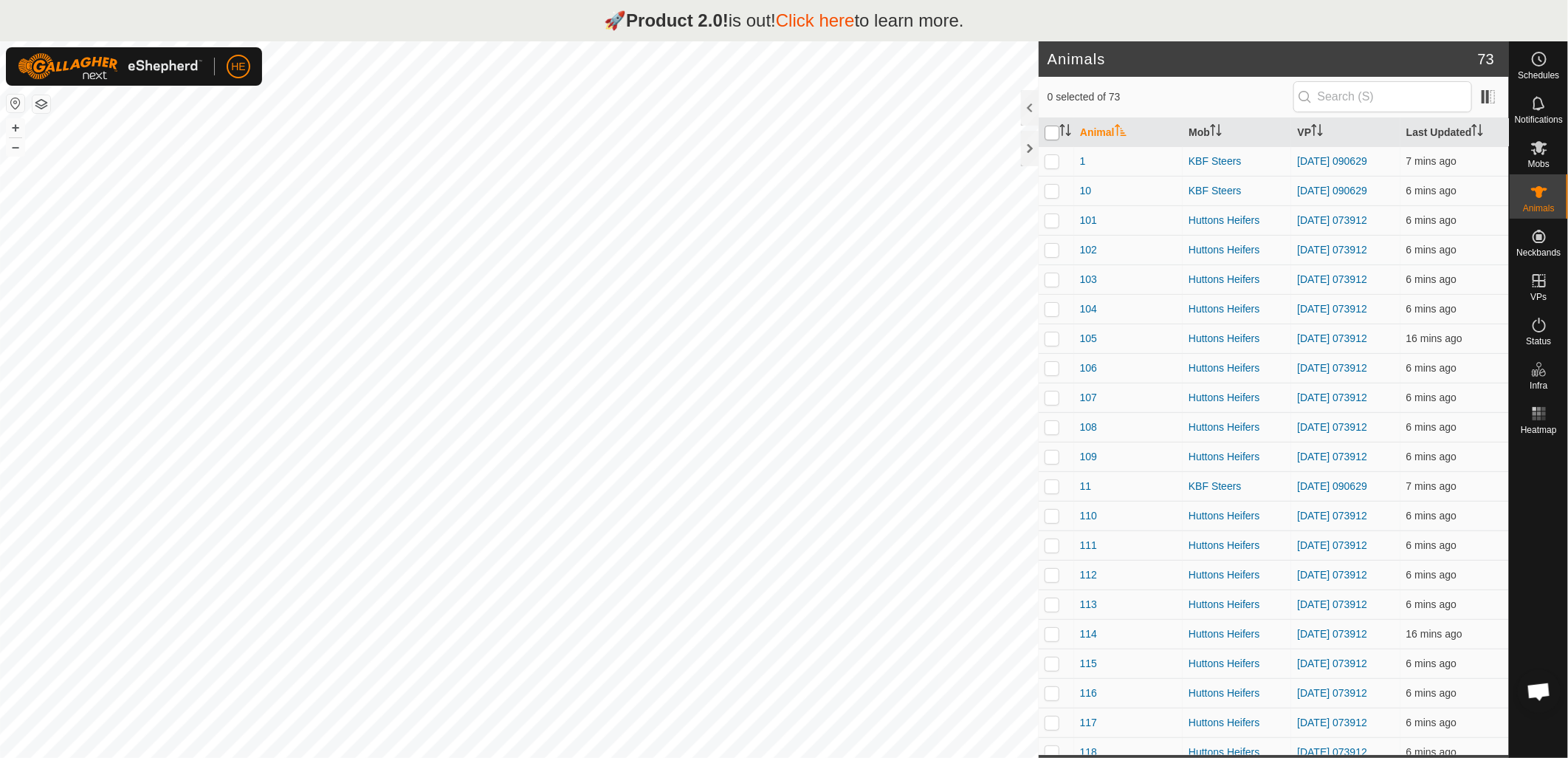
checkbox input "true"
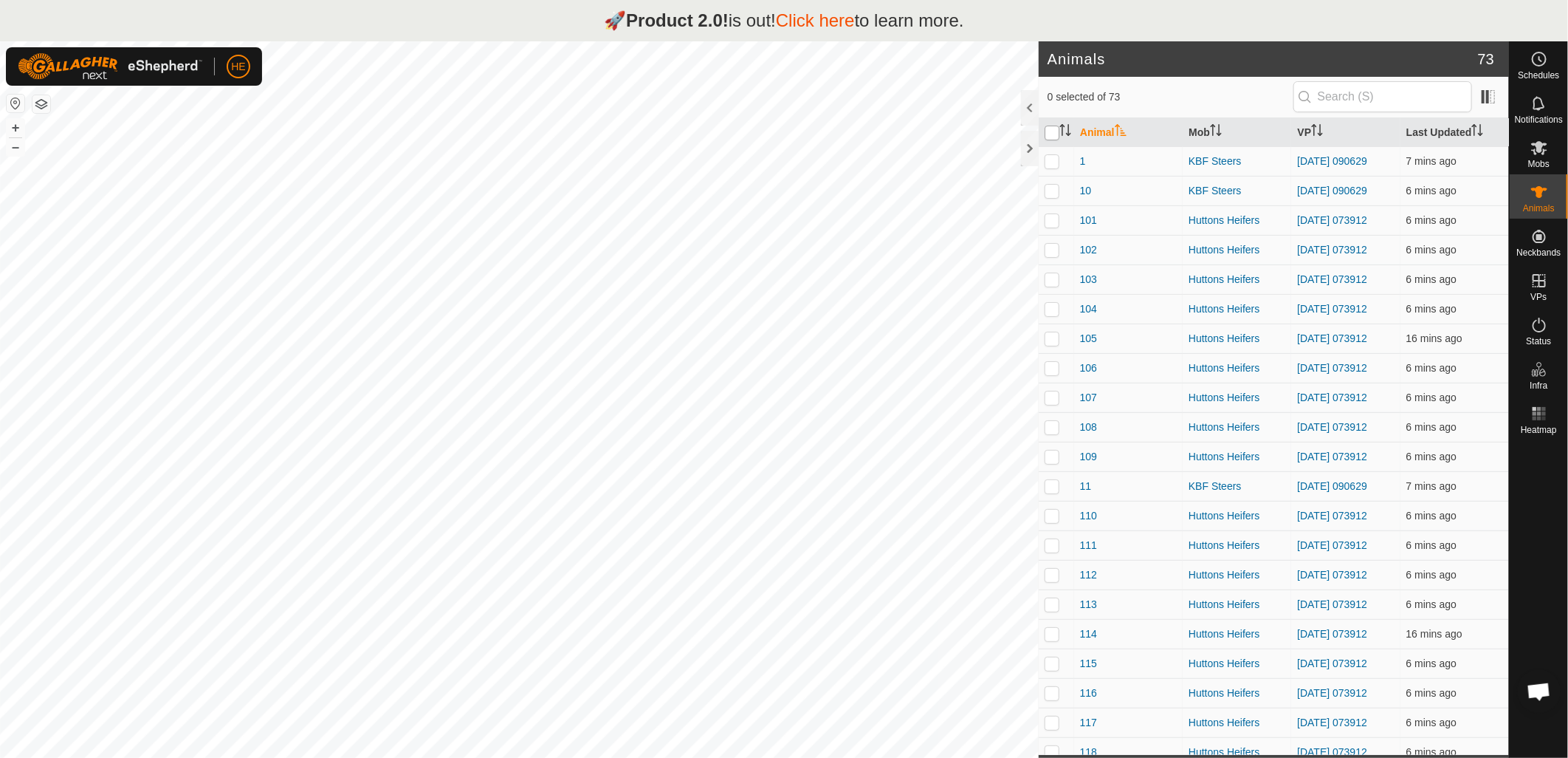
checkbox input "true"
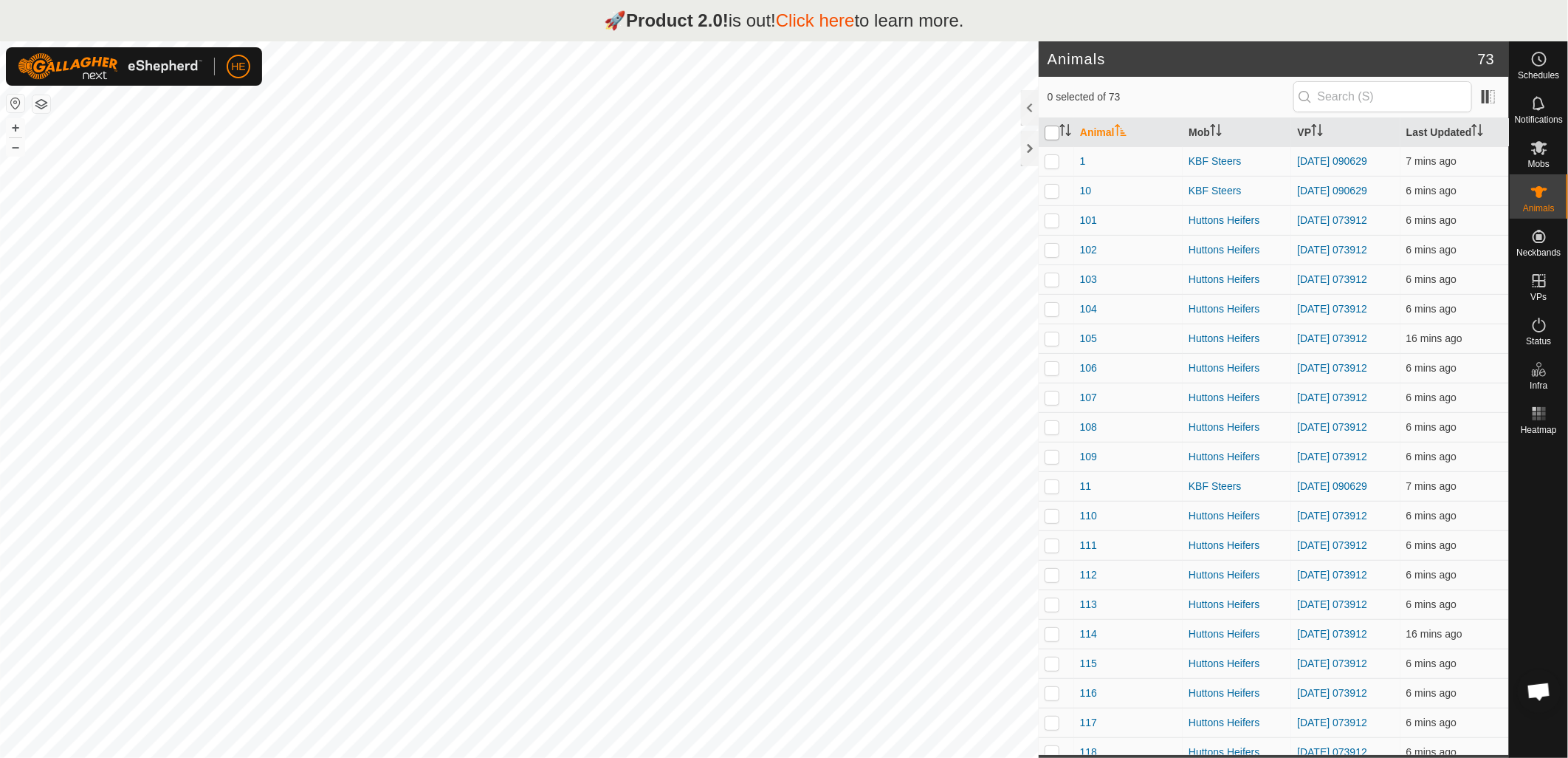
checkbox input "true"
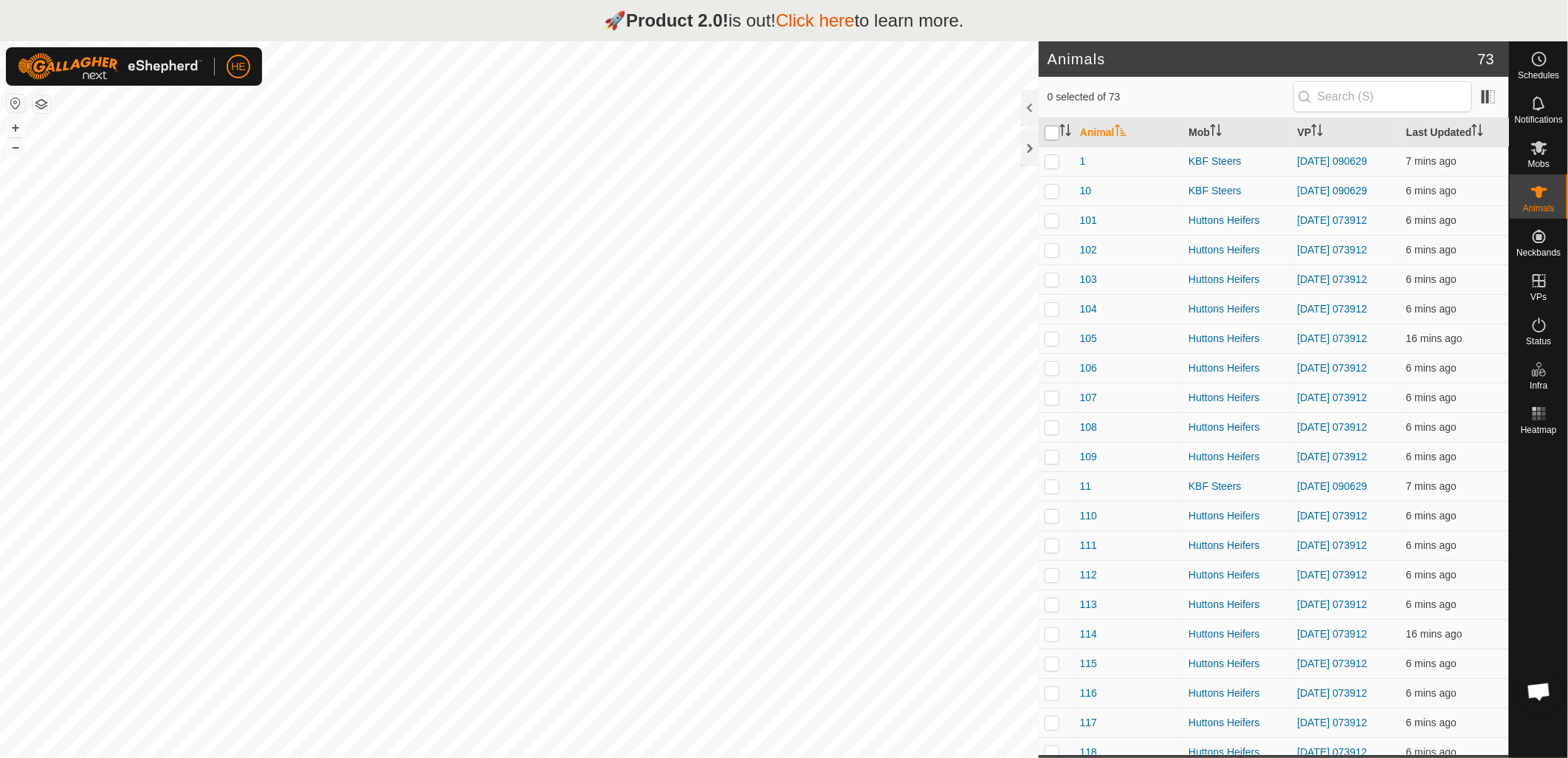
checkbox input "true"
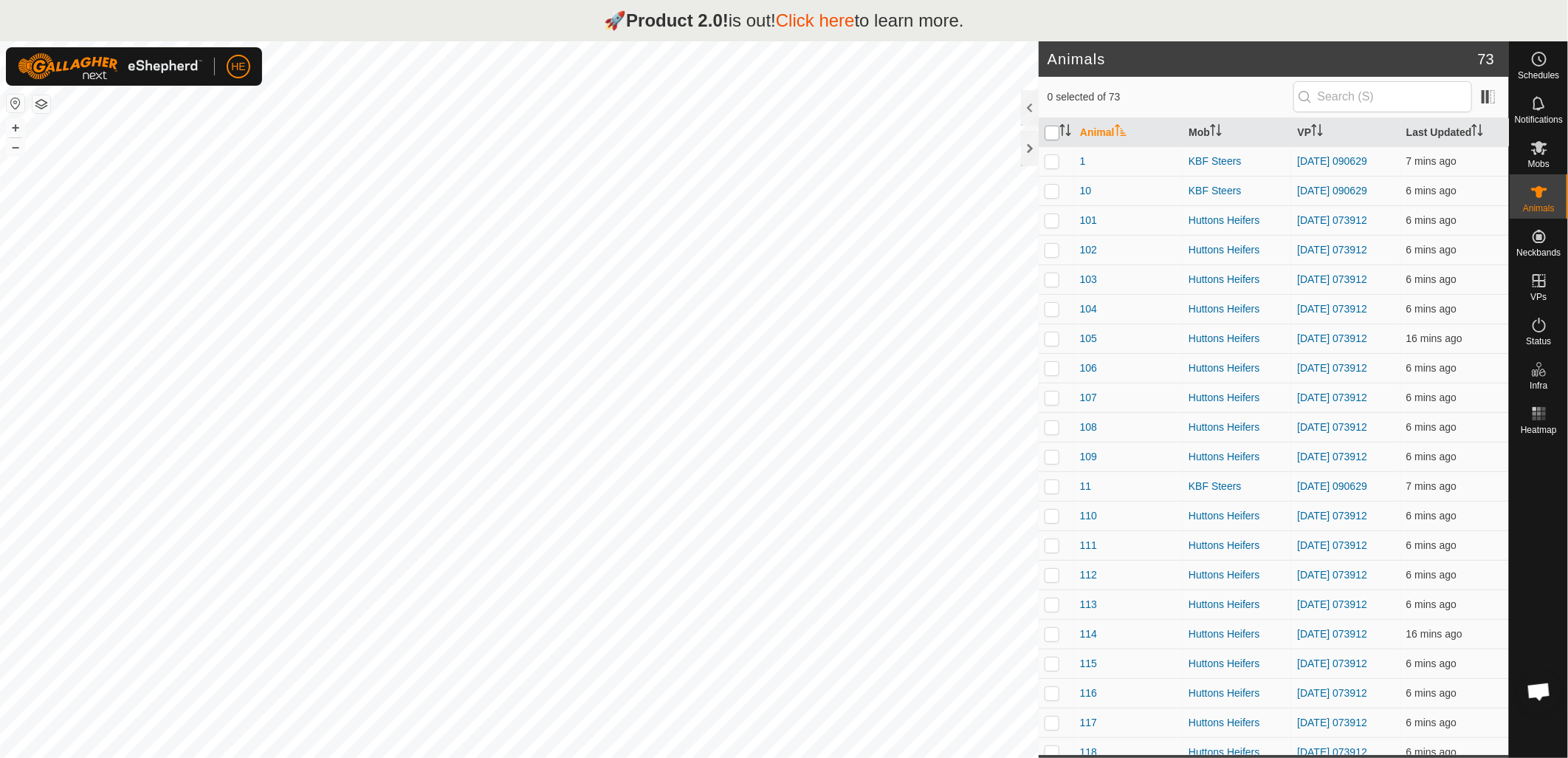
checkbox input "true"
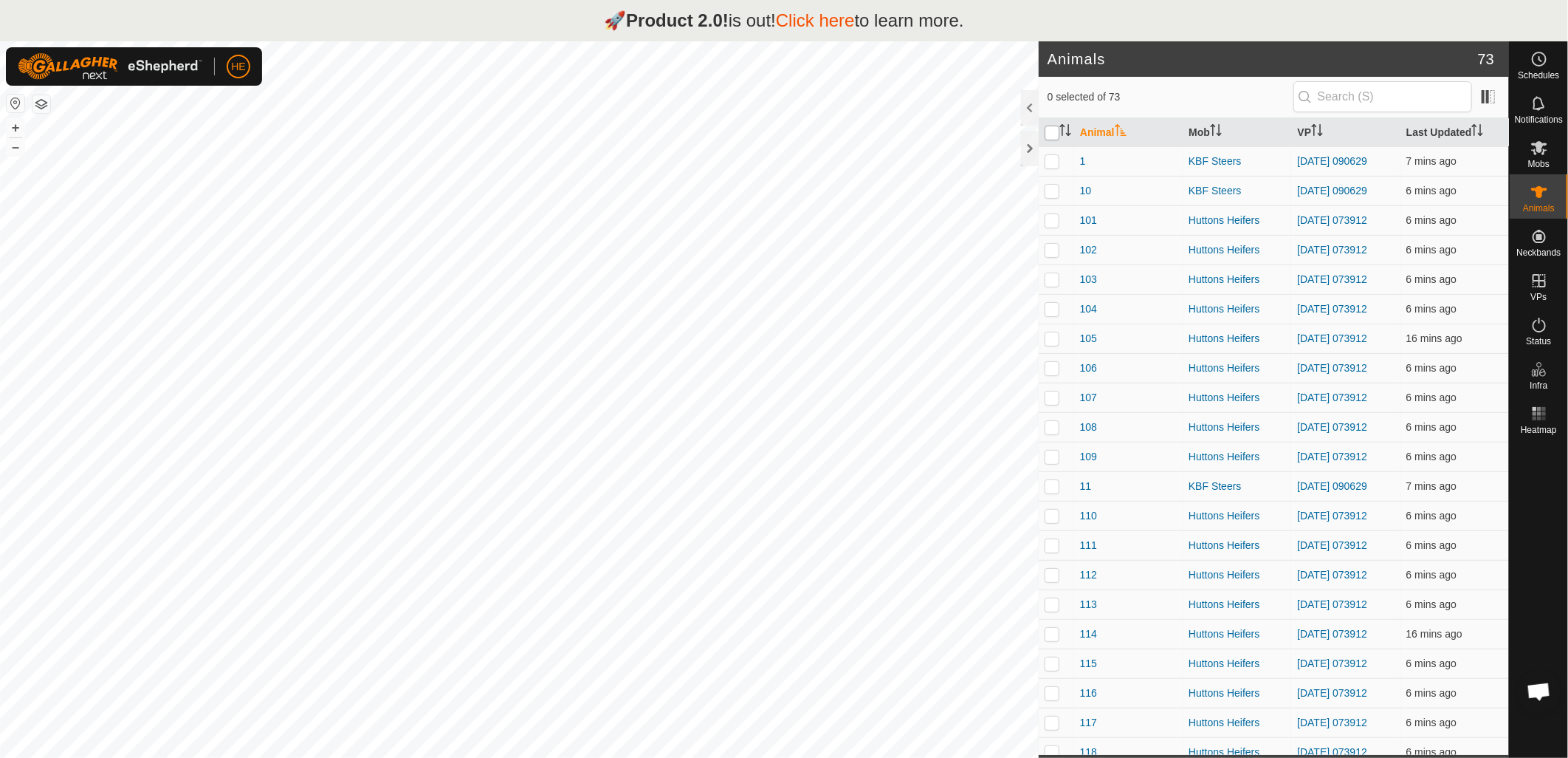
checkbox input "true"
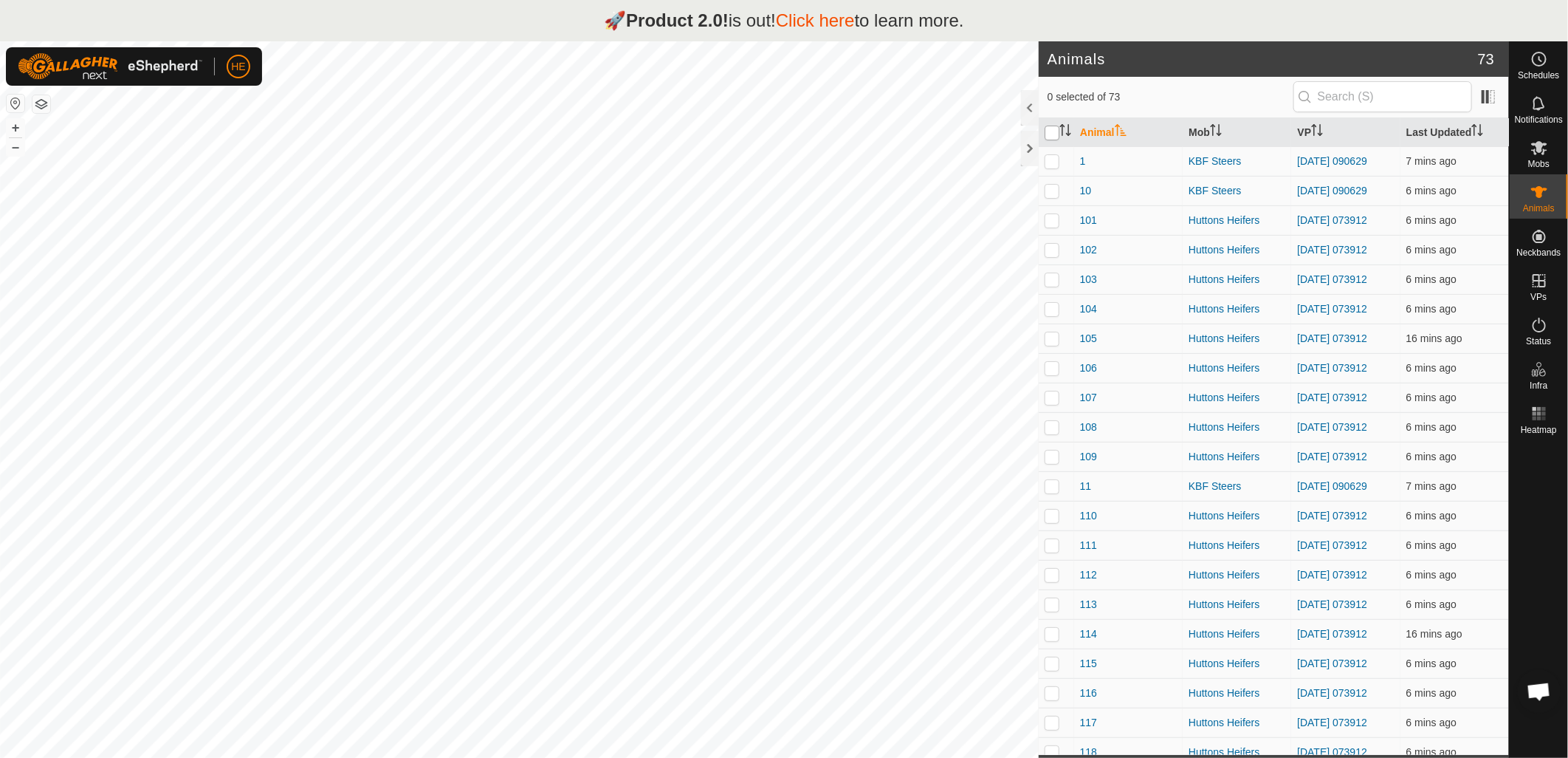
checkbox input "true"
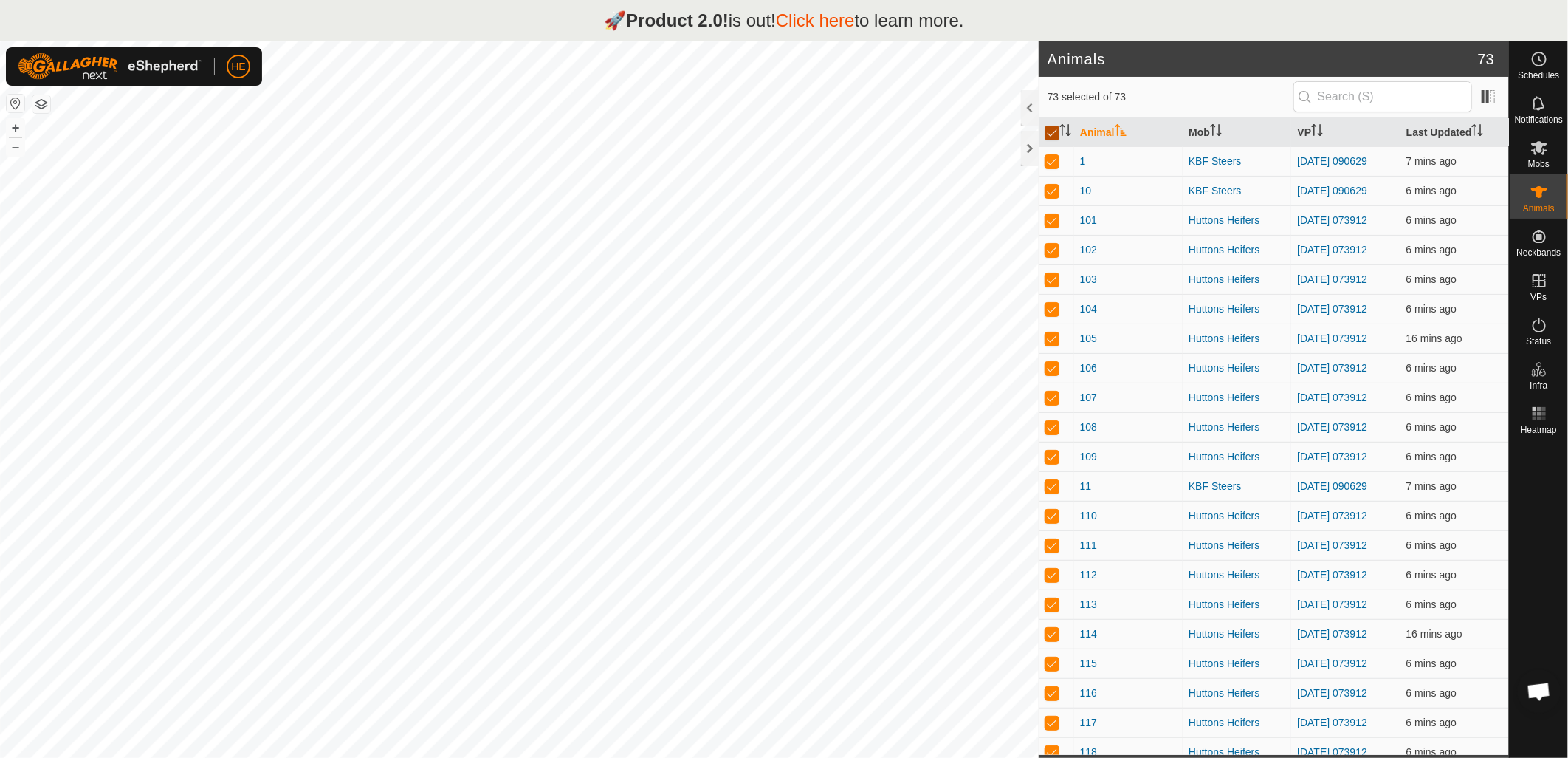
click at [1050, 135] on input "checkbox" at bounding box center [1052, 133] width 15 height 15
checkbox input "false"
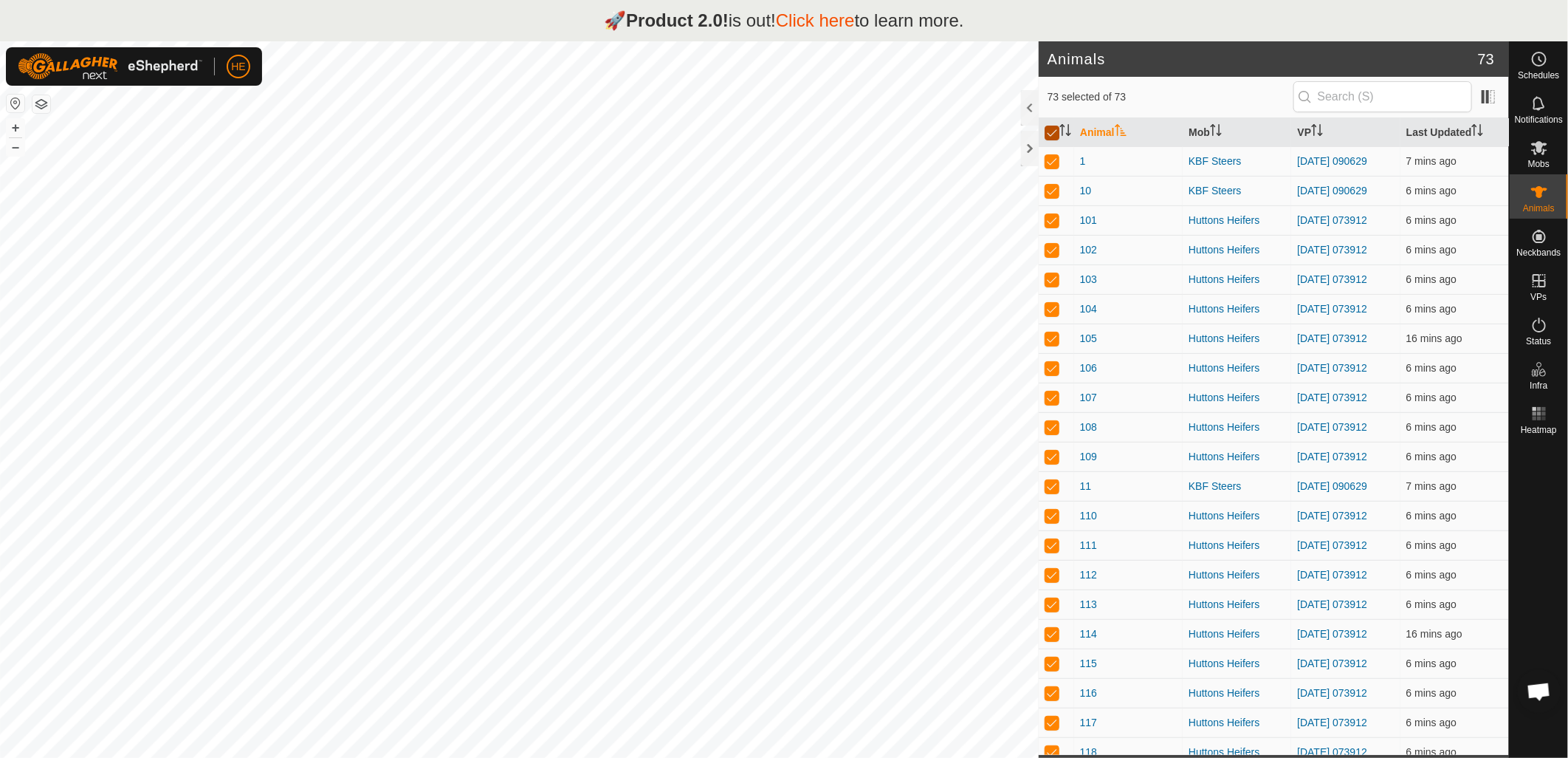
checkbox input "false"
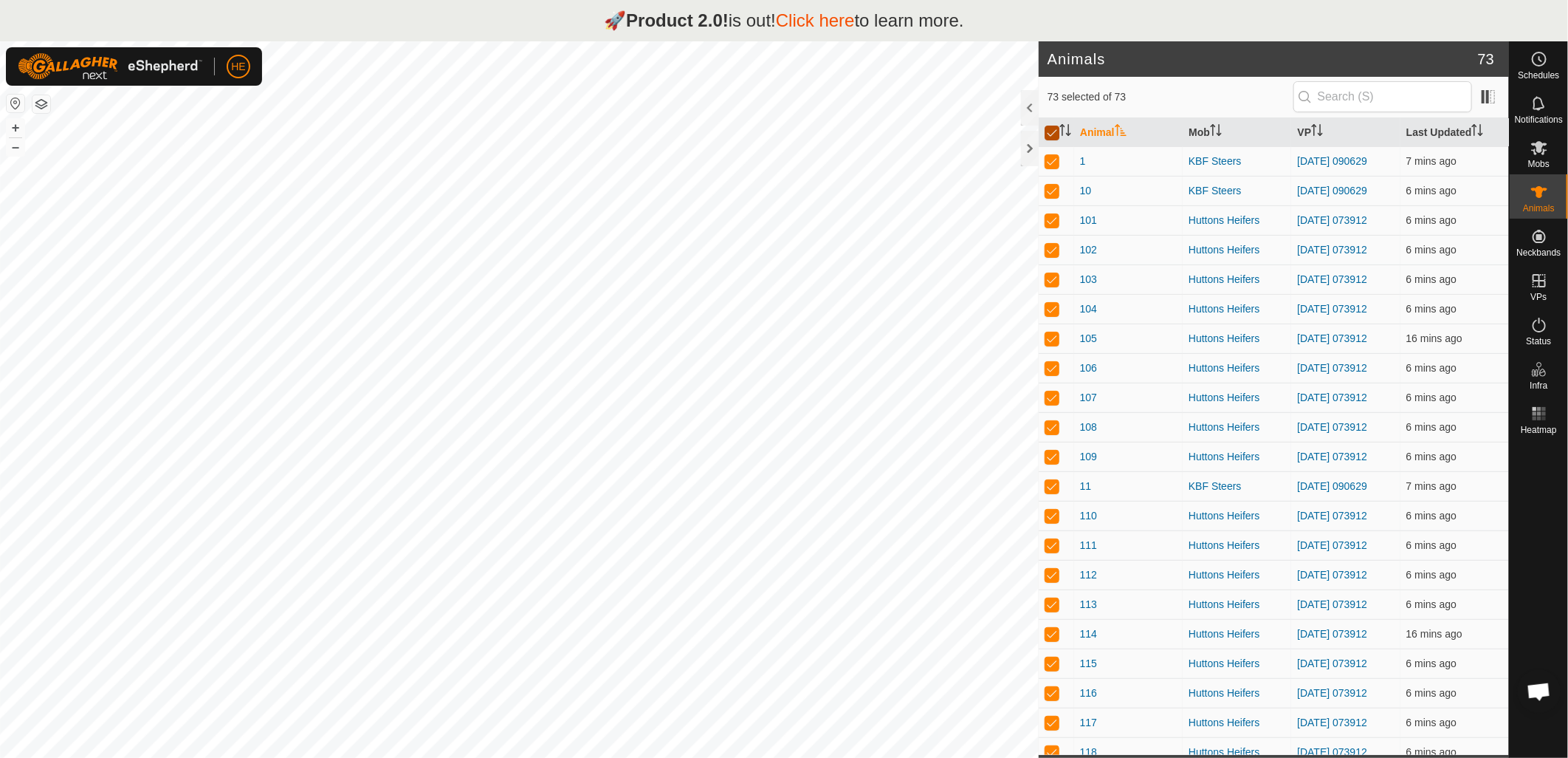
checkbox input "false"
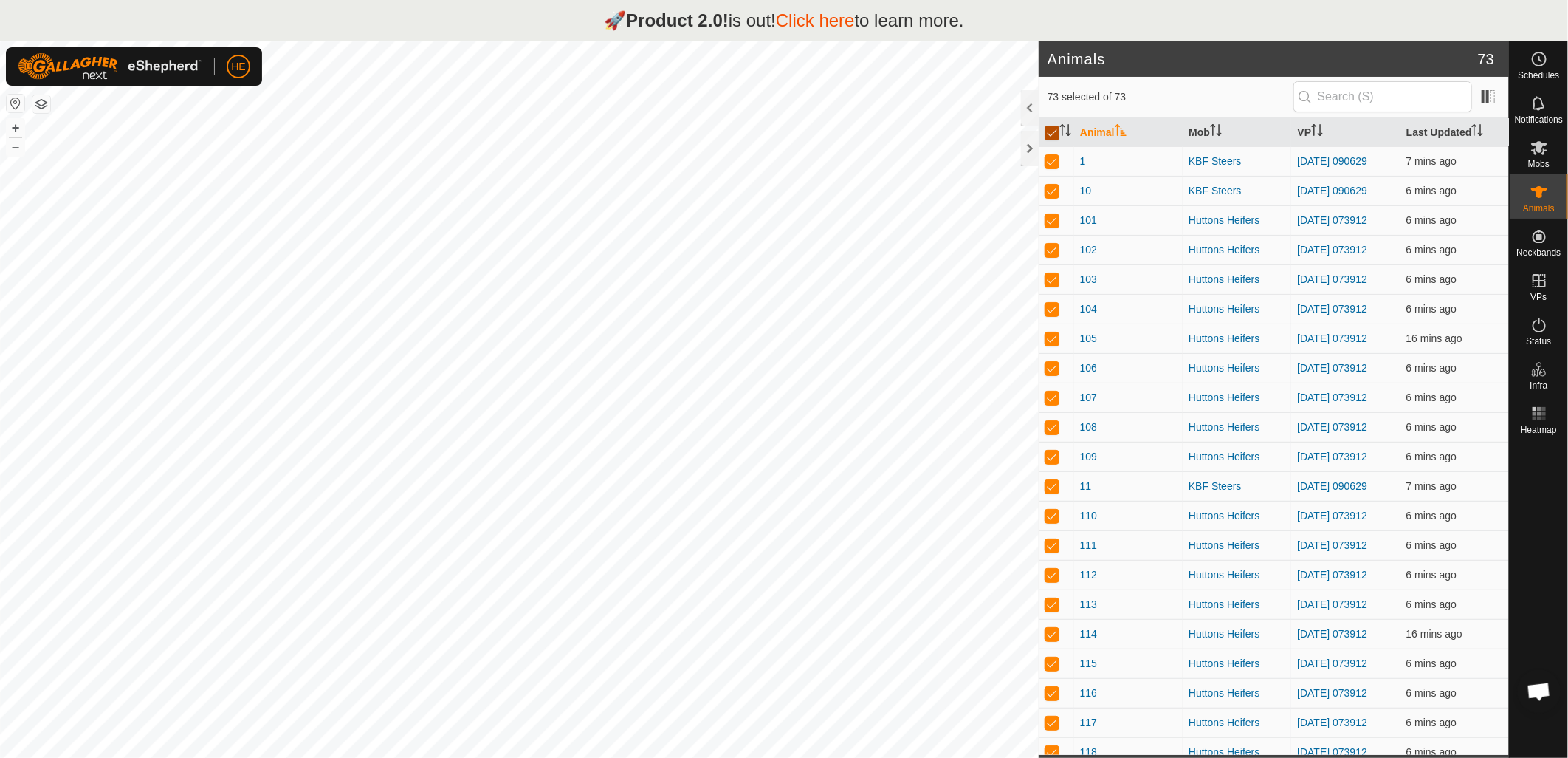
checkbox input "false"
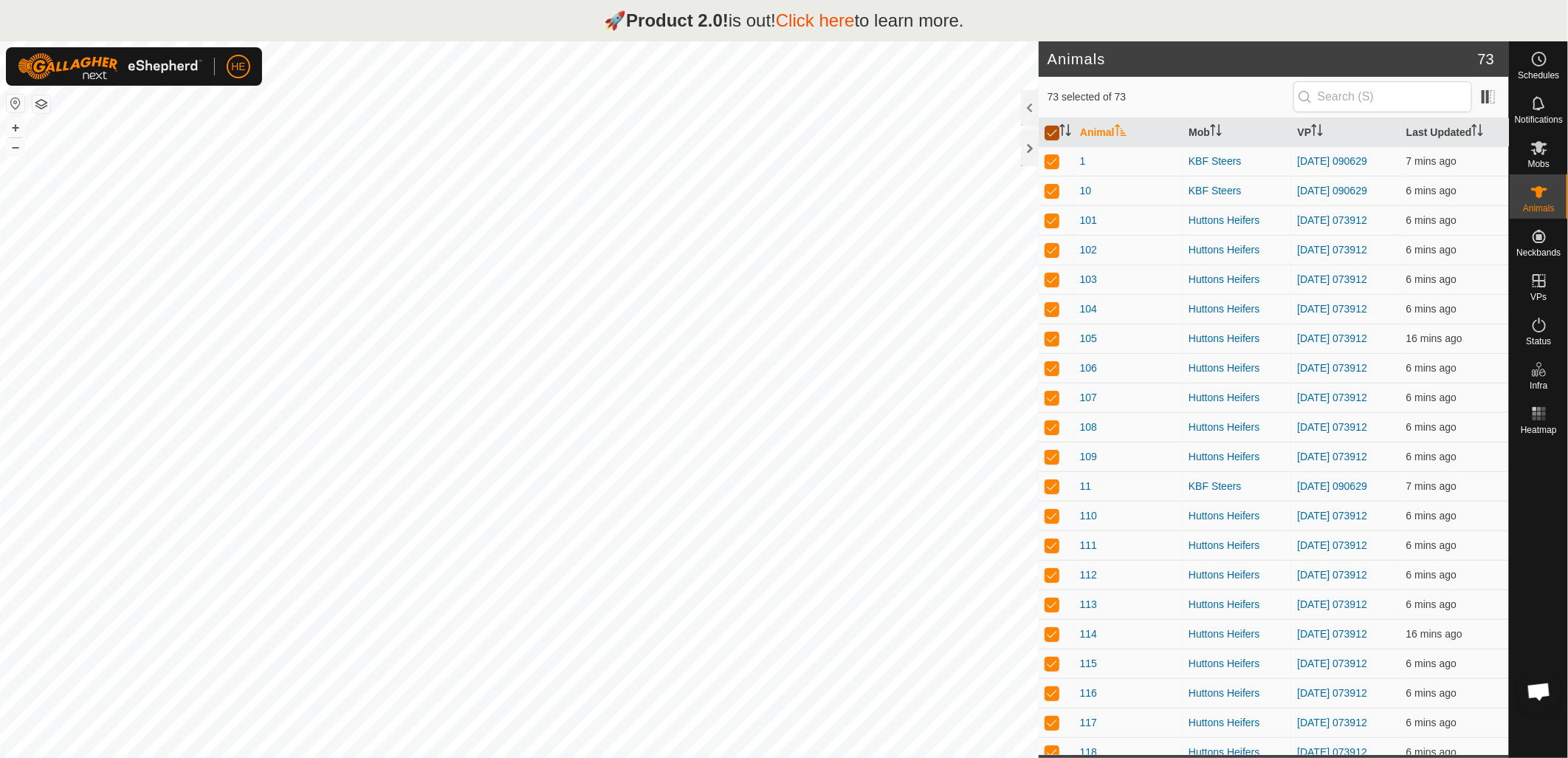
checkbox input "false"
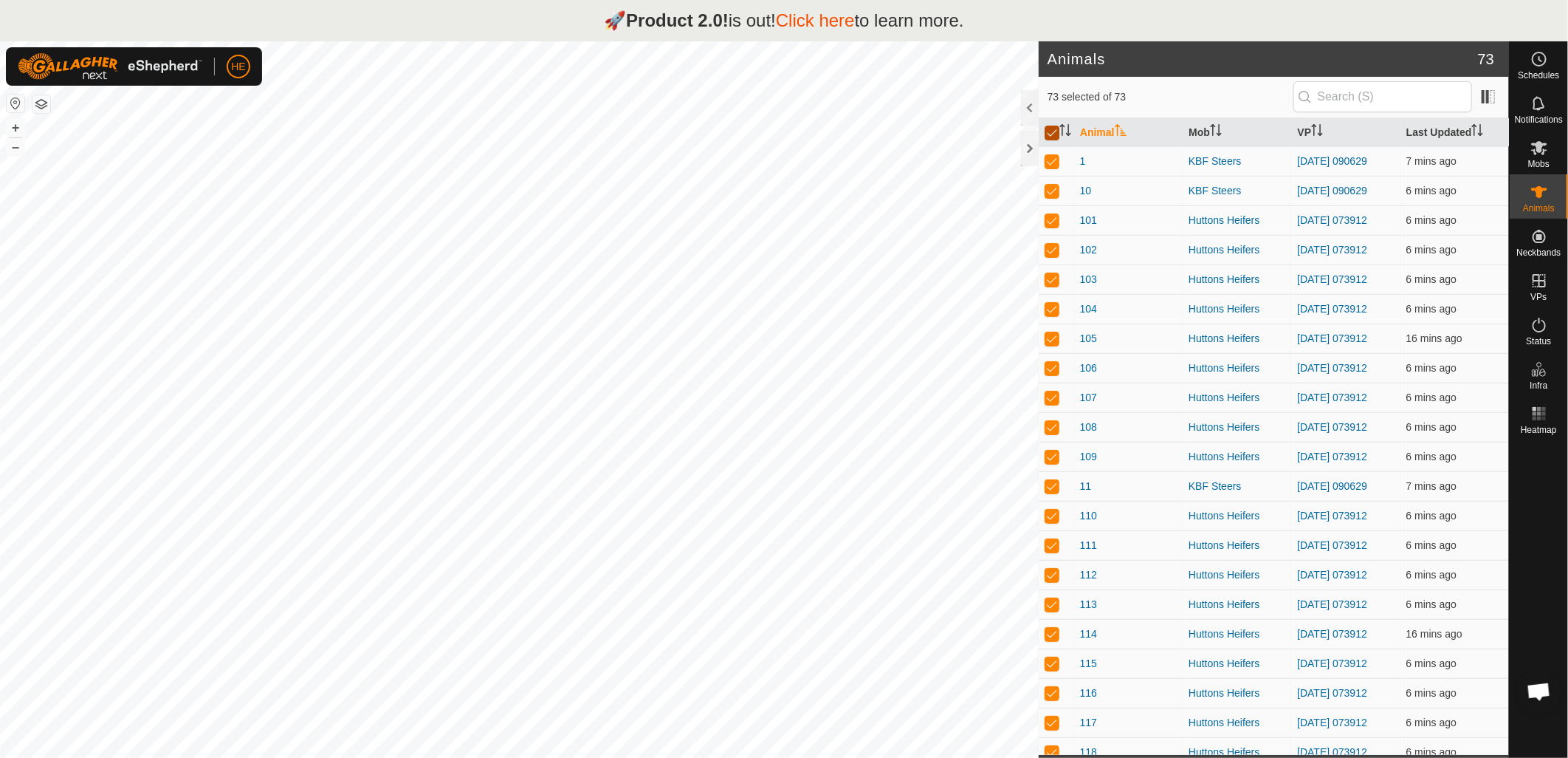
checkbox input "false"
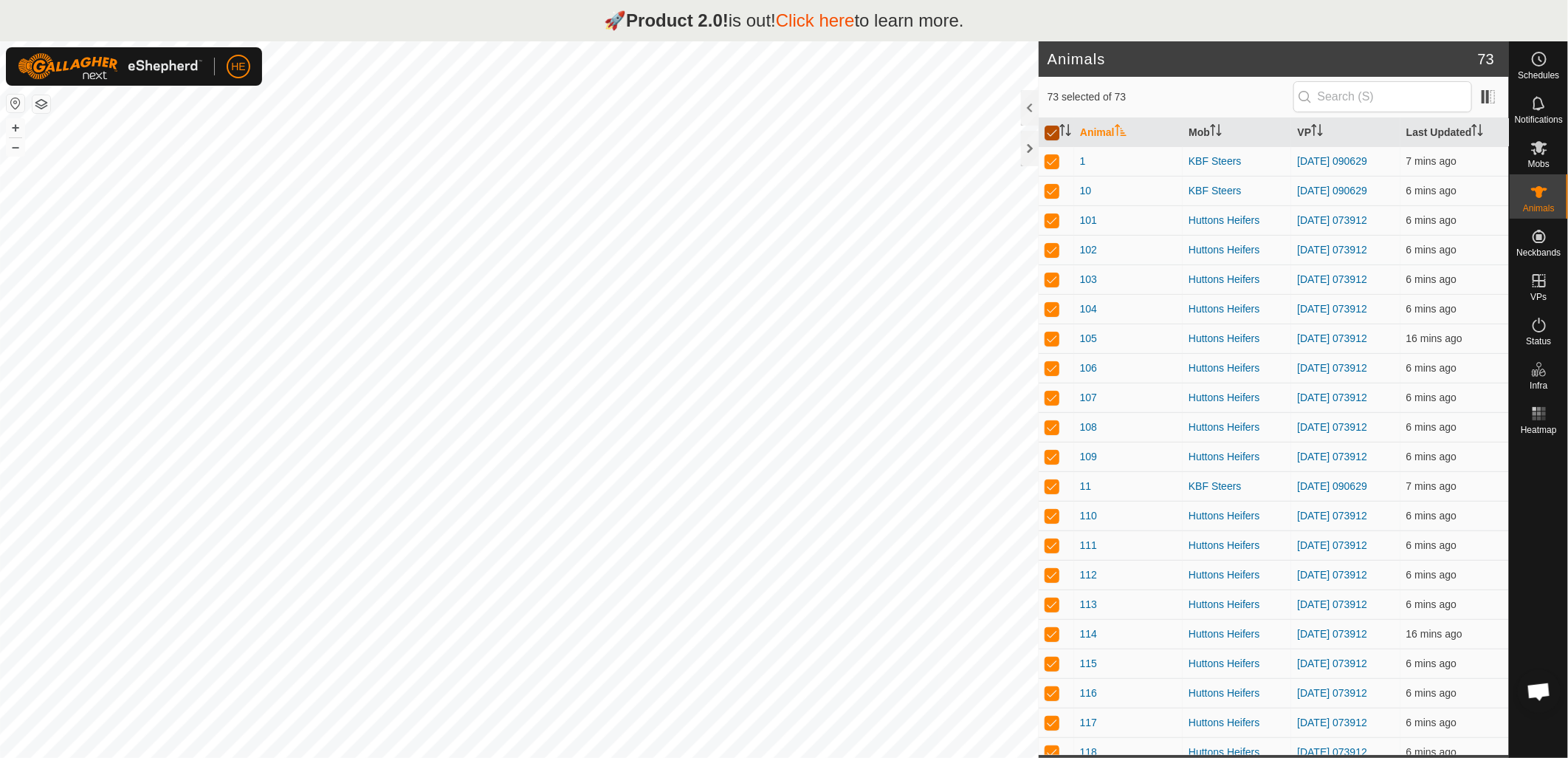
checkbox input "false"
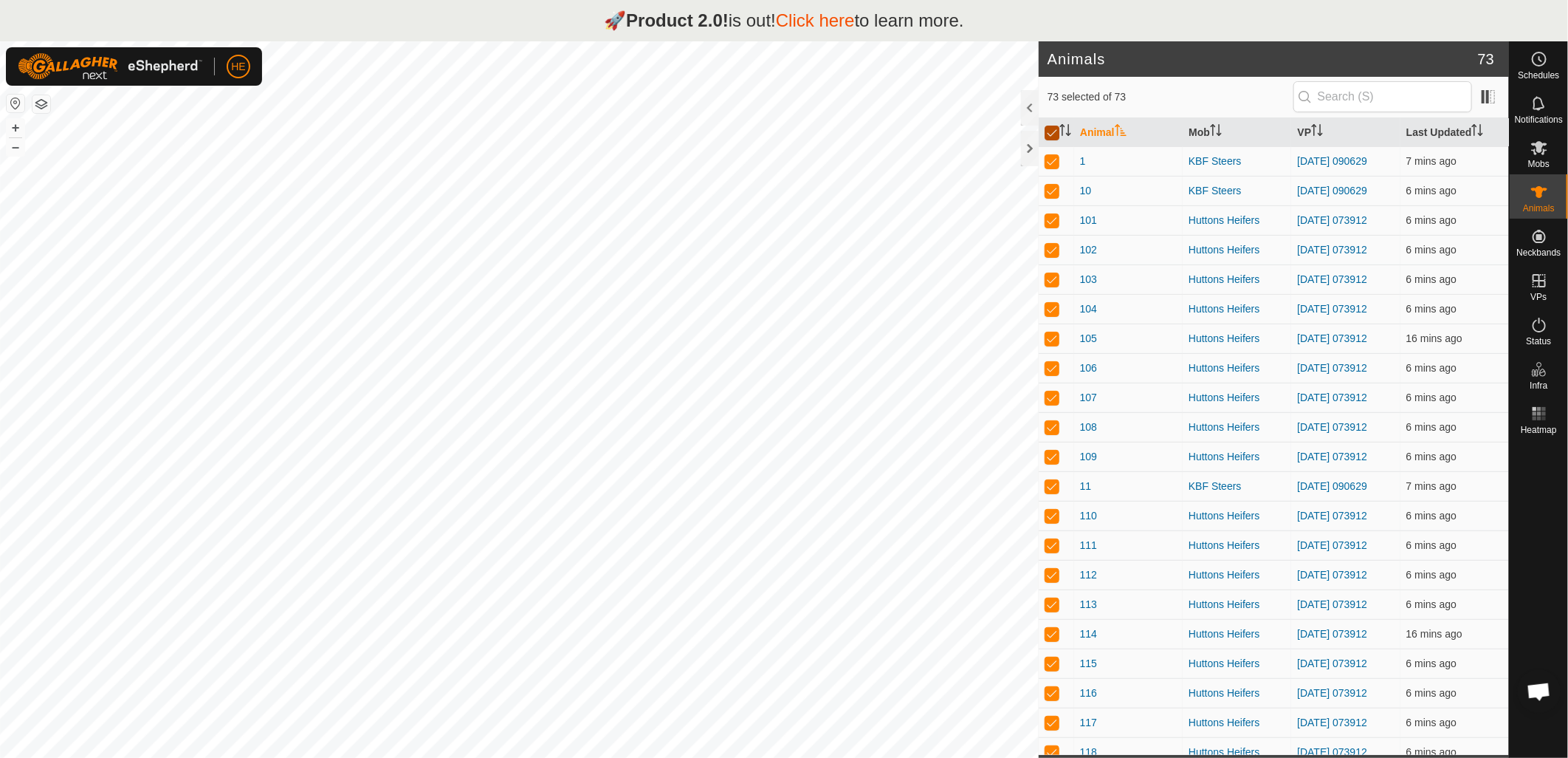
checkbox input "false"
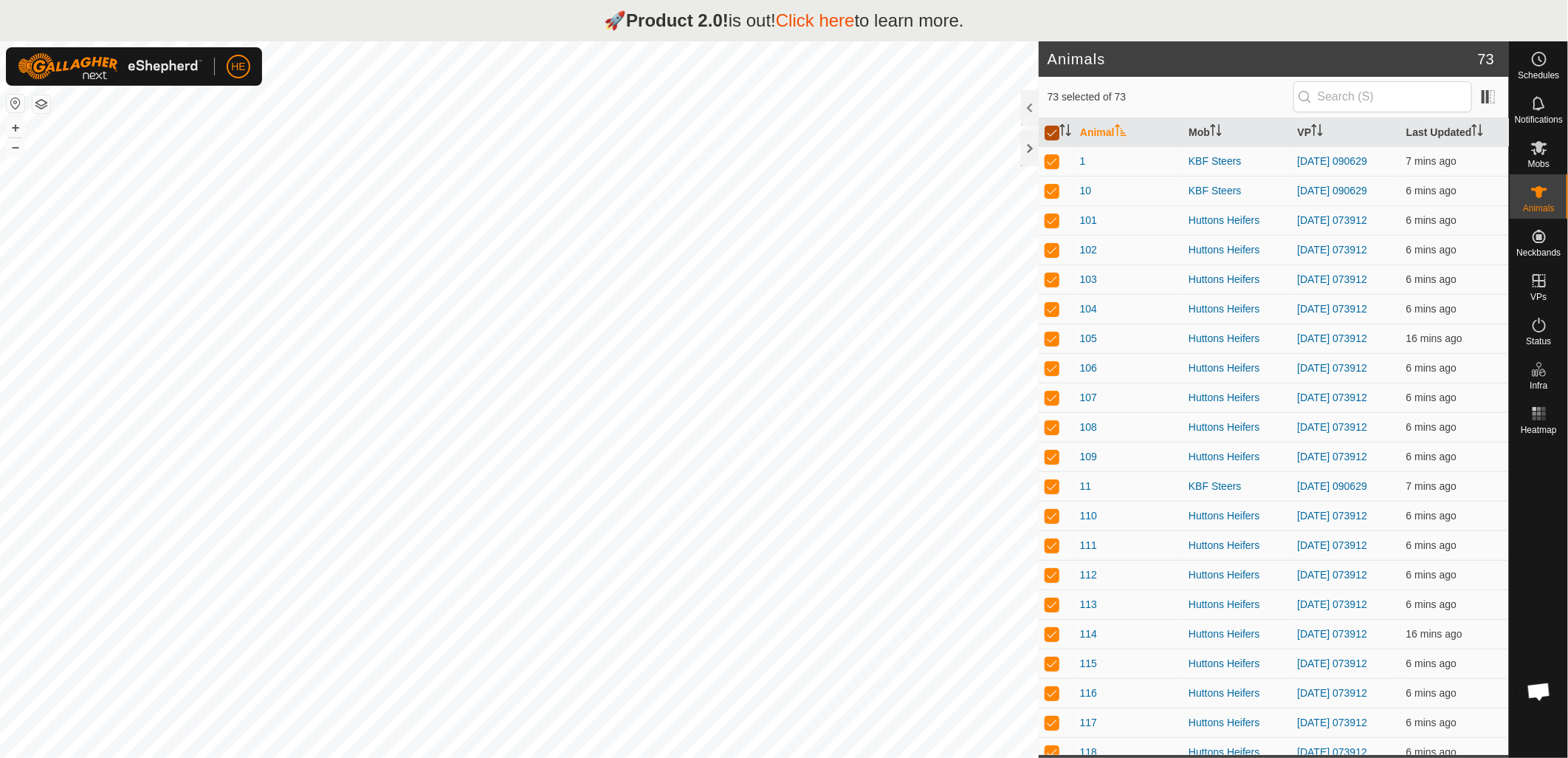
checkbox input "false"
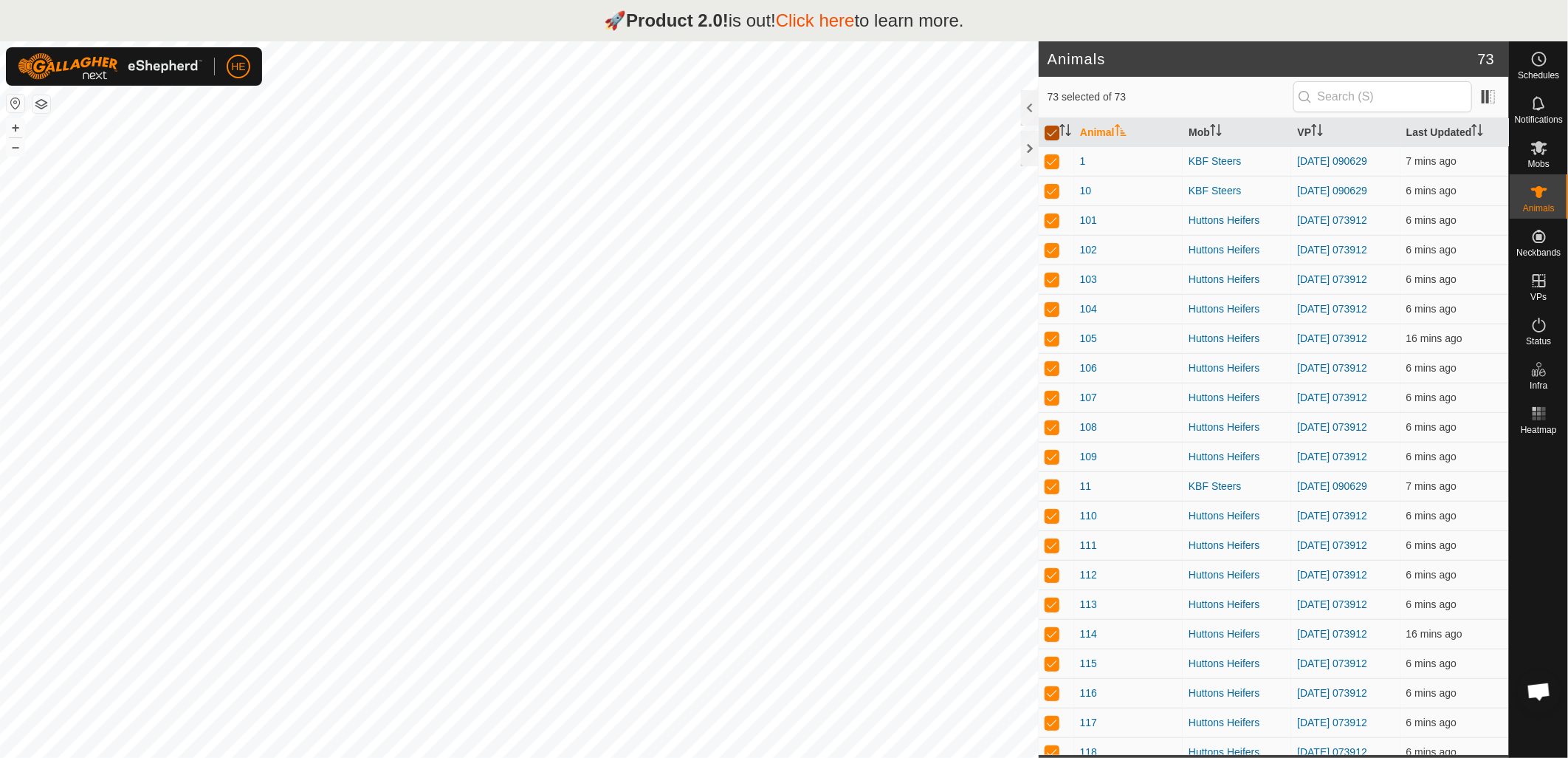
checkbox input "false"
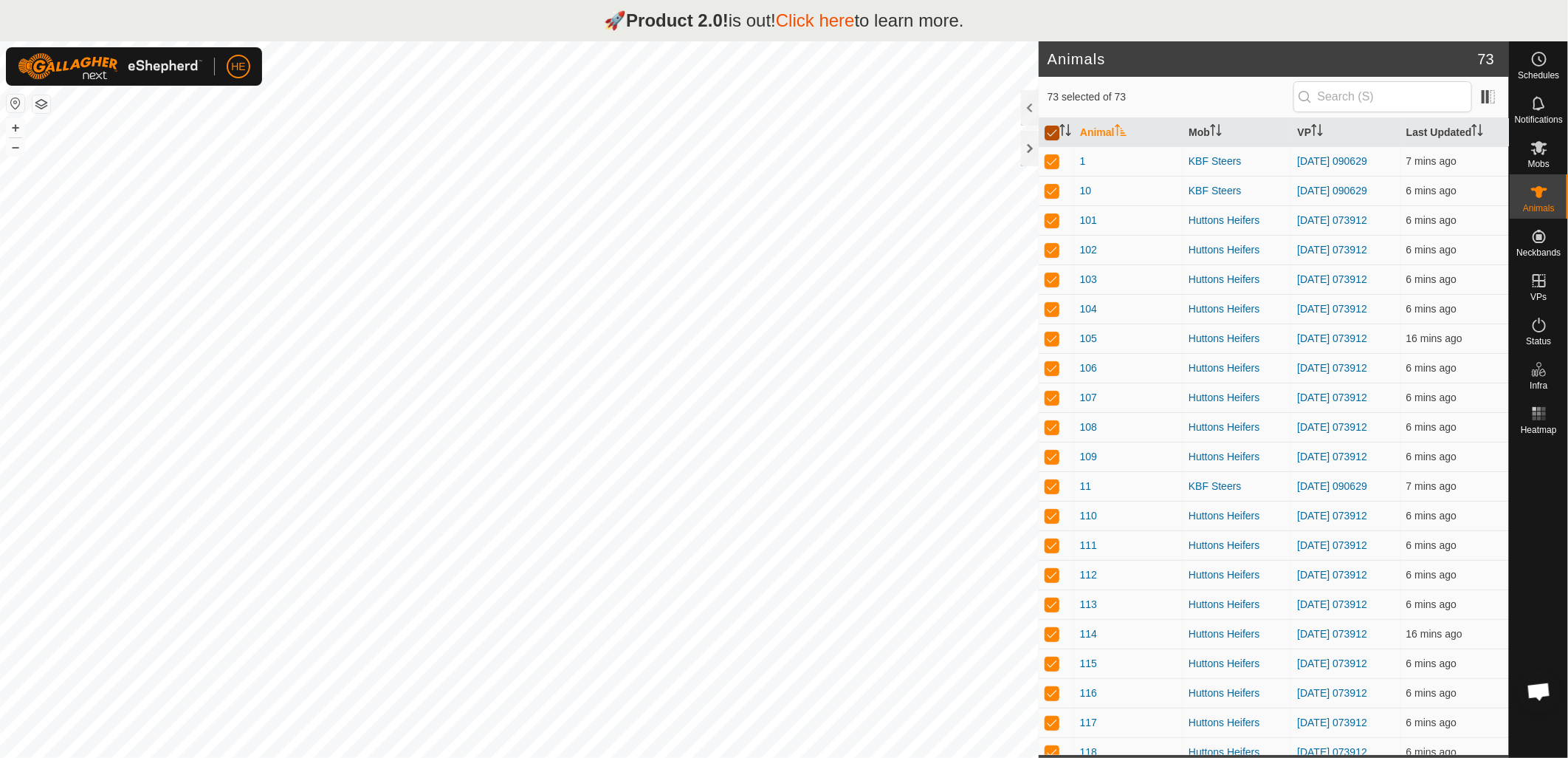
checkbox input "false"
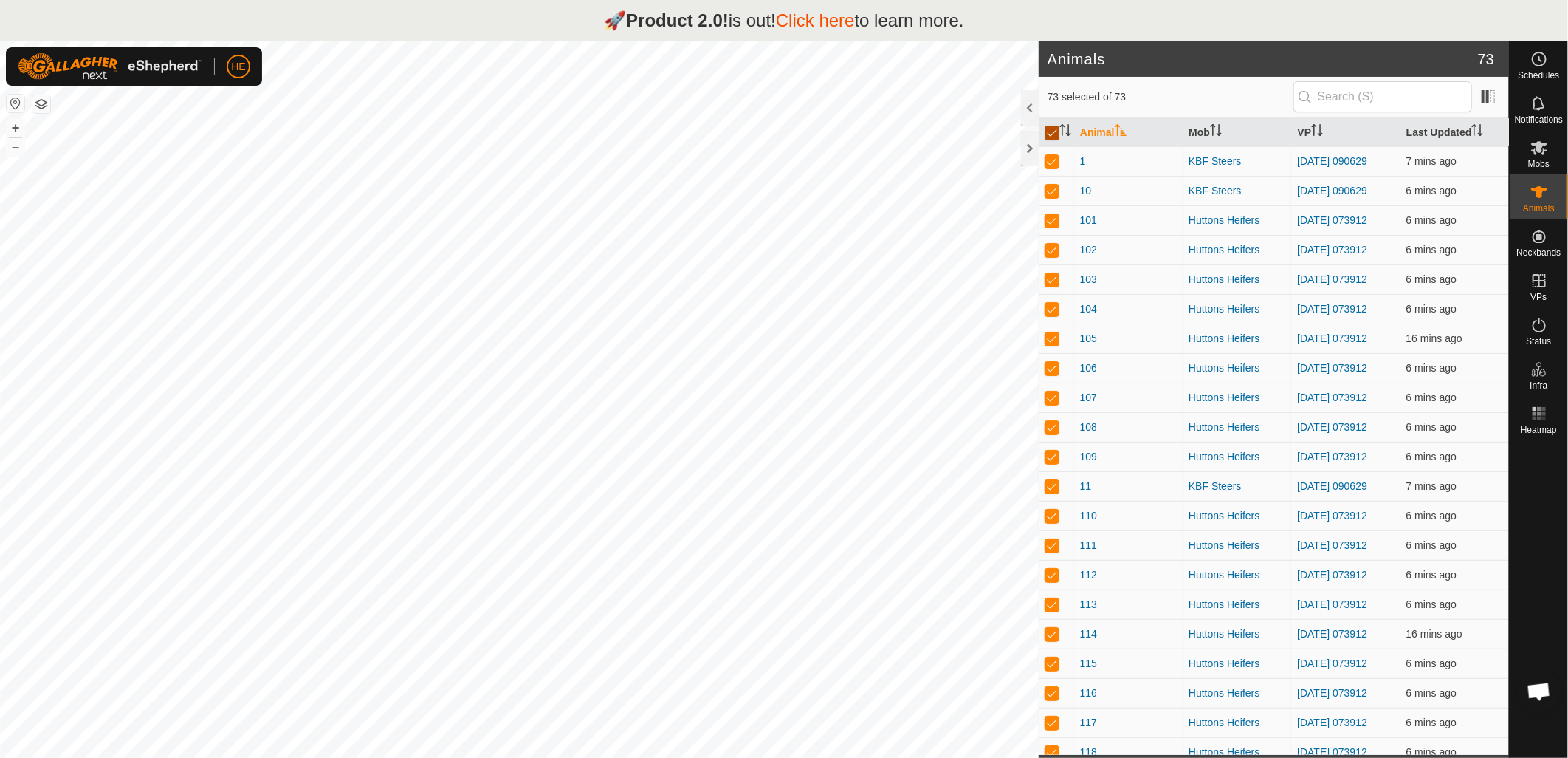
checkbox input "false"
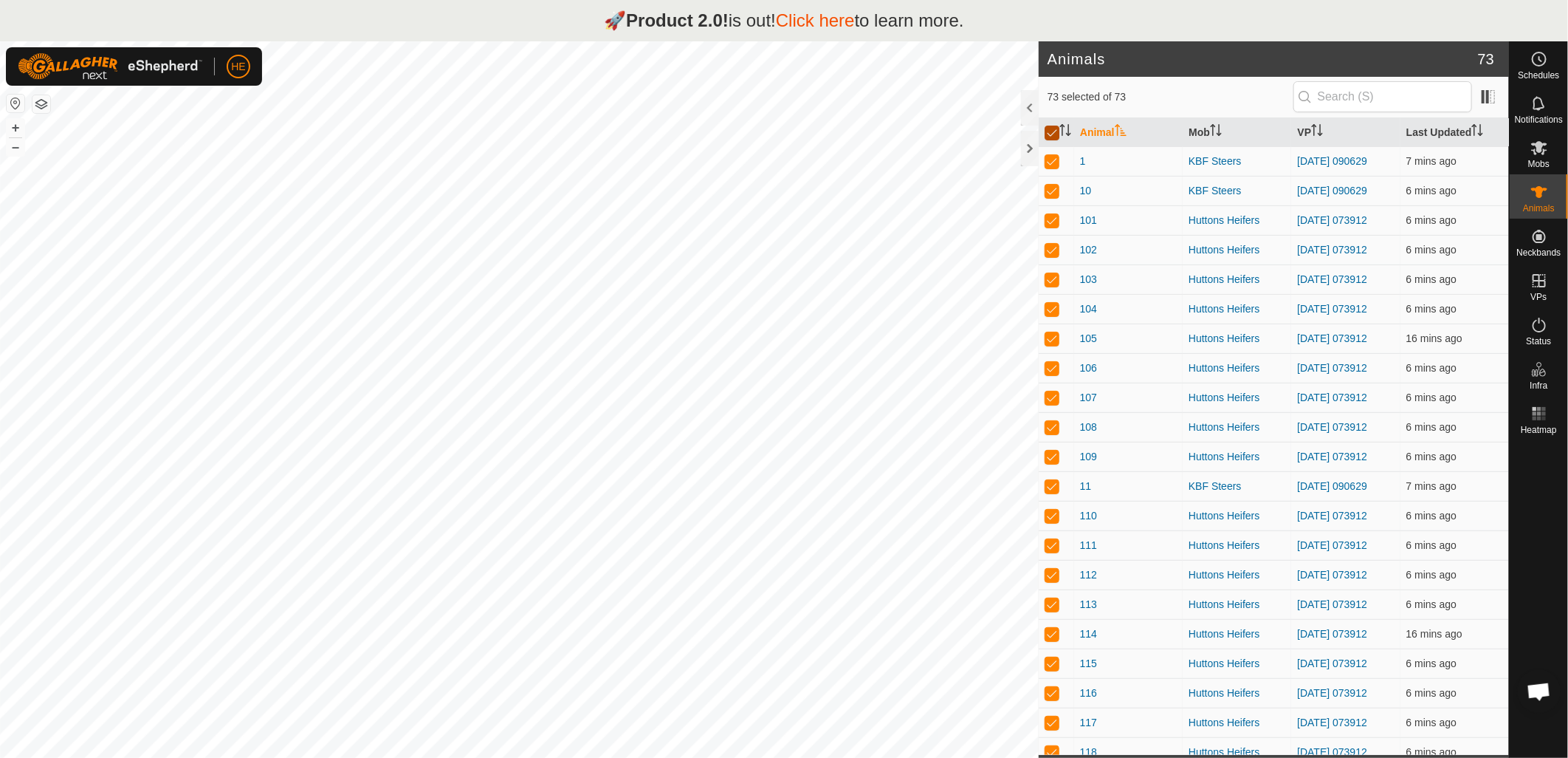
checkbox input "false"
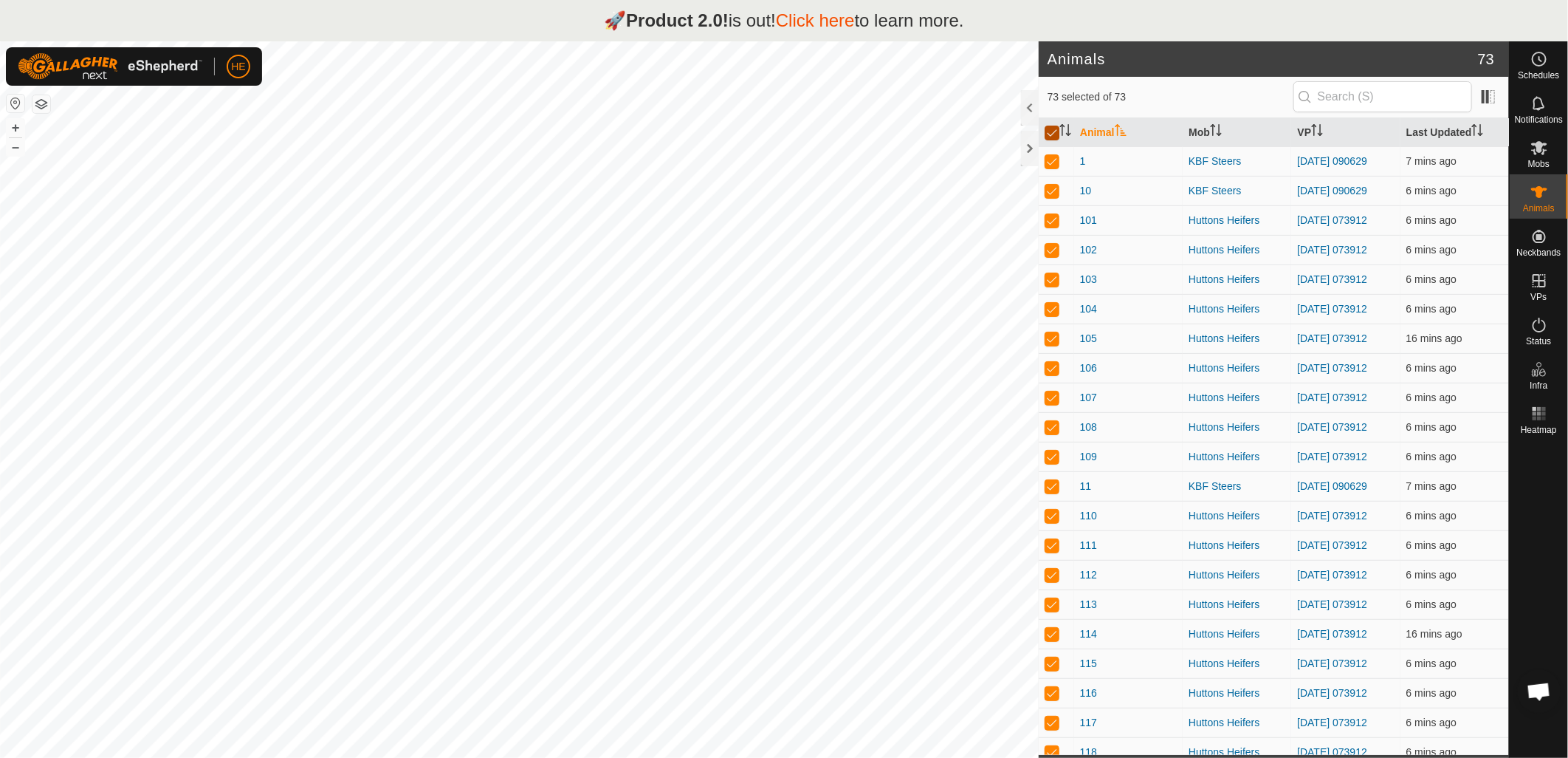
checkbox input "false"
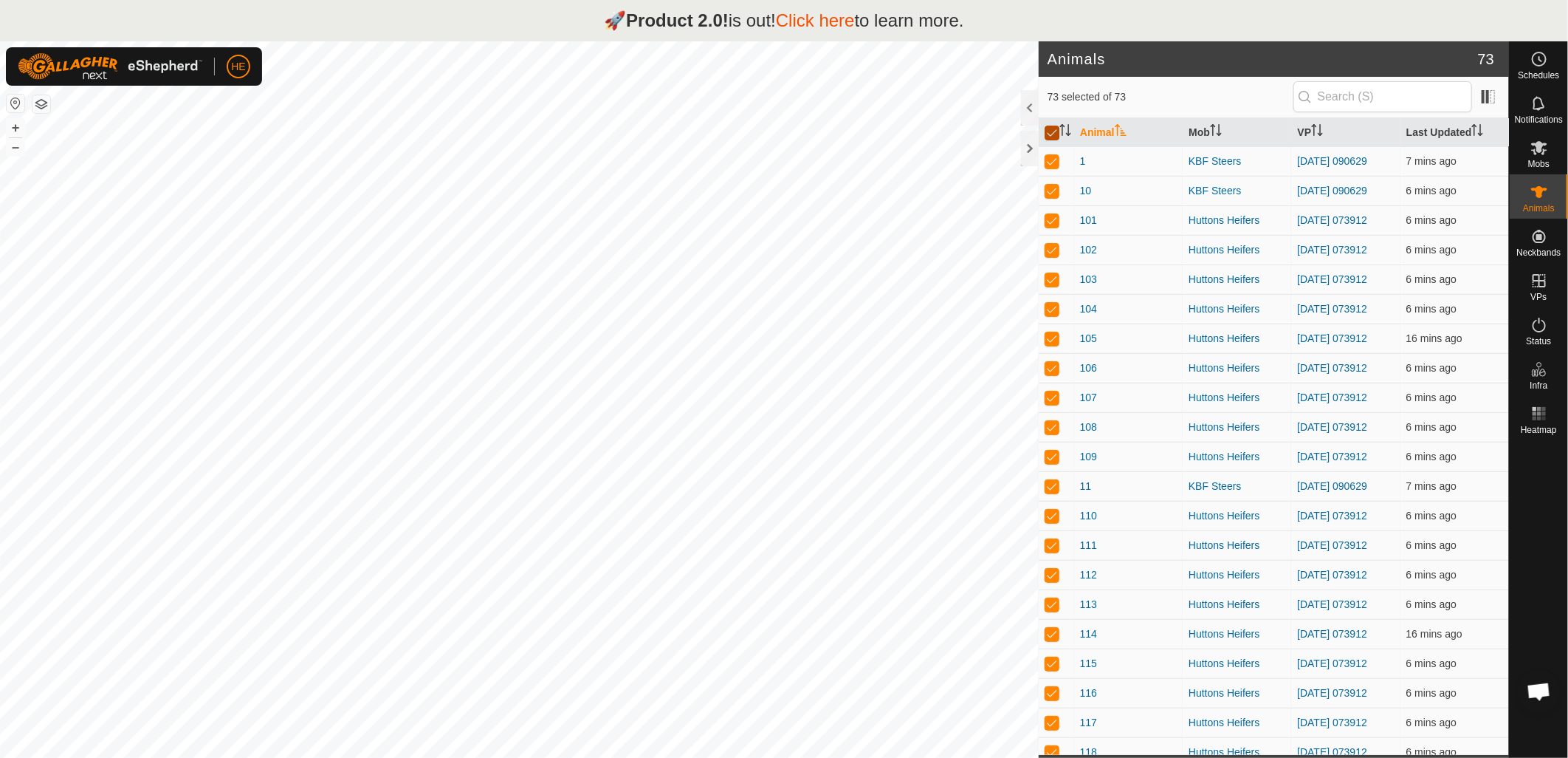
checkbox input "false"
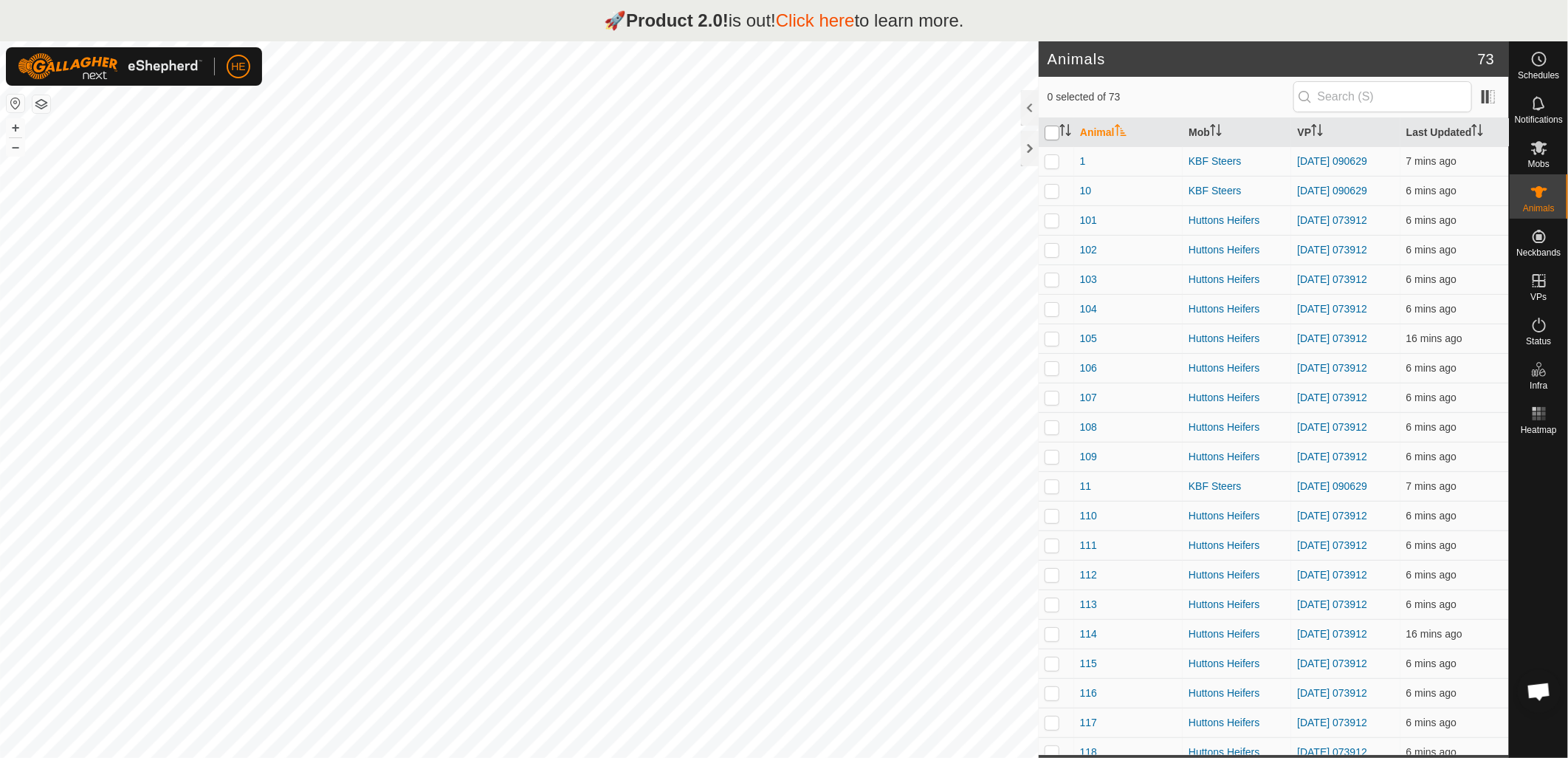
click at [1056, 137] on input "checkbox" at bounding box center [1052, 133] width 15 height 15
checkbox input "true"
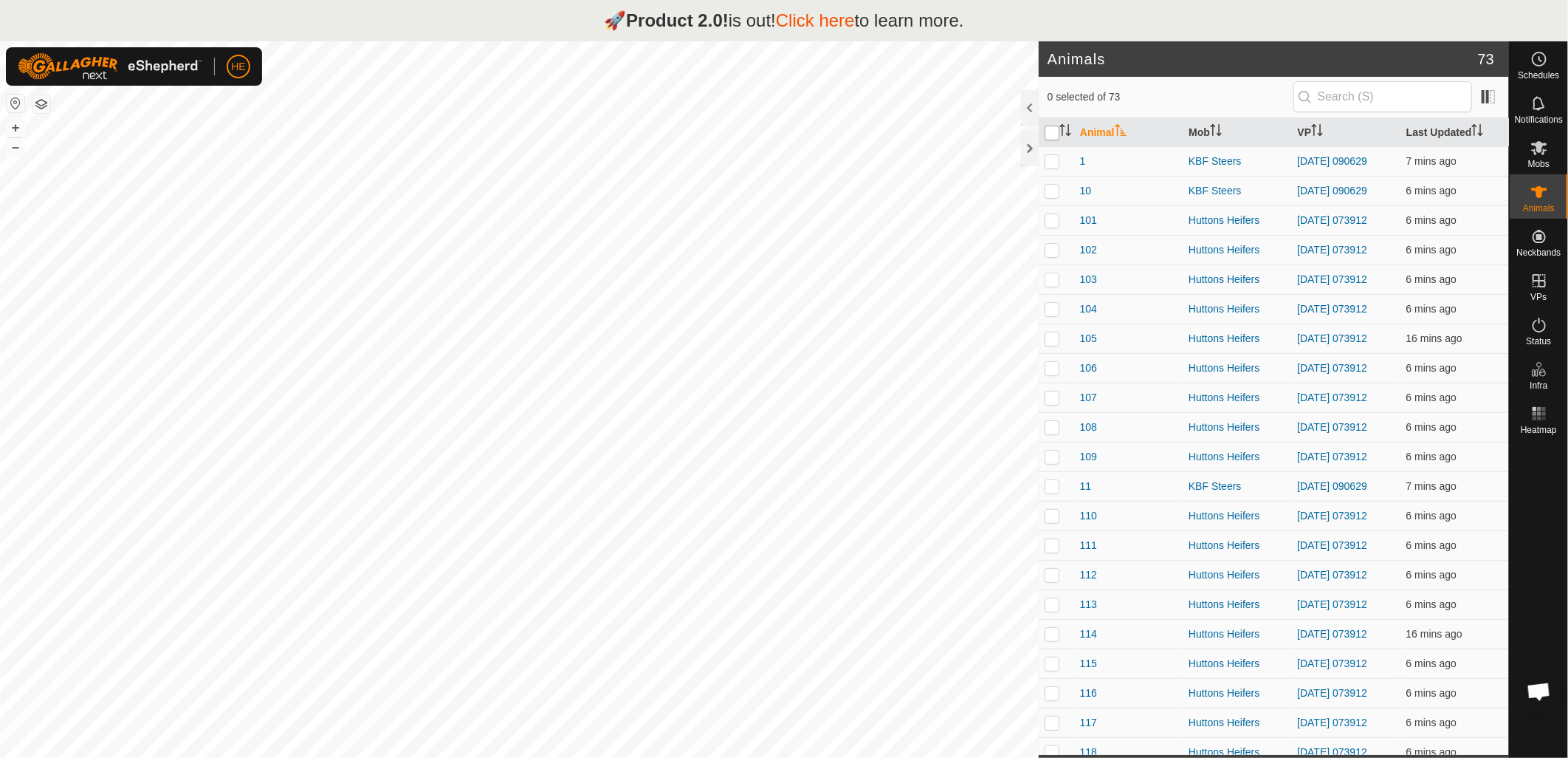
checkbox input "true"
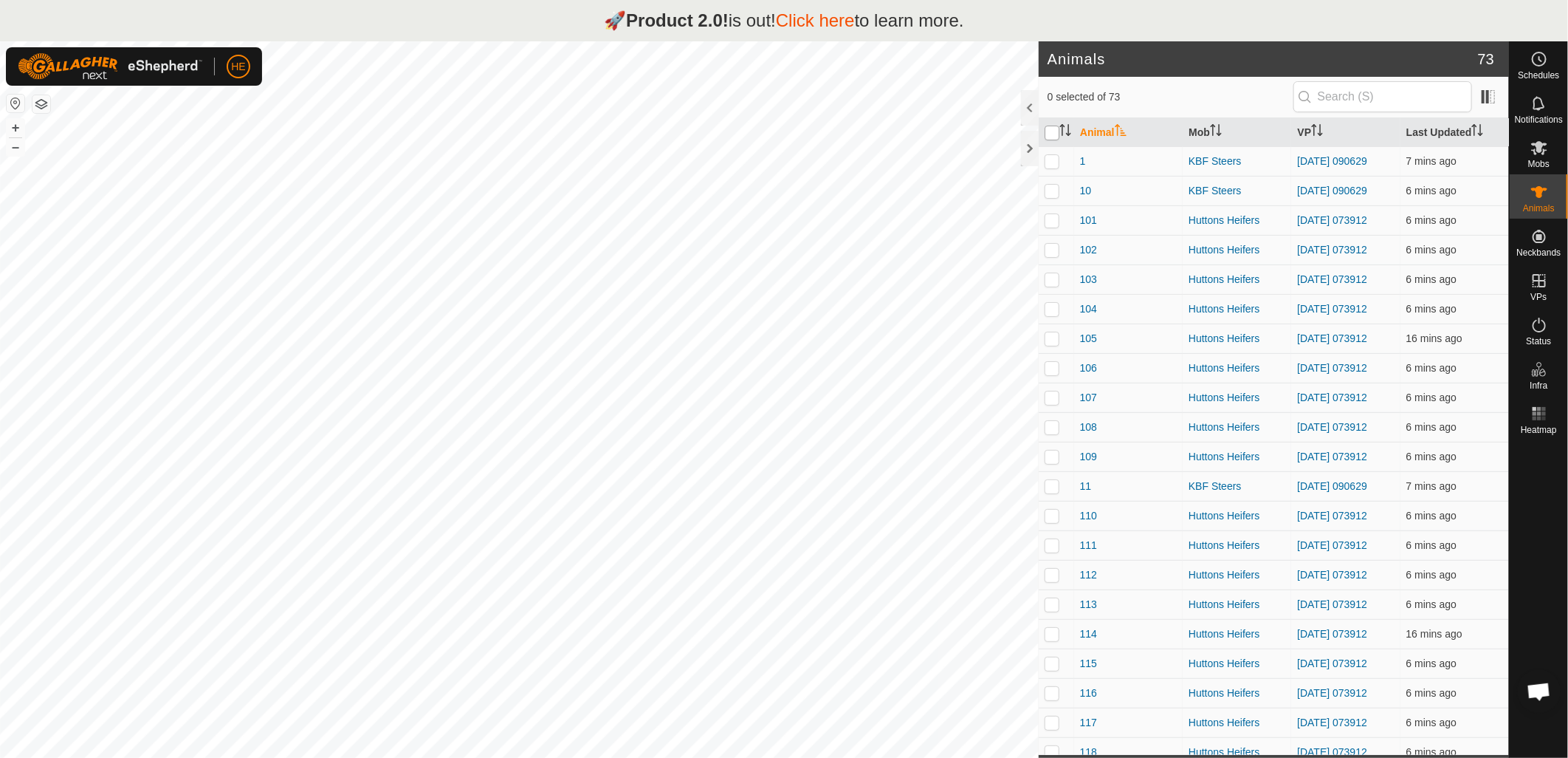
checkbox input "true"
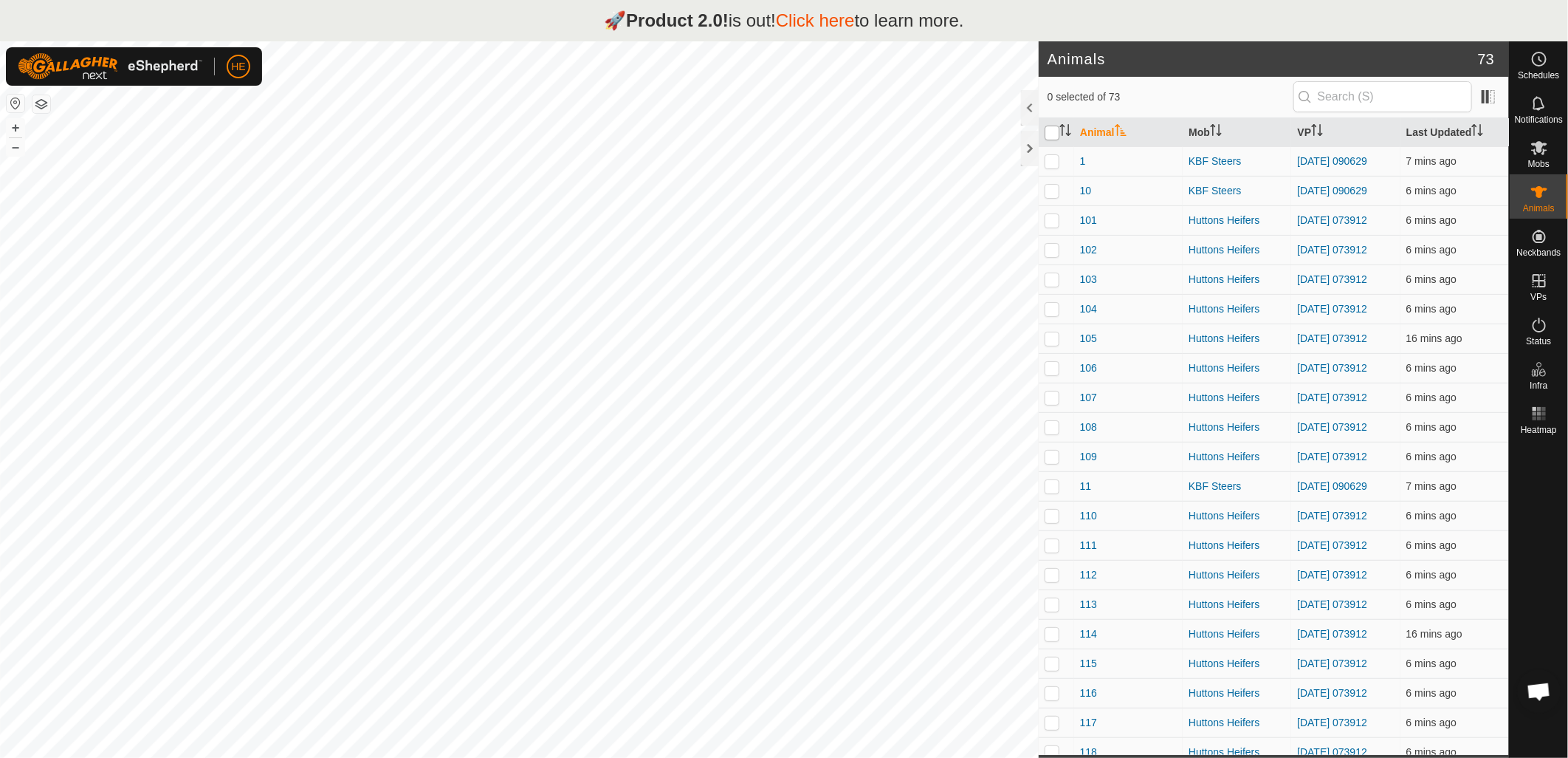
checkbox input "true"
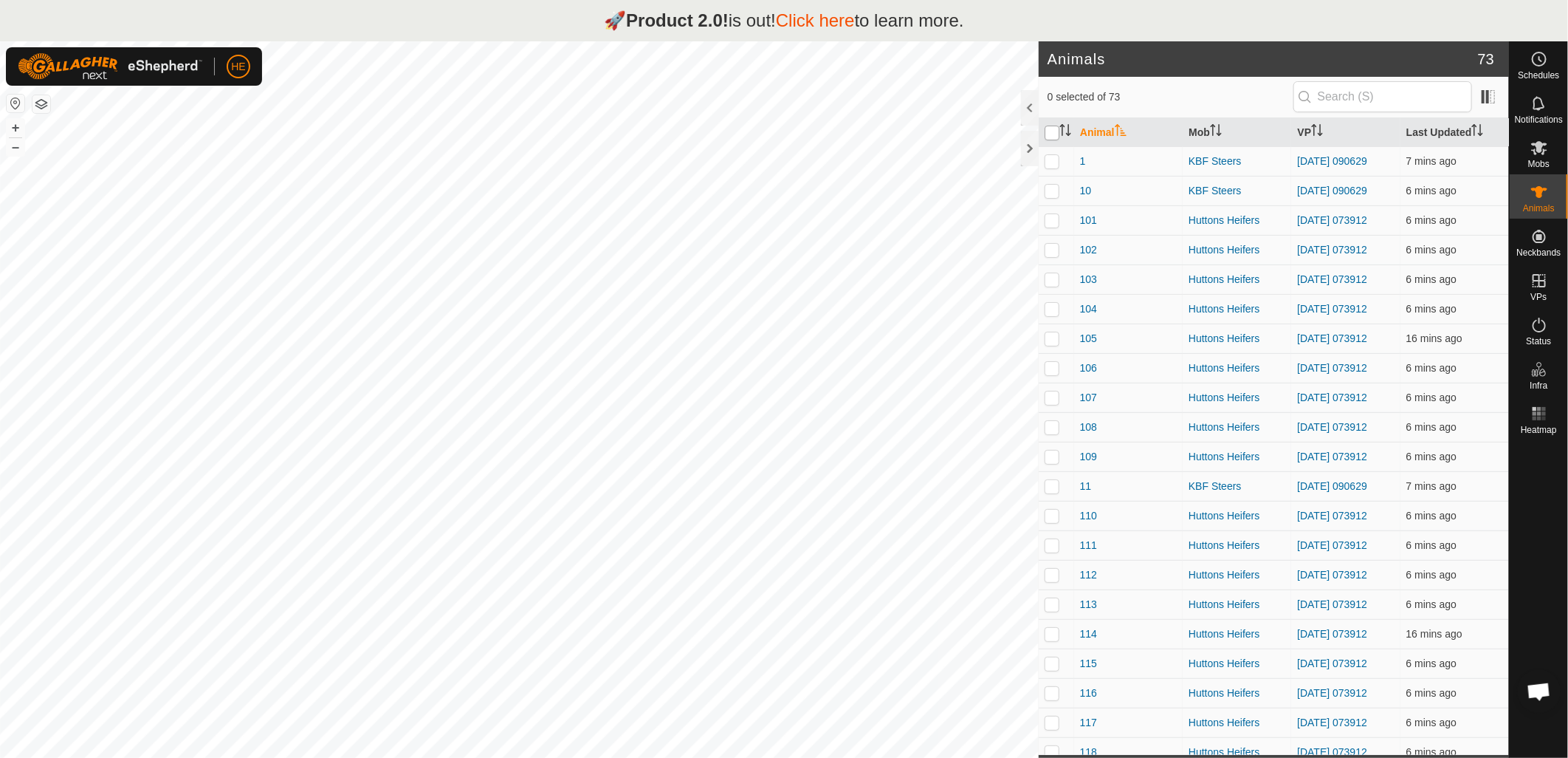
checkbox input "true"
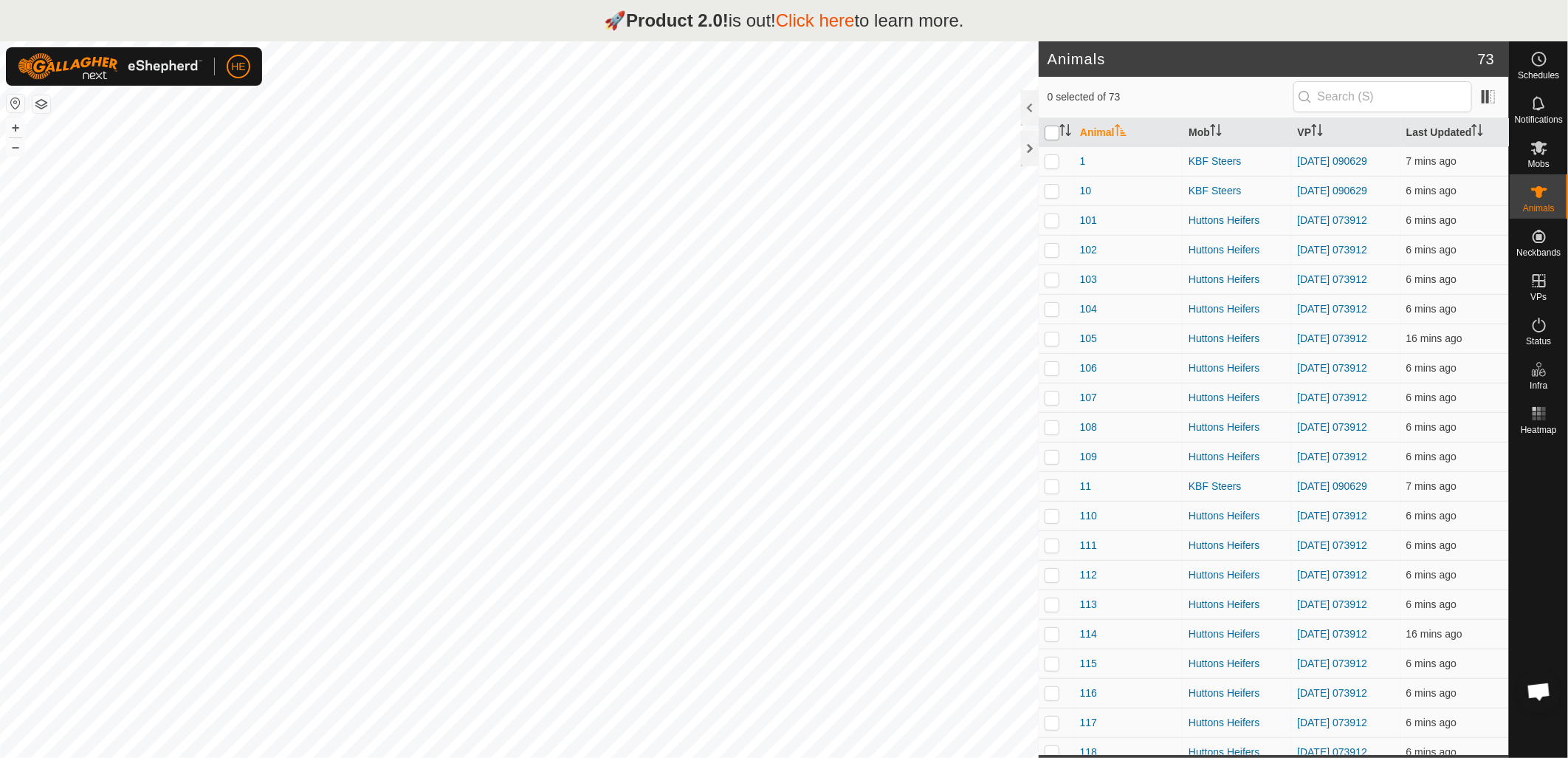
checkbox input "true"
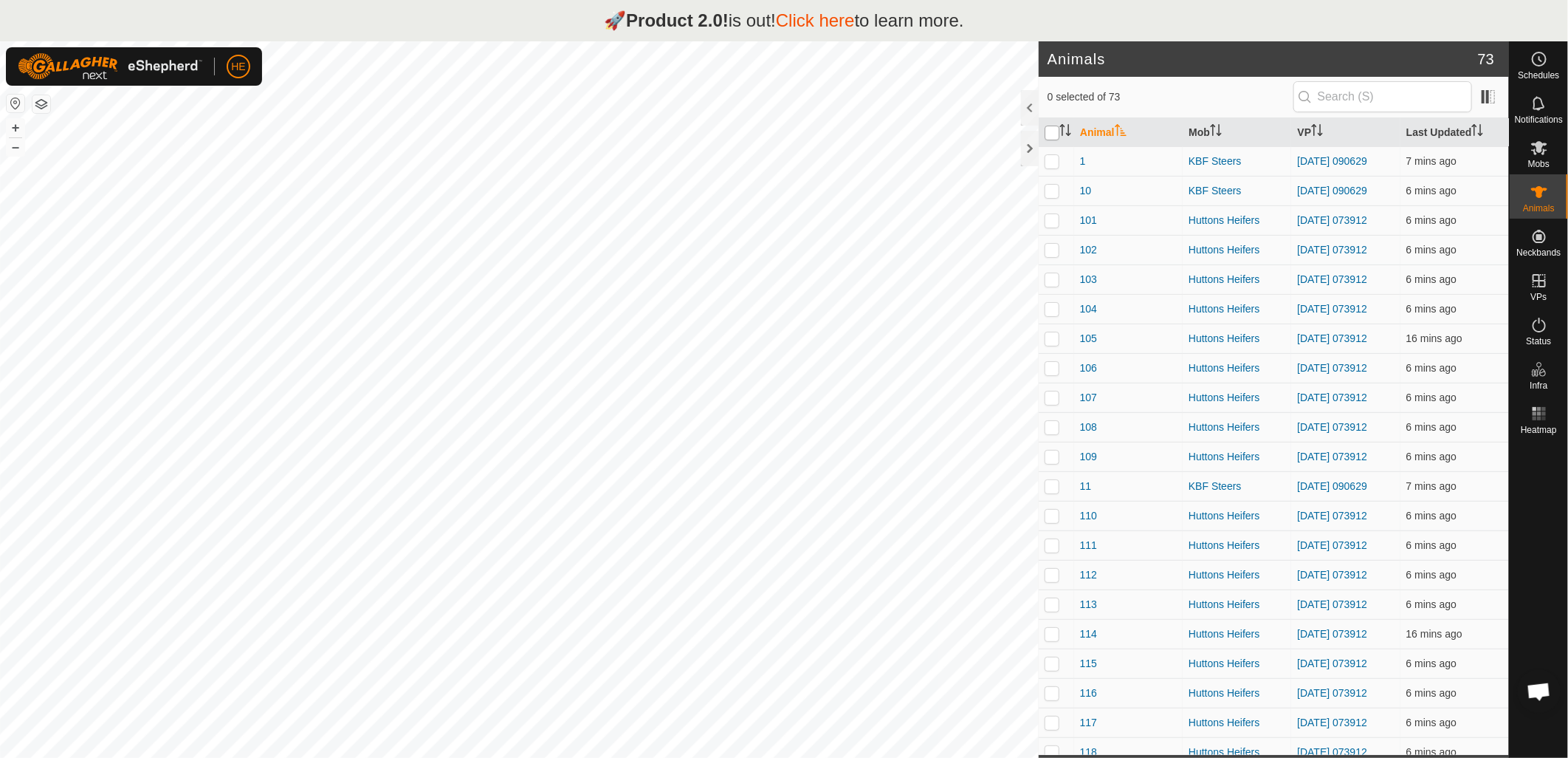
checkbox input "true"
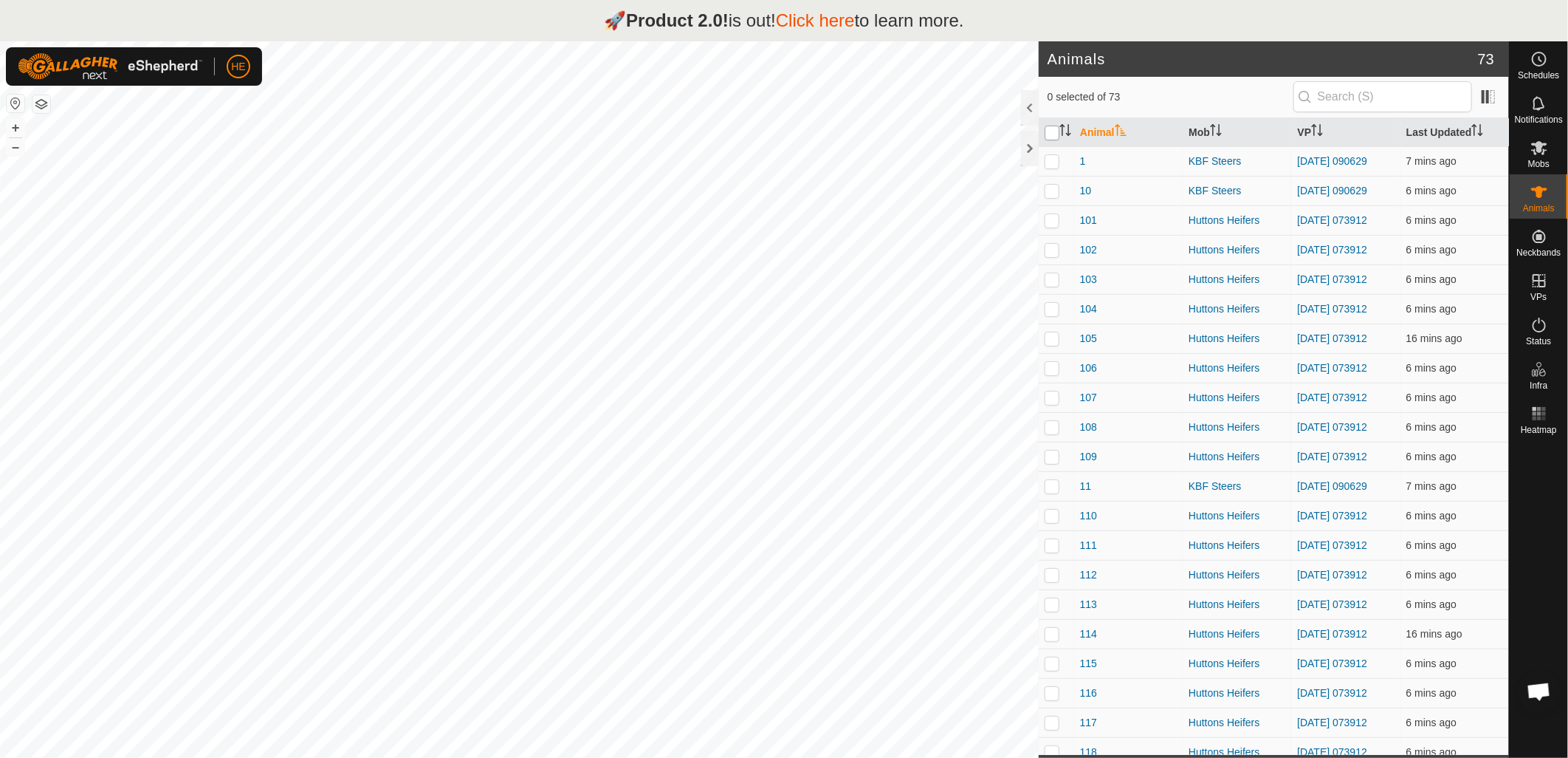
checkbox input "true"
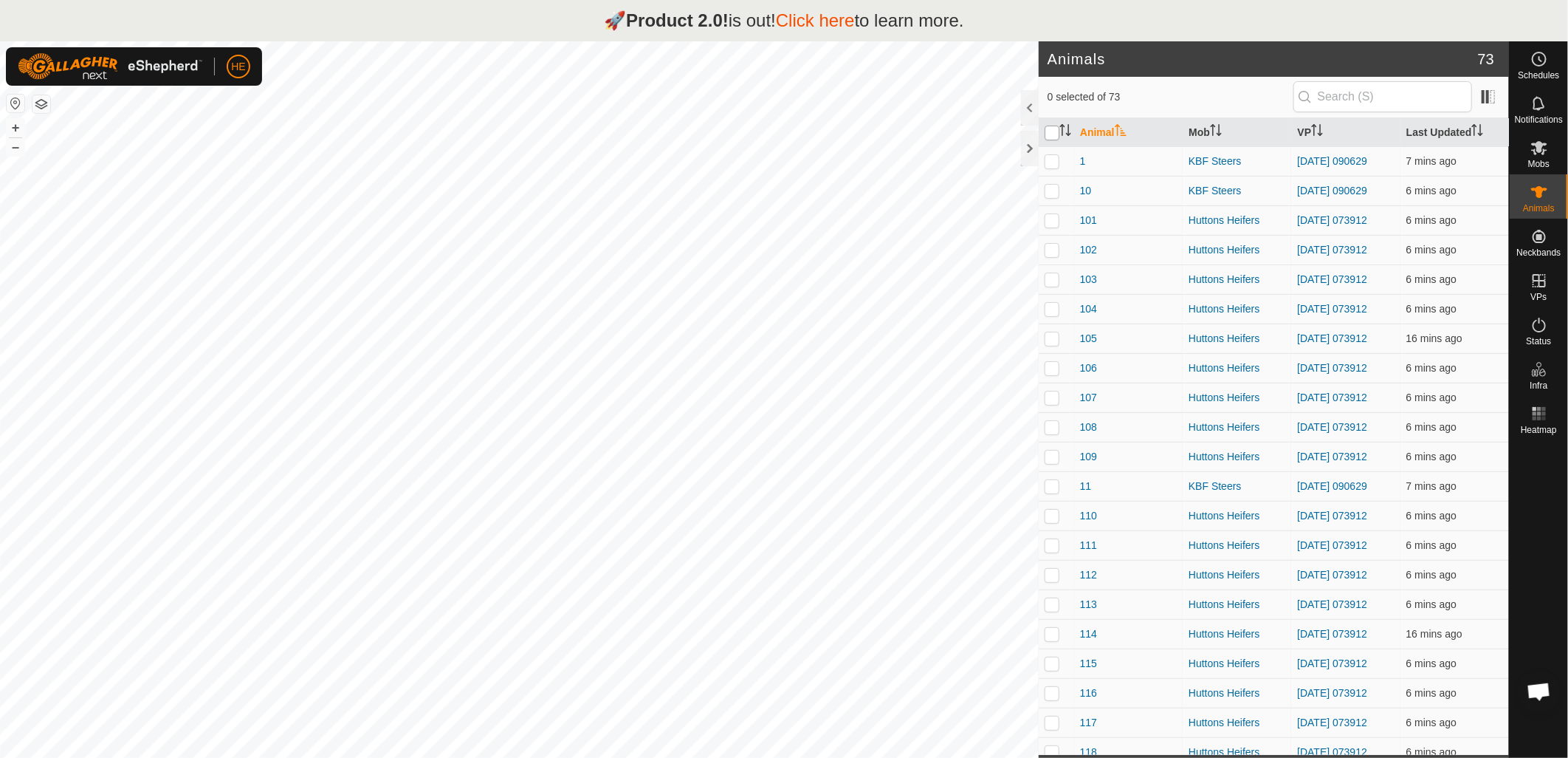
checkbox input "true"
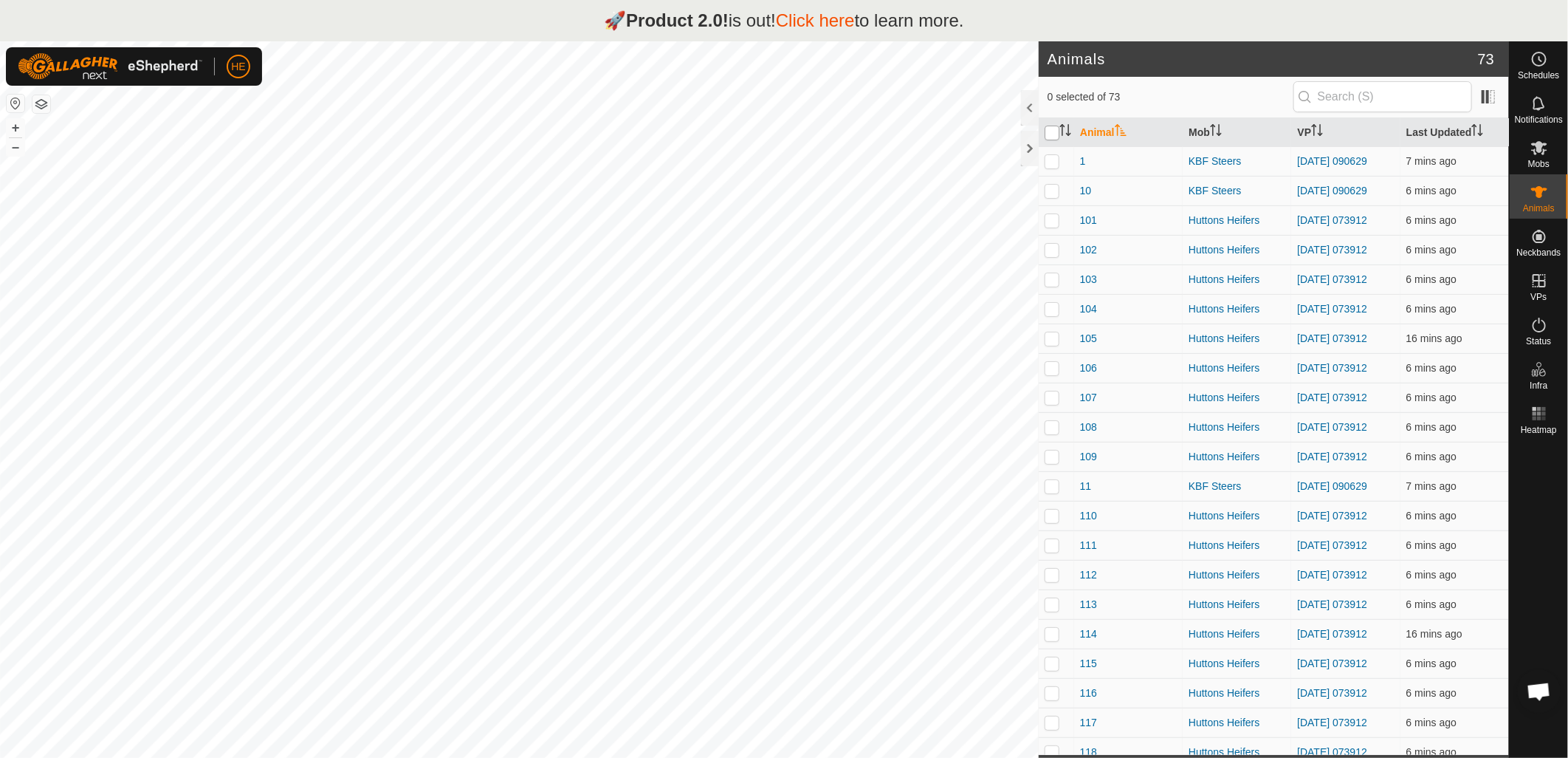
checkbox input "true"
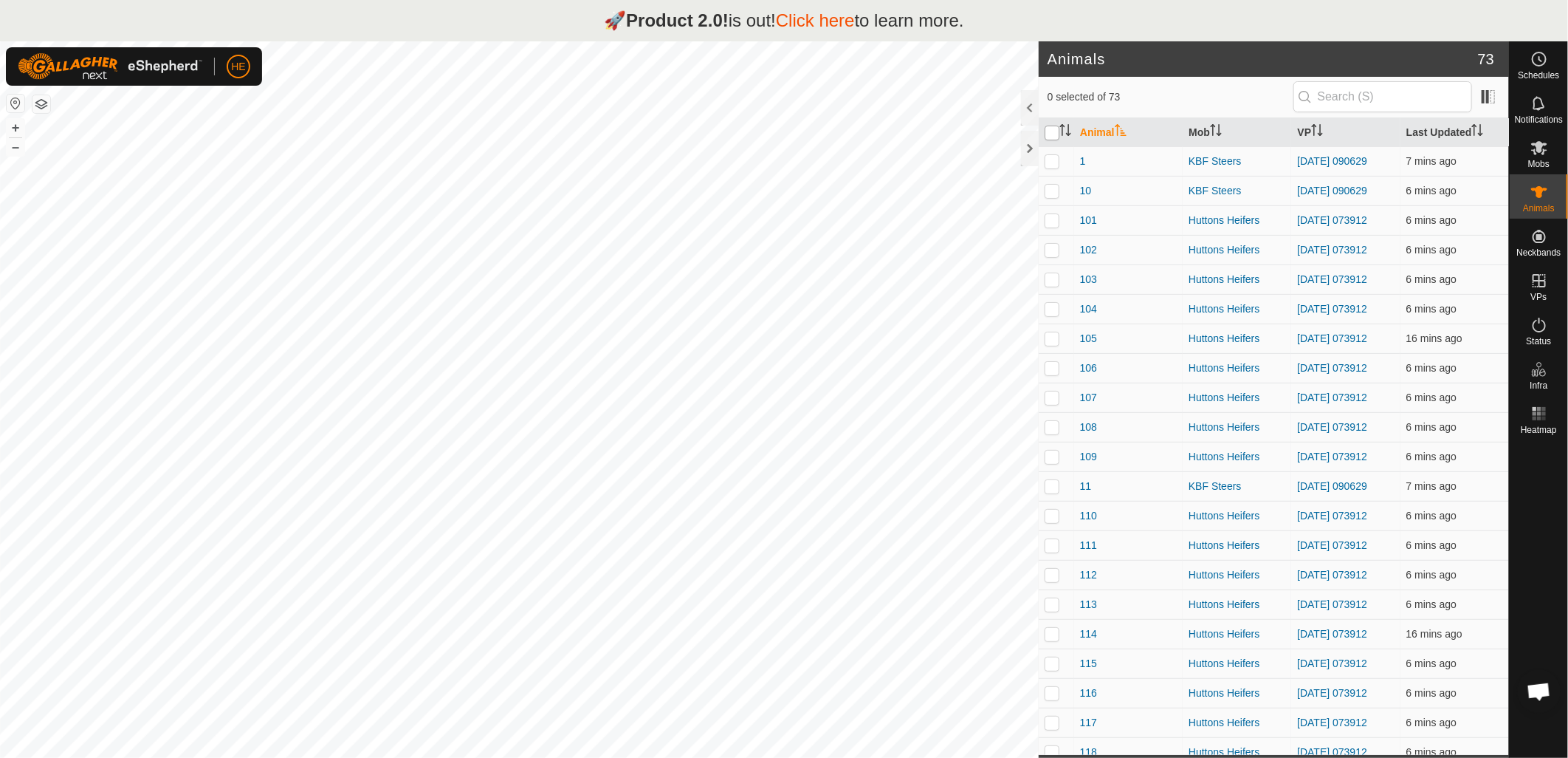
checkbox input "true"
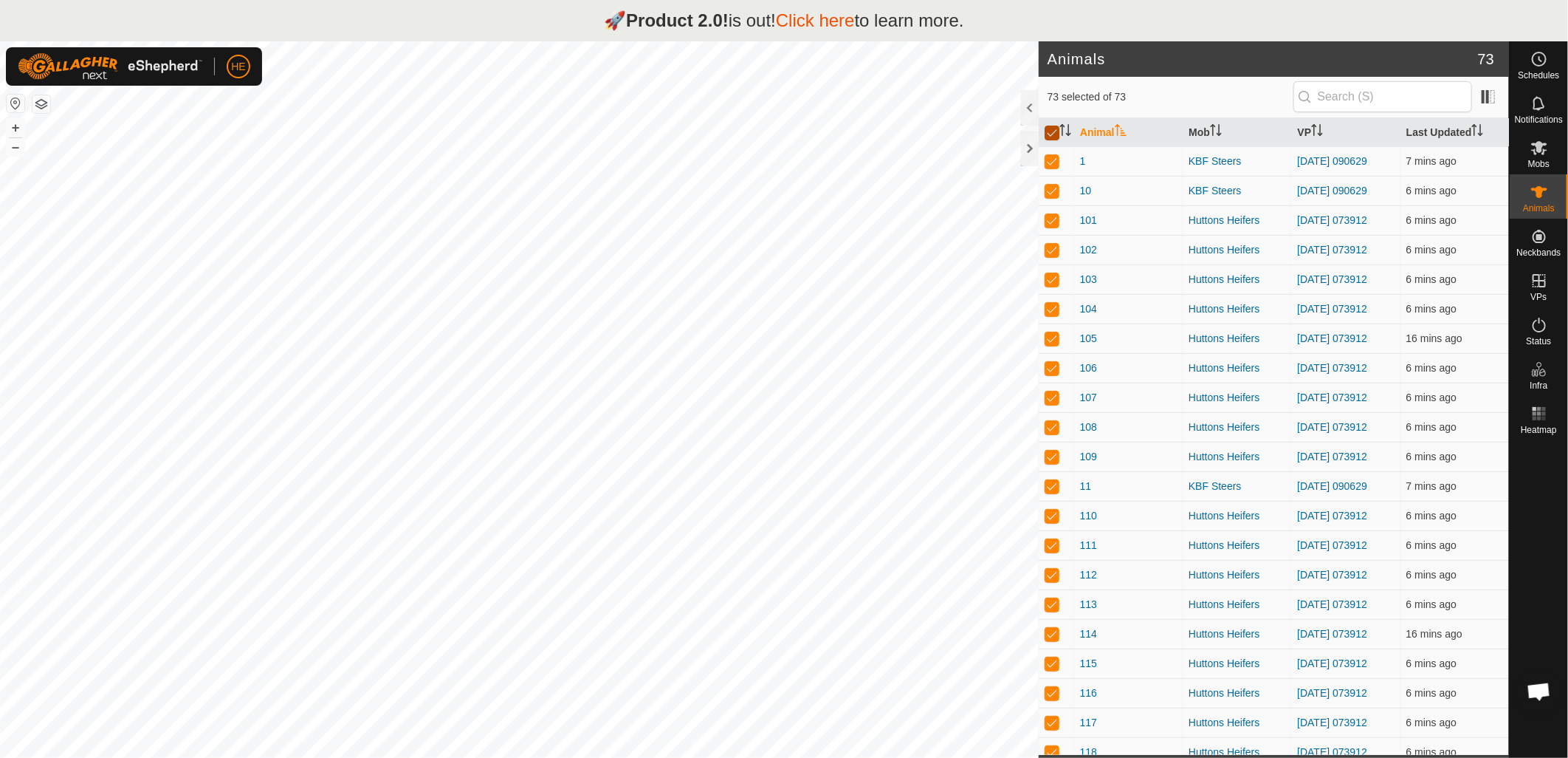
click at [1056, 137] on input "checkbox" at bounding box center [1052, 133] width 15 height 15
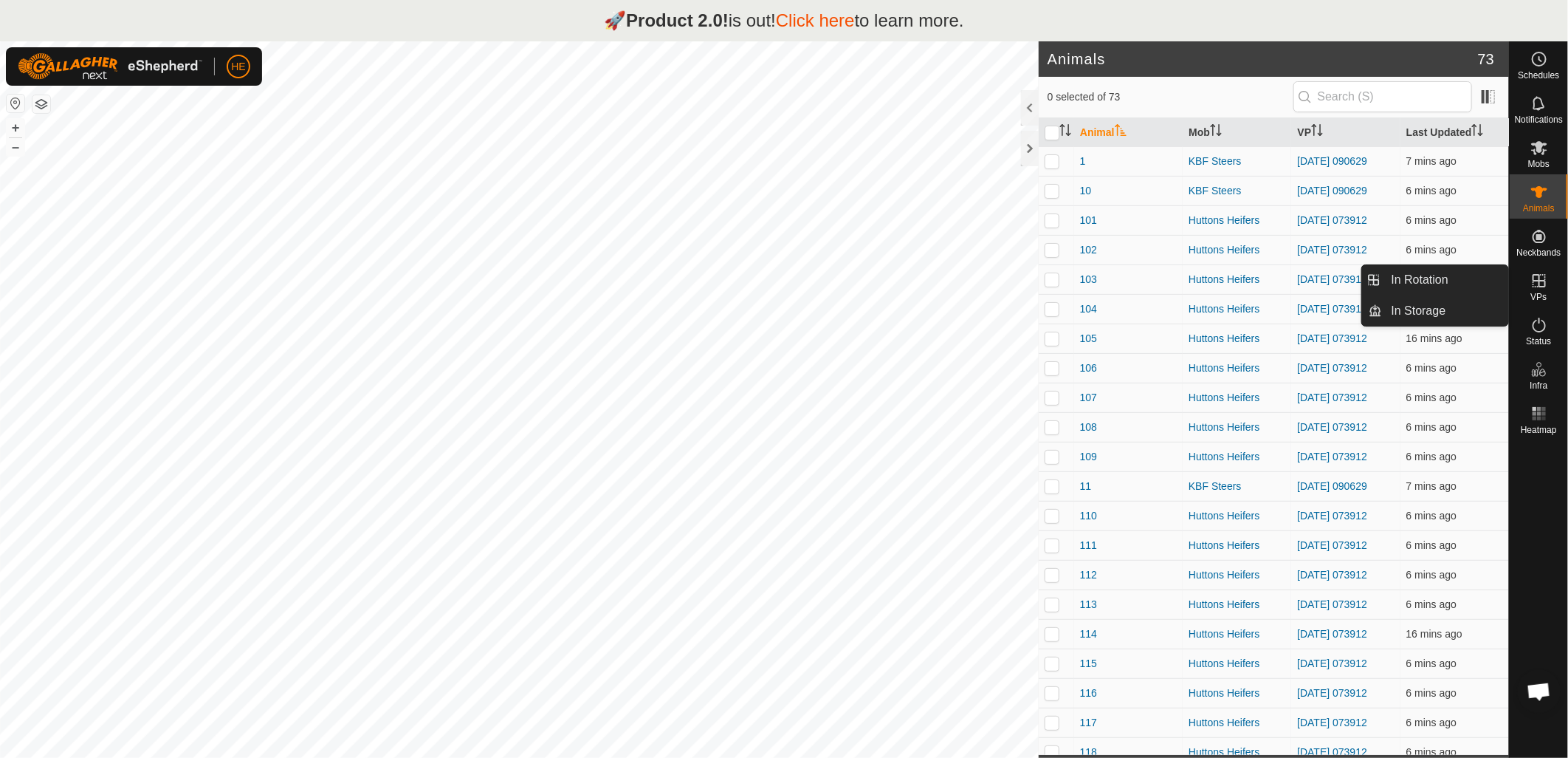
click at [1532, 282] on icon at bounding box center [1539, 281] width 13 height 13
click at [1436, 285] on link "In Rotation" at bounding box center [1446, 280] width 127 height 30
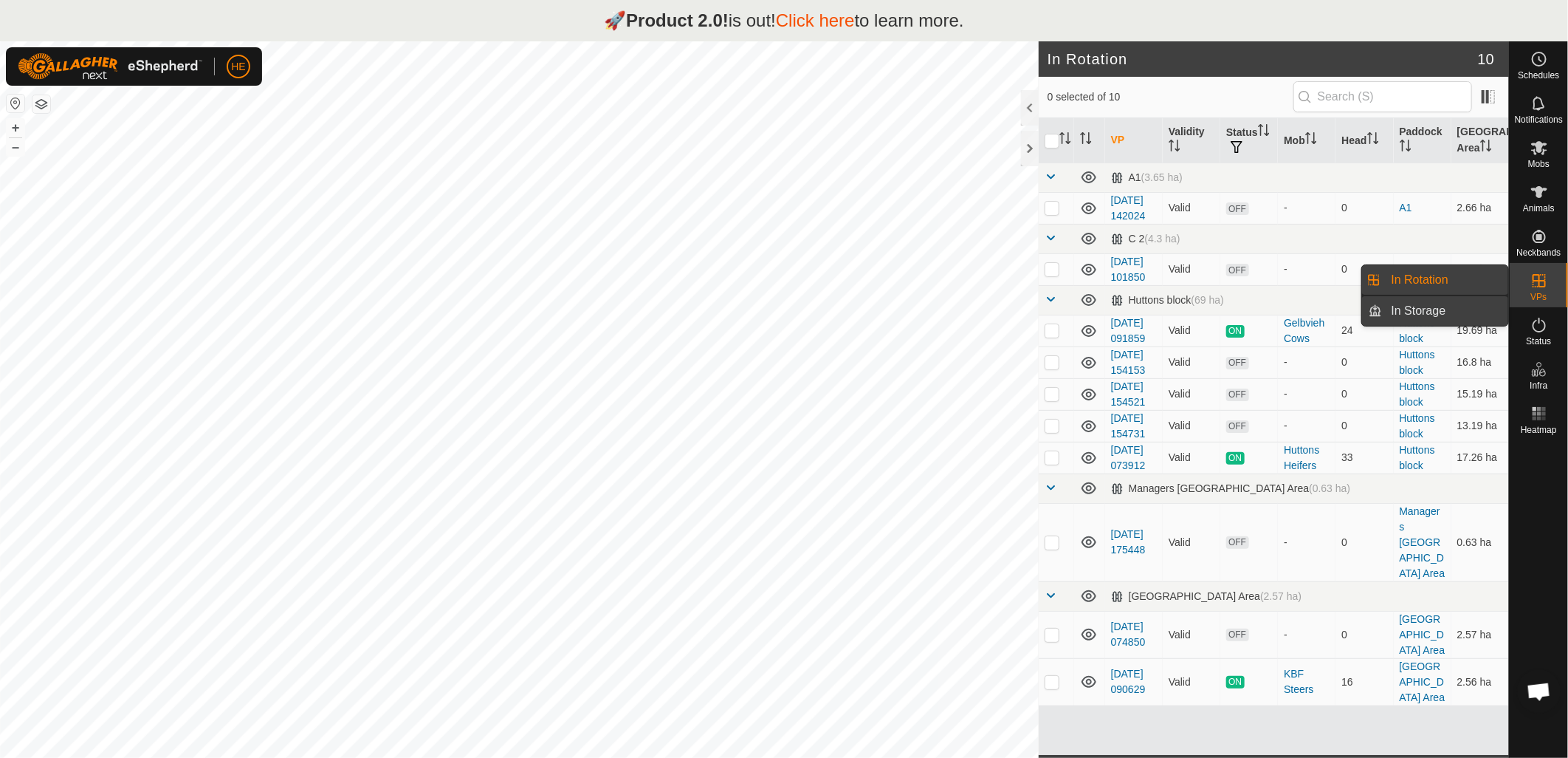
click at [1440, 319] on link "In Storage" at bounding box center [1446, 311] width 127 height 30
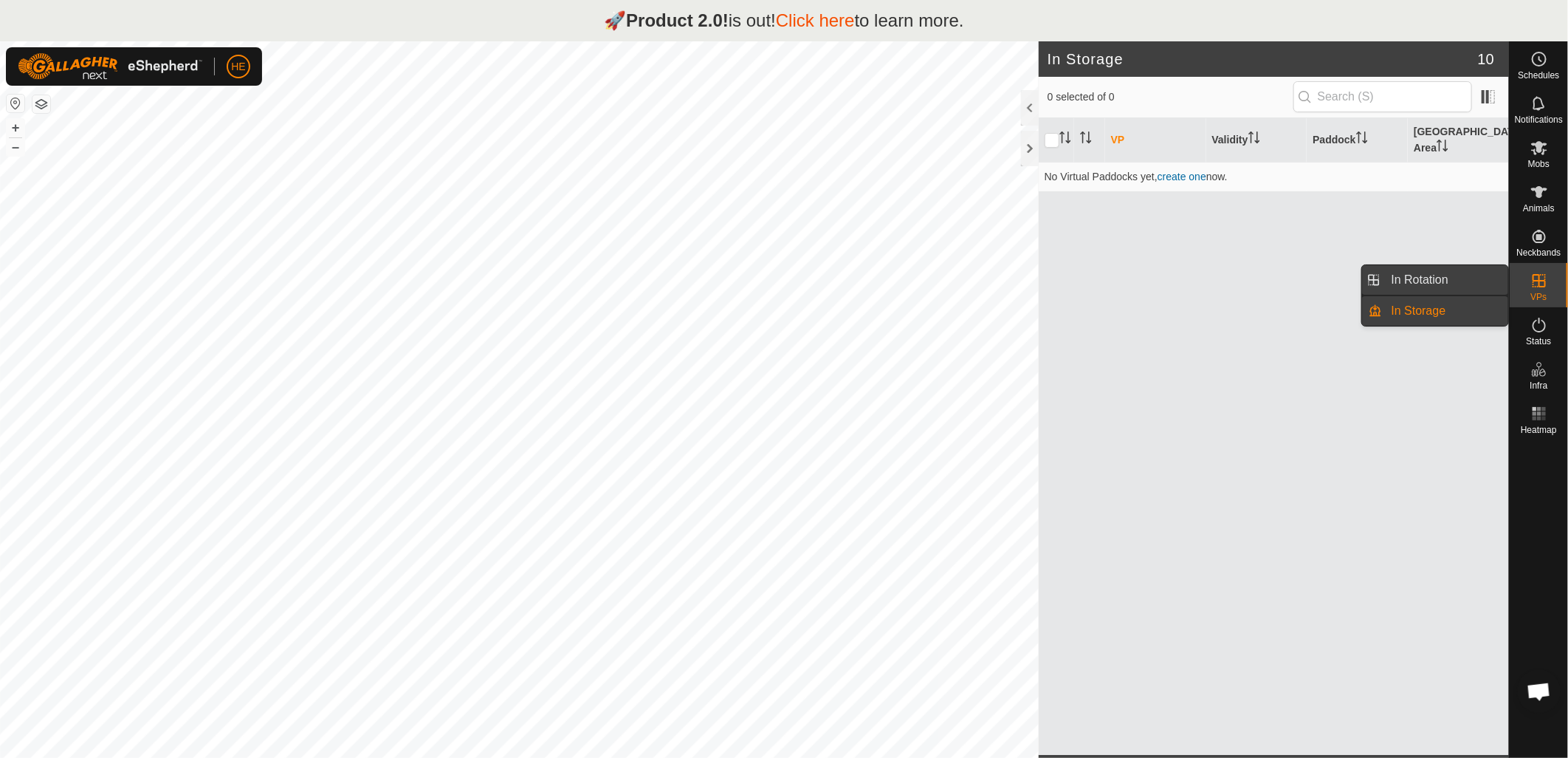
click at [1431, 277] on link "In Rotation" at bounding box center [1446, 280] width 127 height 30
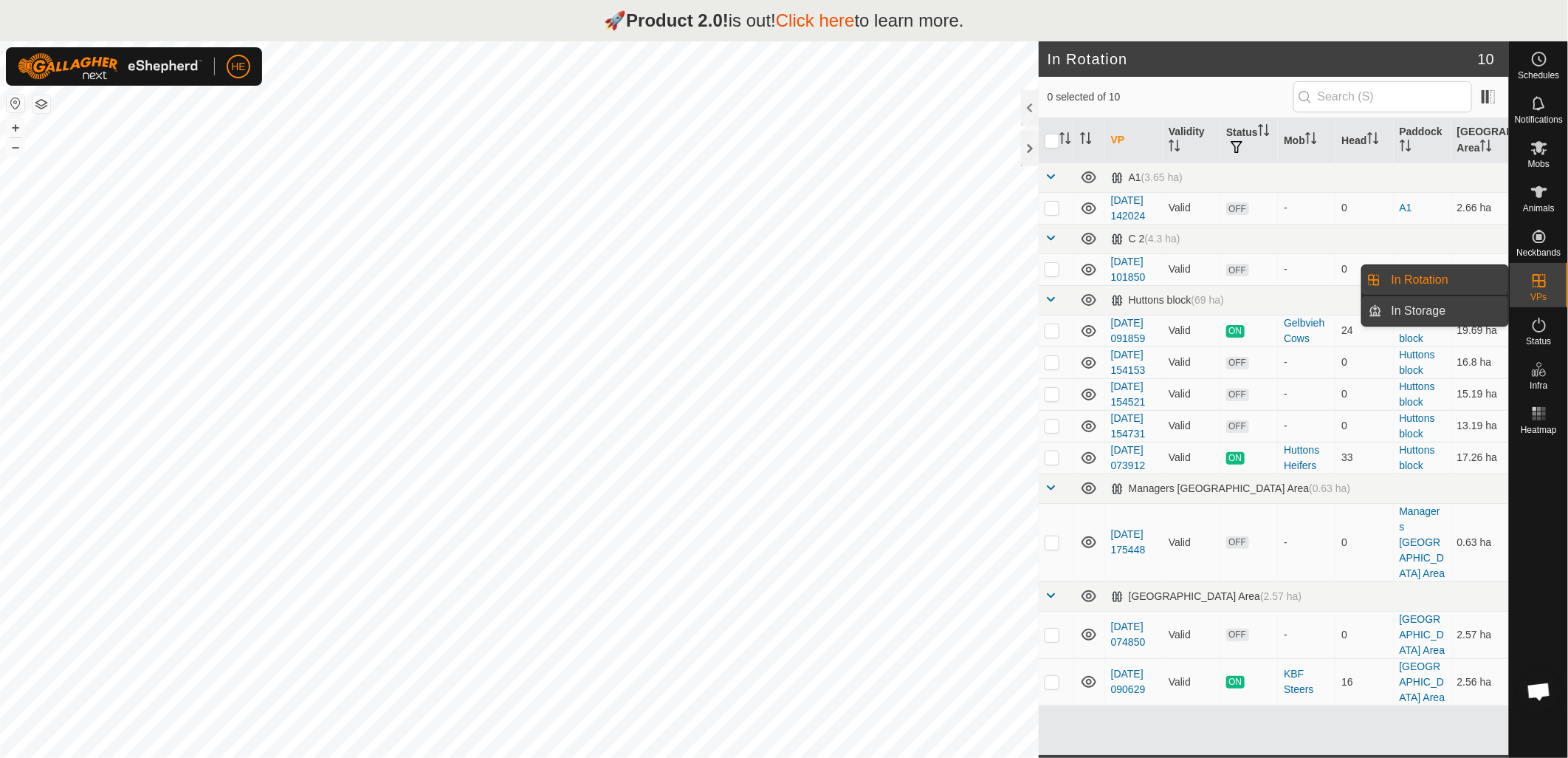
click at [1411, 310] on link "In Storage" at bounding box center [1446, 311] width 127 height 30
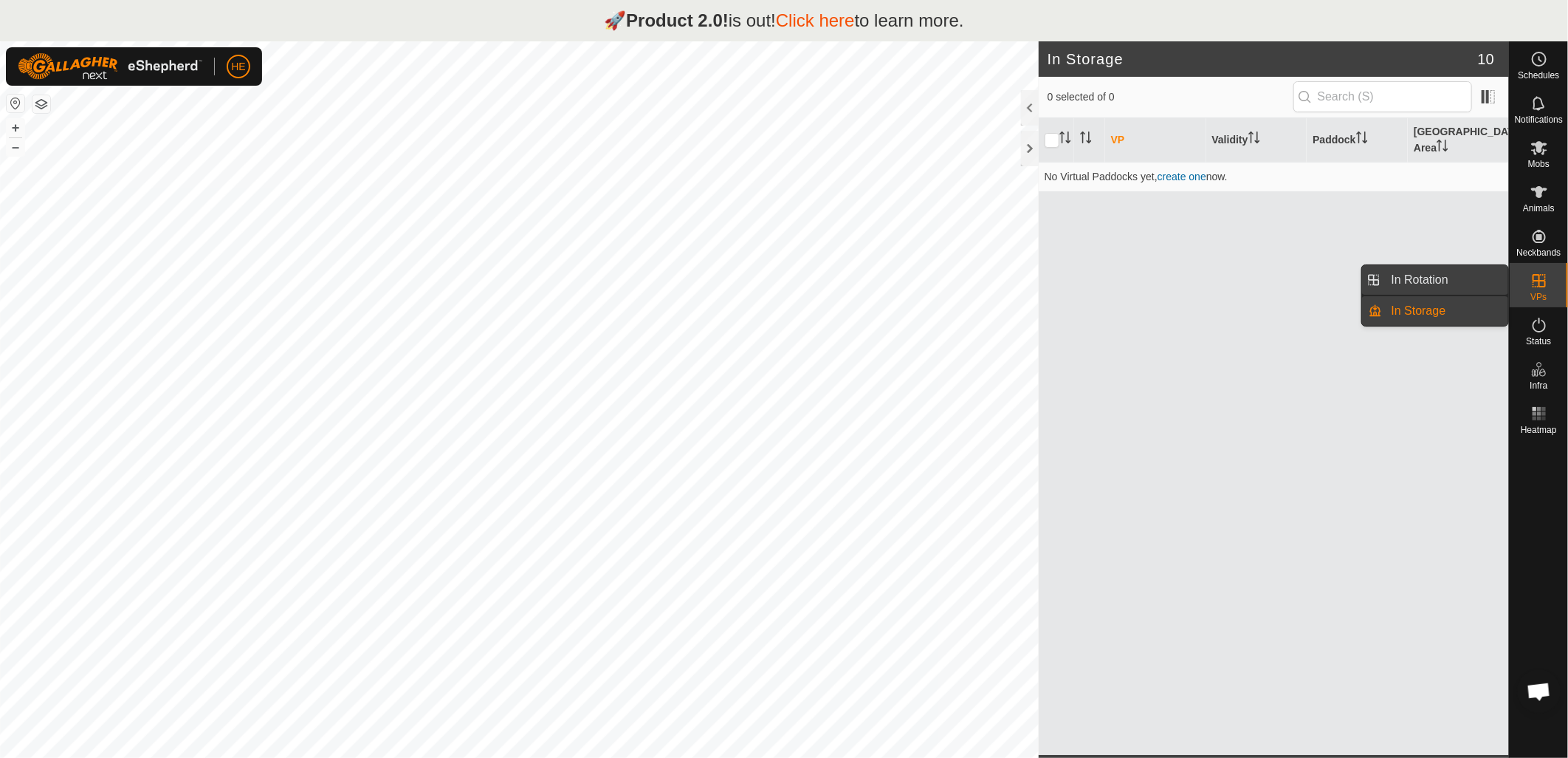
click at [1413, 281] on link "In Rotation" at bounding box center [1446, 280] width 127 height 30
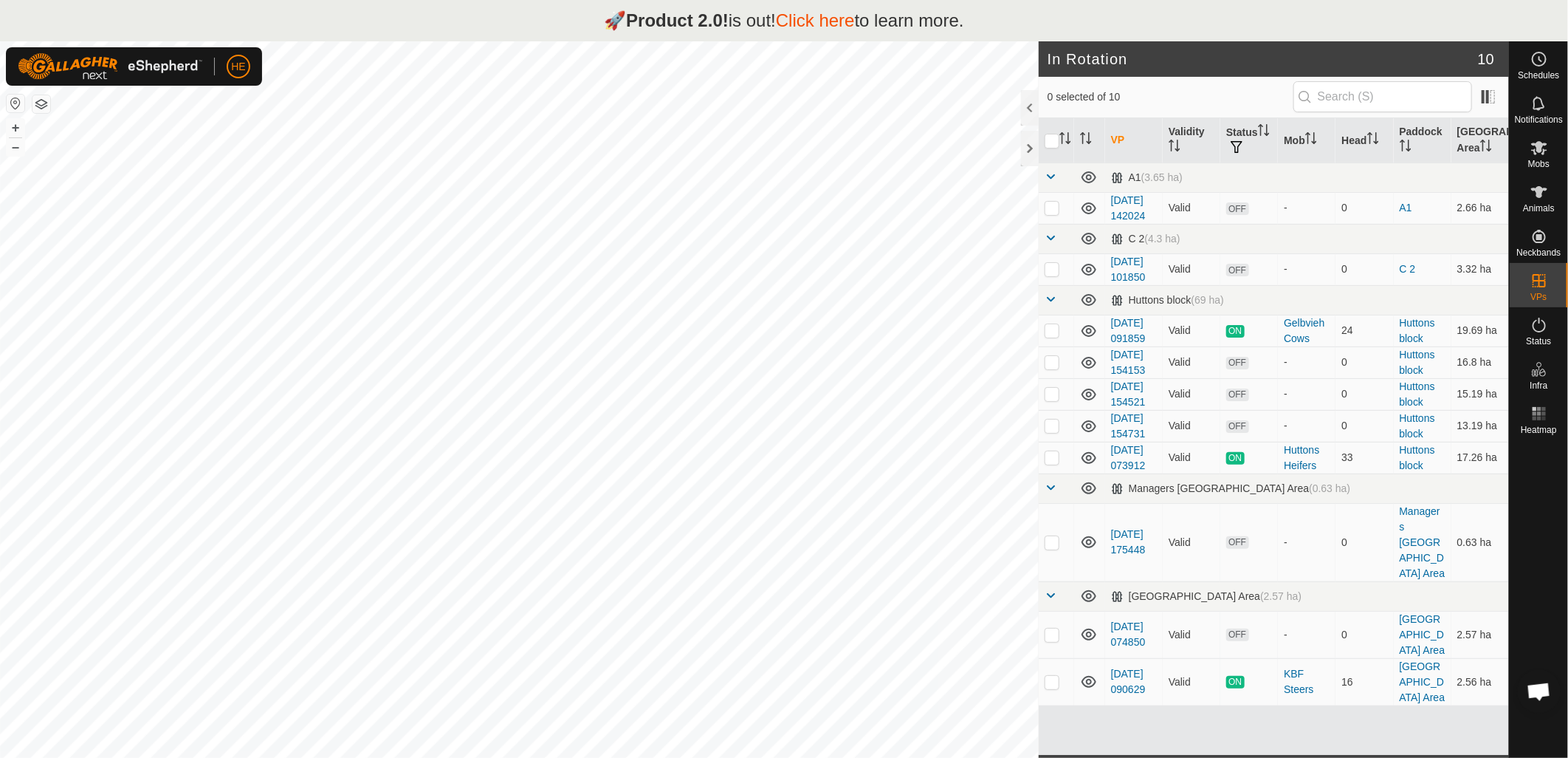
click at [1121, 137] on th "VP" at bounding box center [1134, 141] width 58 height 45
click at [1183, 129] on th "Validity" at bounding box center [1192, 141] width 58 height 45
click at [1241, 129] on th "Status" at bounding box center [1249, 141] width 58 height 45
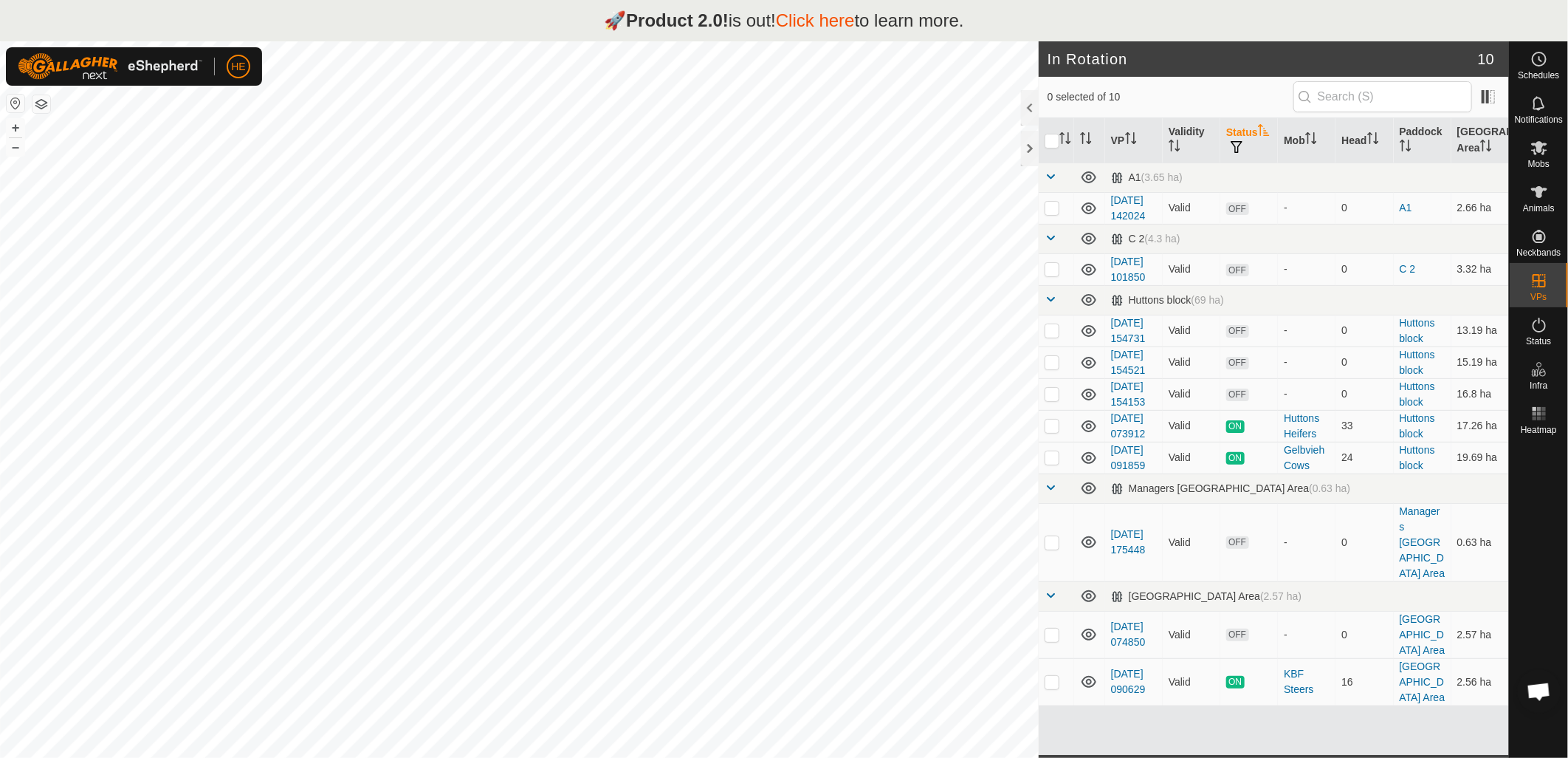
click at [1241, 129] on th "Status" at bounding box center [1249, 141] width 58 height 45
click at [1231, 137] on th "Status" at bounding box center [1249, 141] width 58 height 45
click at [1298, 134] on th "Mob" at bounding box center [1307, 141] width 58 height 45
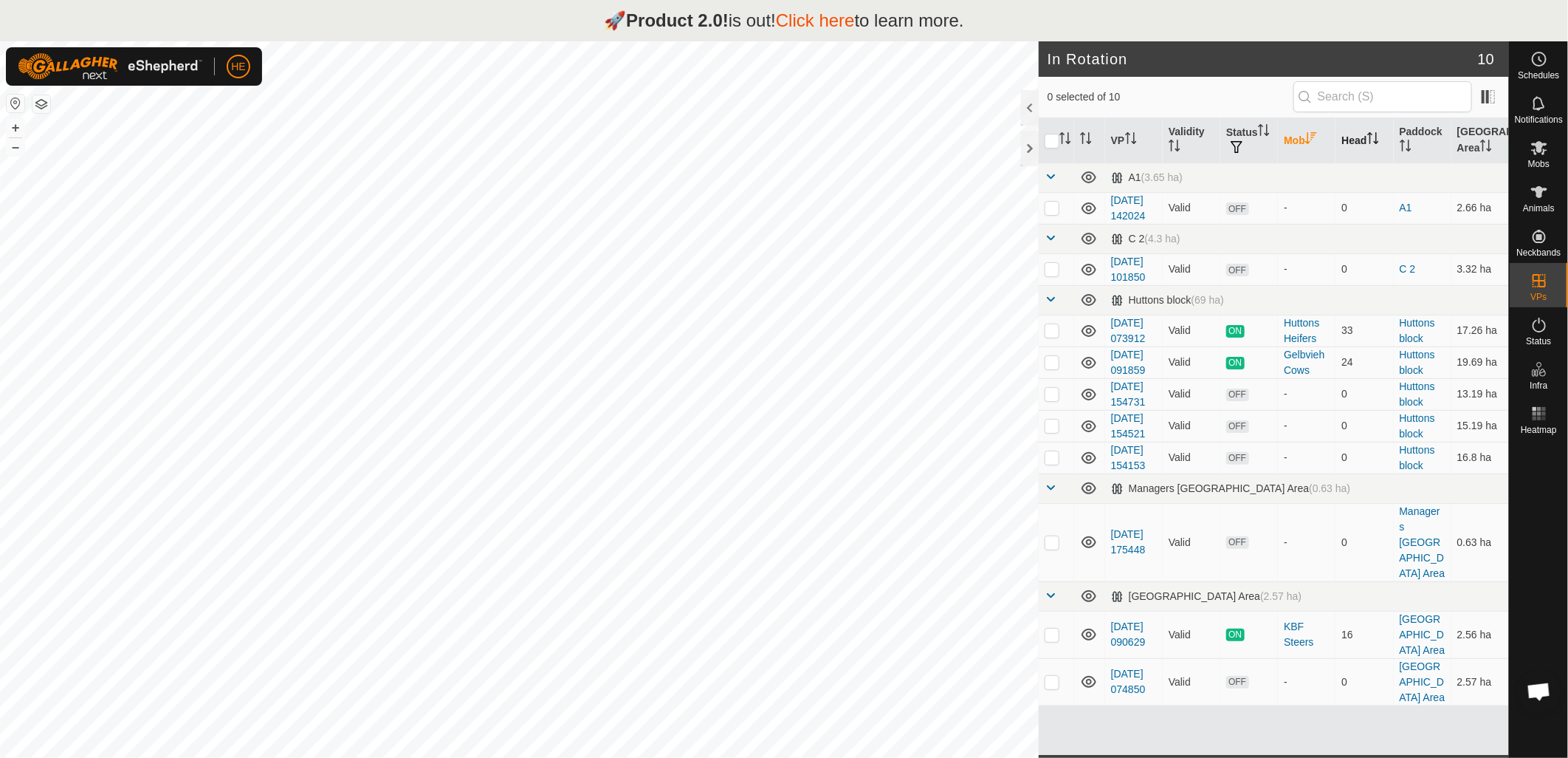
click at [1370, 137] on icon "Activate to sort" at bounding box center [1370, 138] width 2 height 12
click at [1367, 137] on icon "Activate to sort" at bounding box center [1372, 138] width 11 height 12
click at [1416, 133] on th "Paddock" at bounding box center [1422, 141] width 58 height 45
click at [1455, 131] on th "[GEOGRAPHIC_DATA] Area" at bounding box center [1480, 141] width 58 height 45
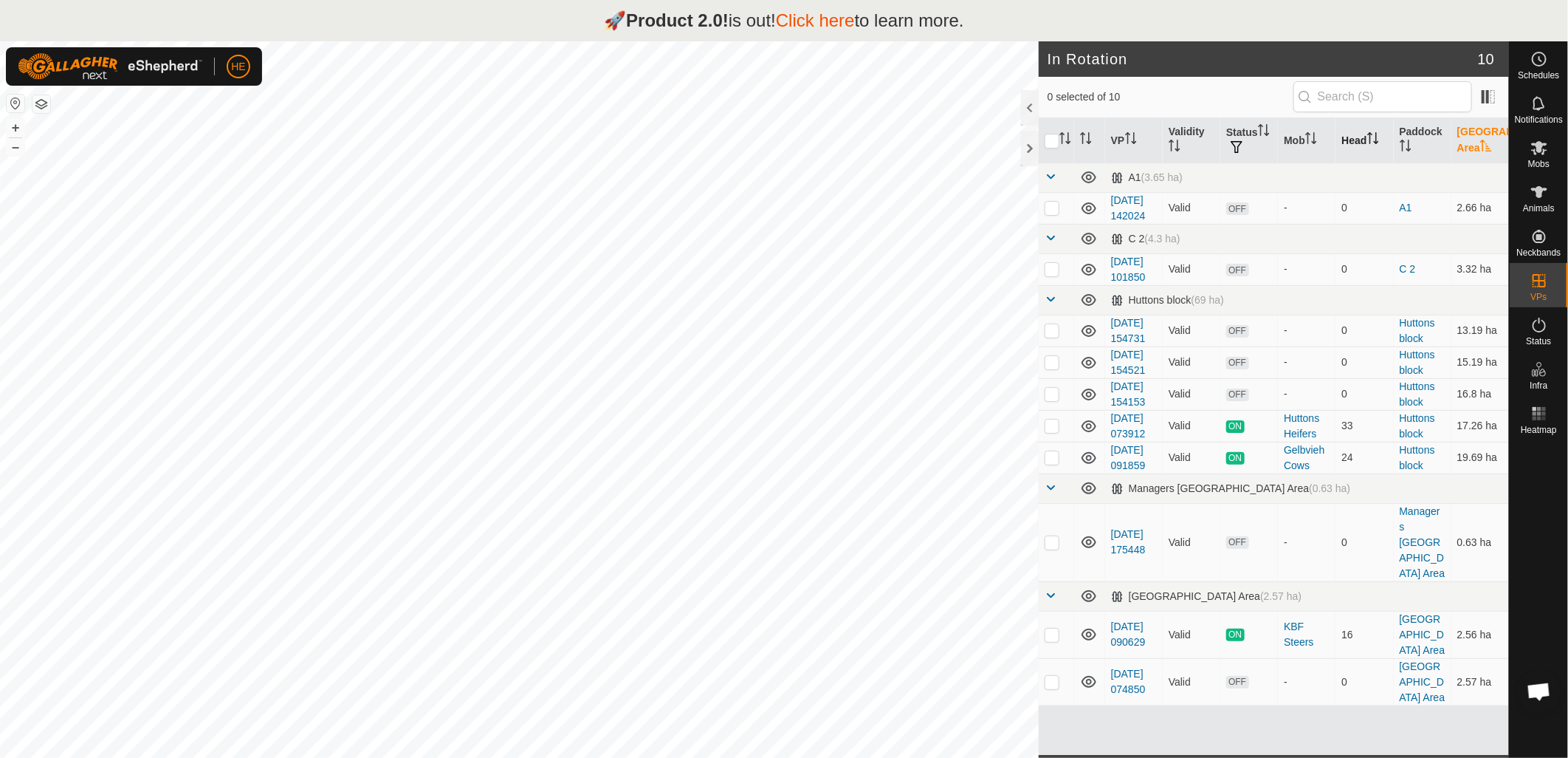
click at [1455, 132] on th "[GEOGRAPHIC_DATA] Area" at bounding box center [1480, 141] width 58 height 45
click at [1052, 336] on p-checkbox at bounding box center [1052, 330] width 15 height 12
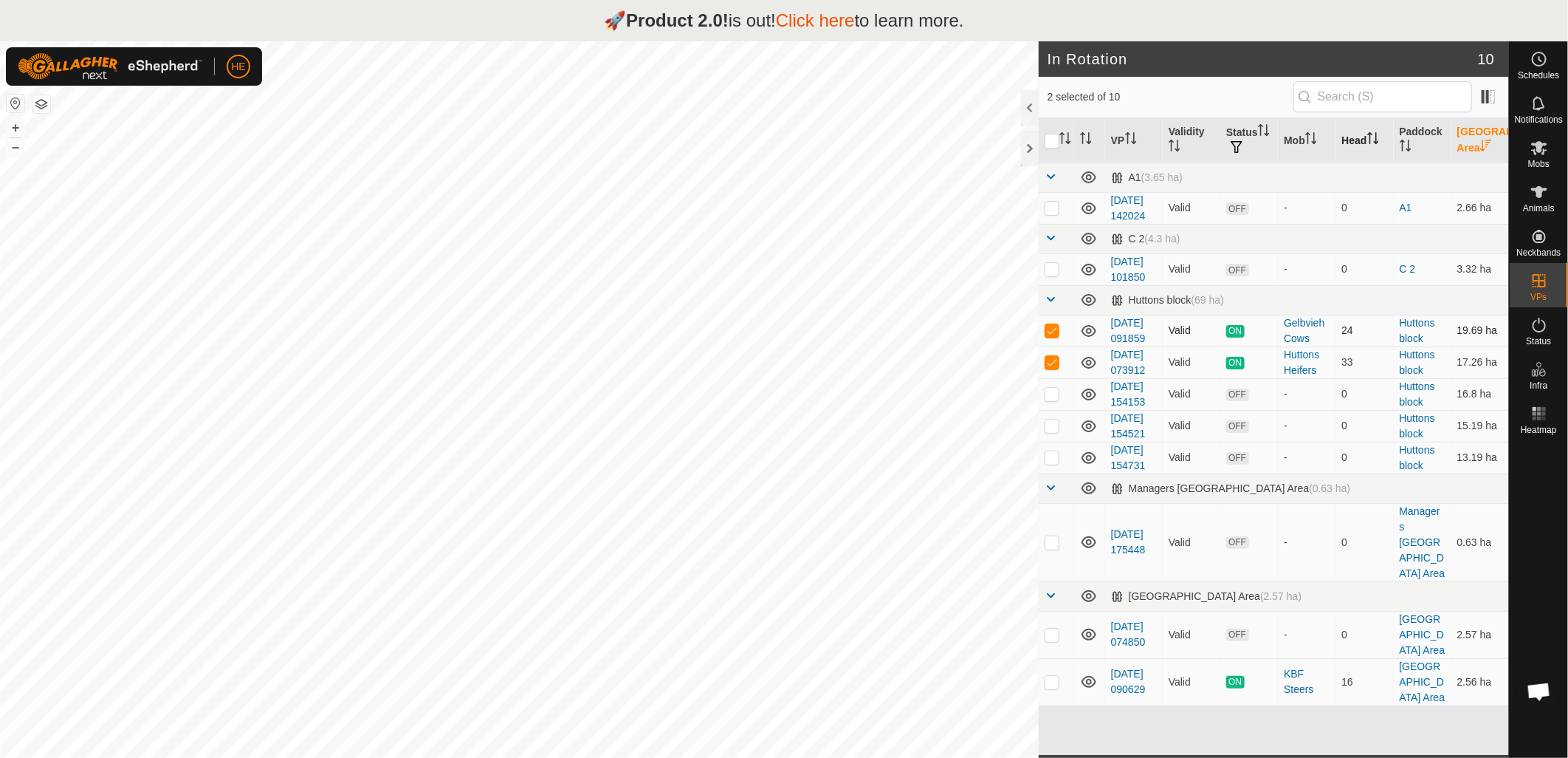
click at [1052, 336] on p-checkbox at bounding box center [1052, 330] width 15 height 12
click at [1048, 336] on p-checkbox at bounding box center [1052, 330] width 15 height 12
